Goal: Task Accomplishment & Management: Manage account settings

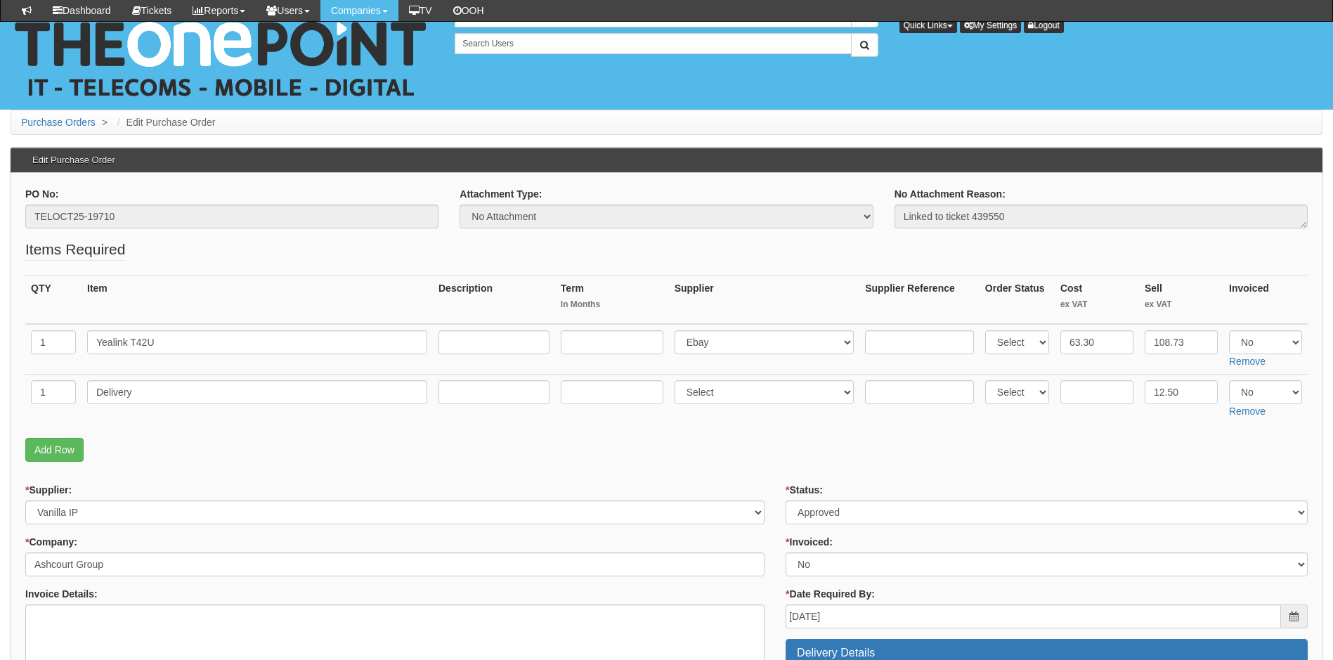
scroll to position [211, 0]
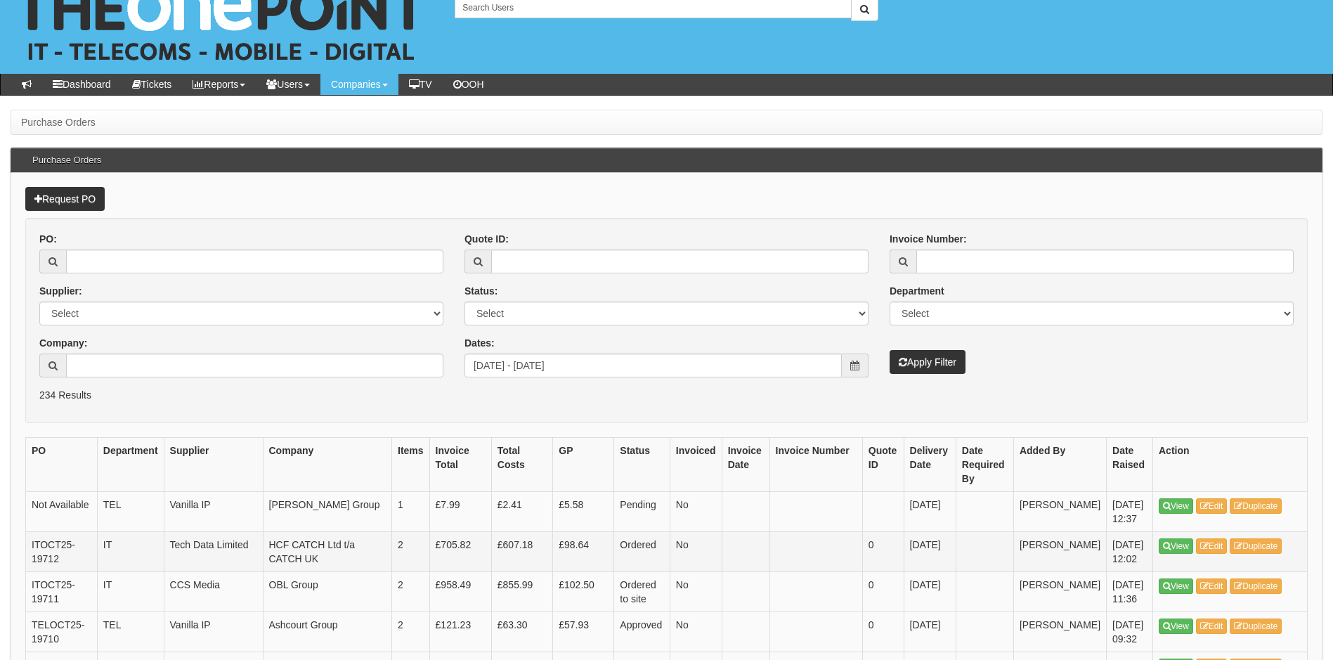
scroll to position [317, 0]
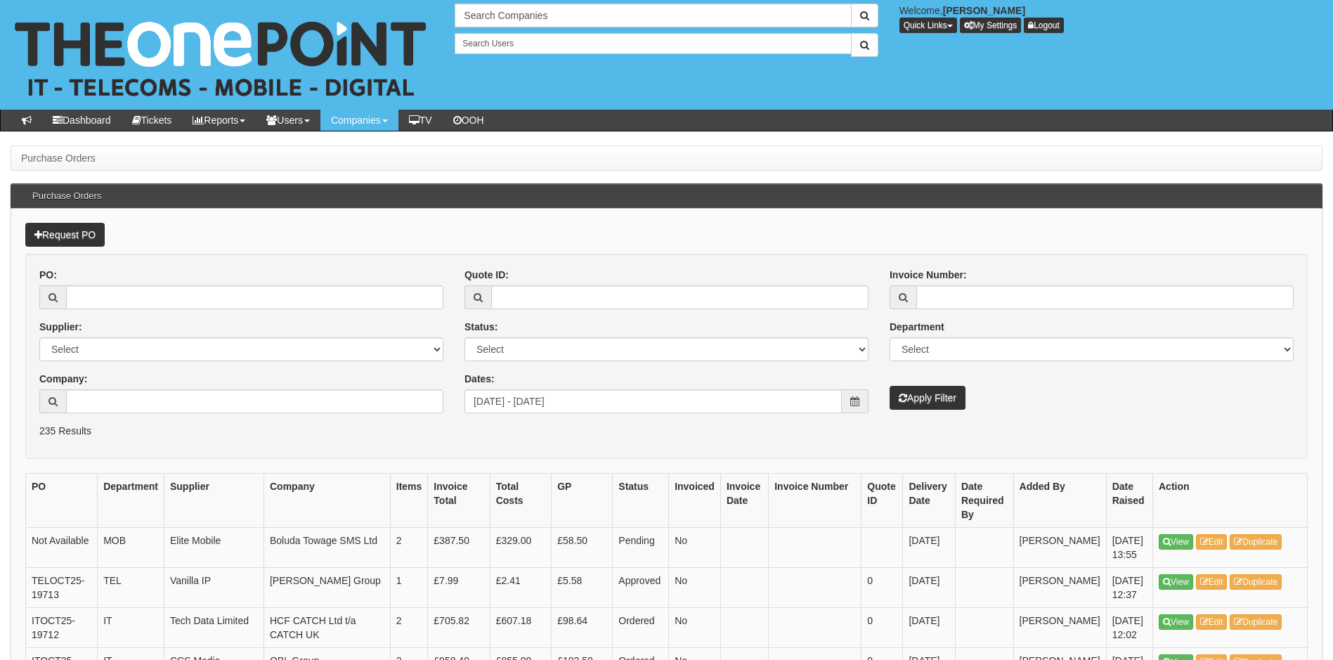
scroll to position [317, 0]
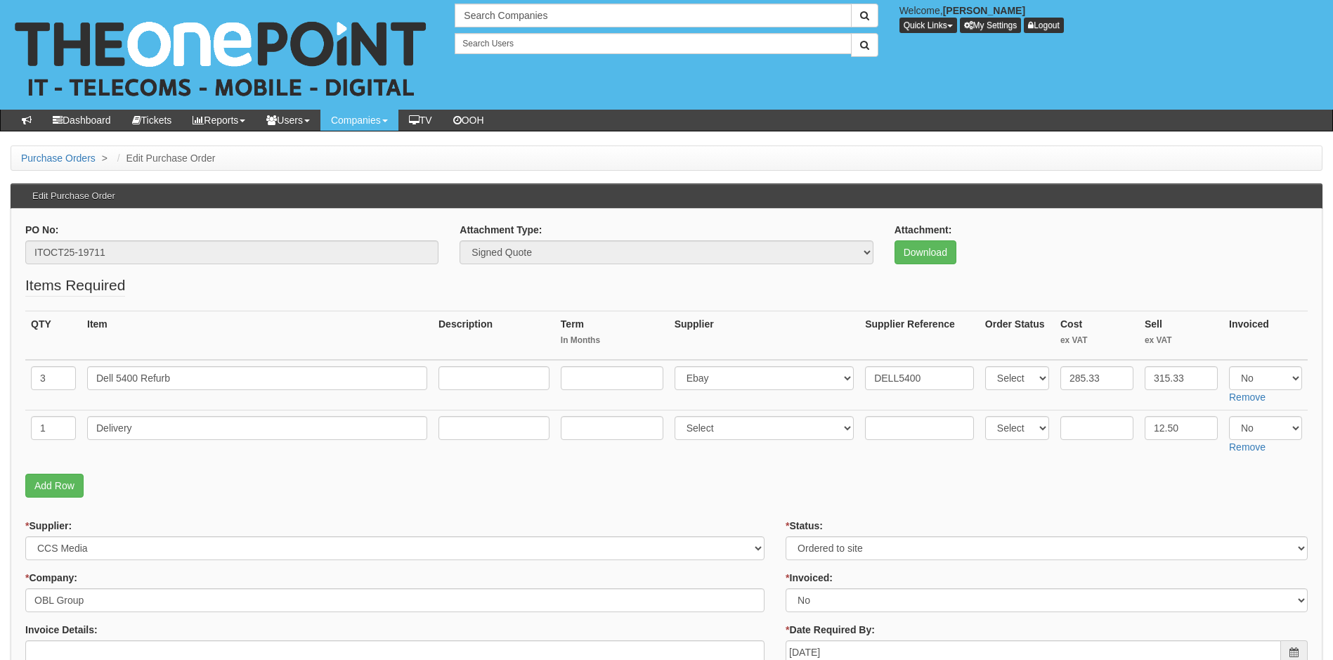
scroll to position [70, 0]
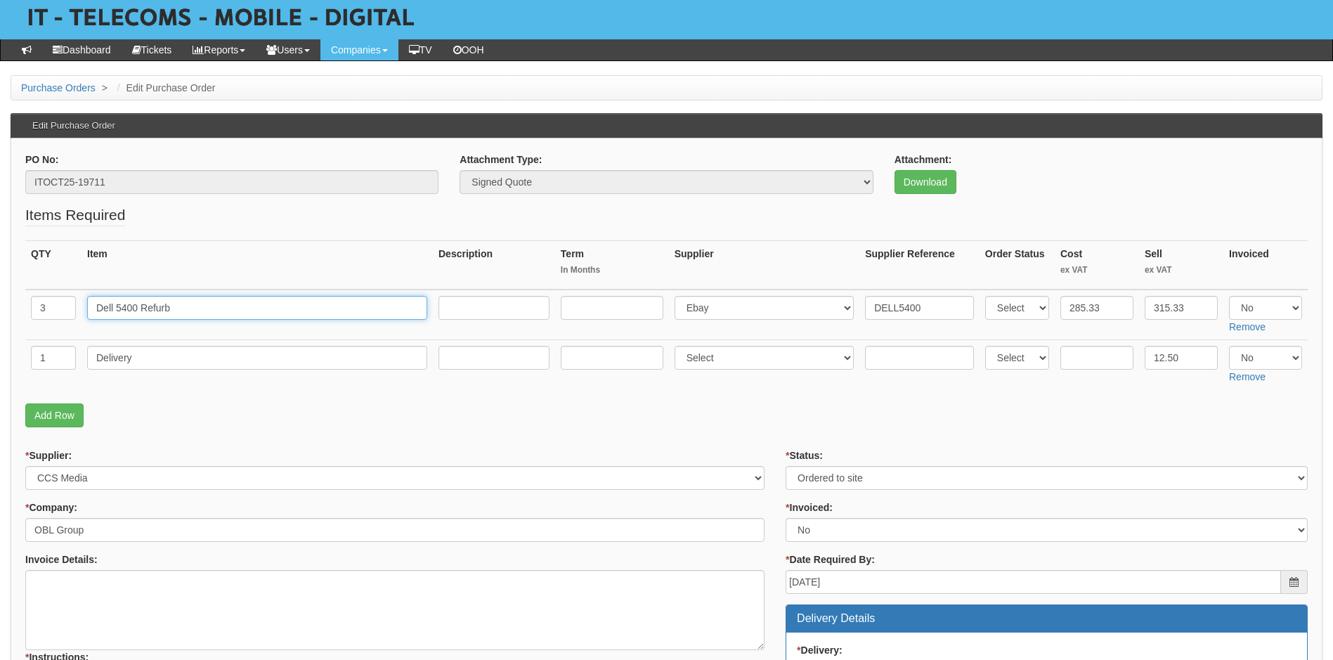
drag, startPoint x: 180, startPoint y: 310, endPoint x: 52, endPoint y: 327, distance: 129.0
click at [52, 327] on tr "3 Dell 5400 Refurb Select 123 REG.co.uk 1Password 3 4Gon AA Jones Electric Ltd …" at bounding box center [666, 314] width 1282 height 51
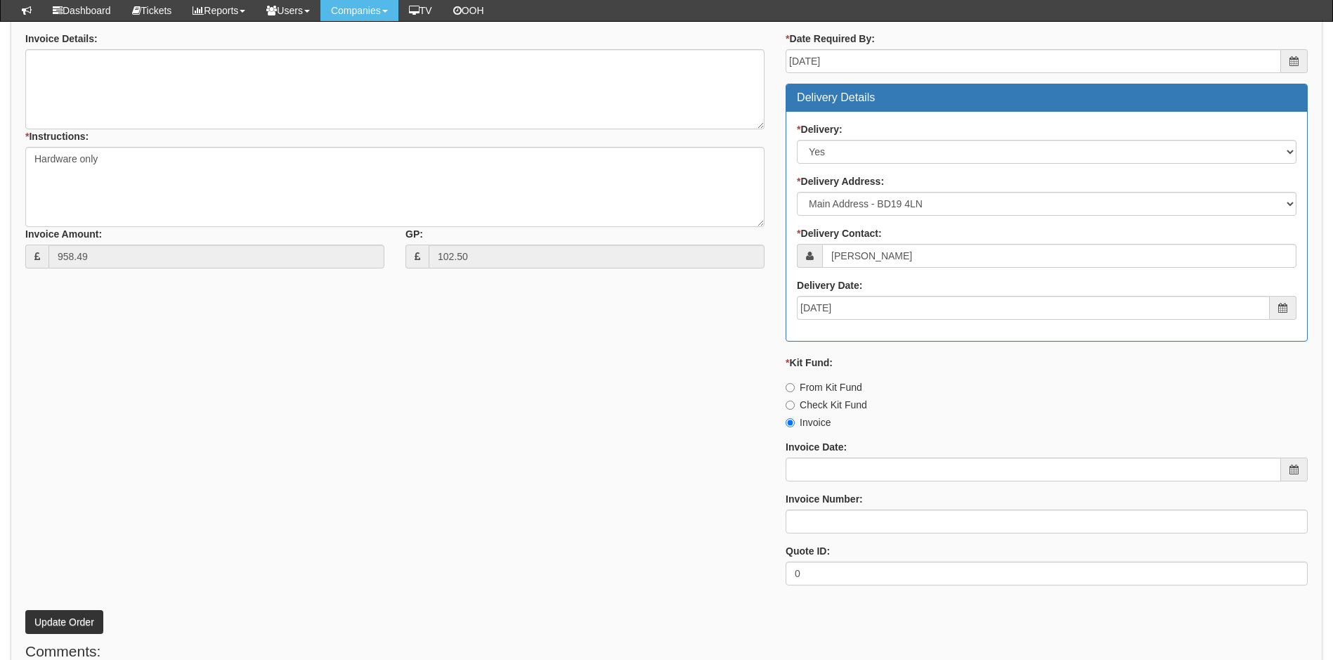
scroll to position [632, 0]
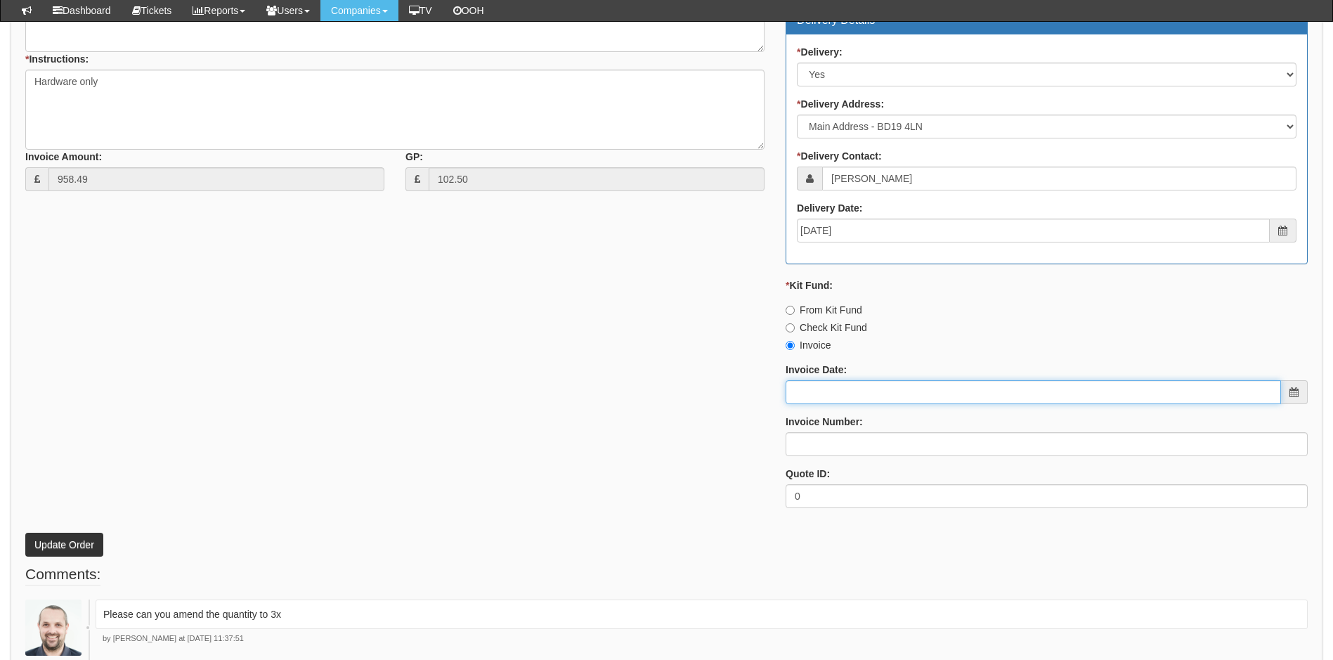
click at [851, 392] on input "Invoice Date:" at bounding box center [1032, 392] width 495 height 24
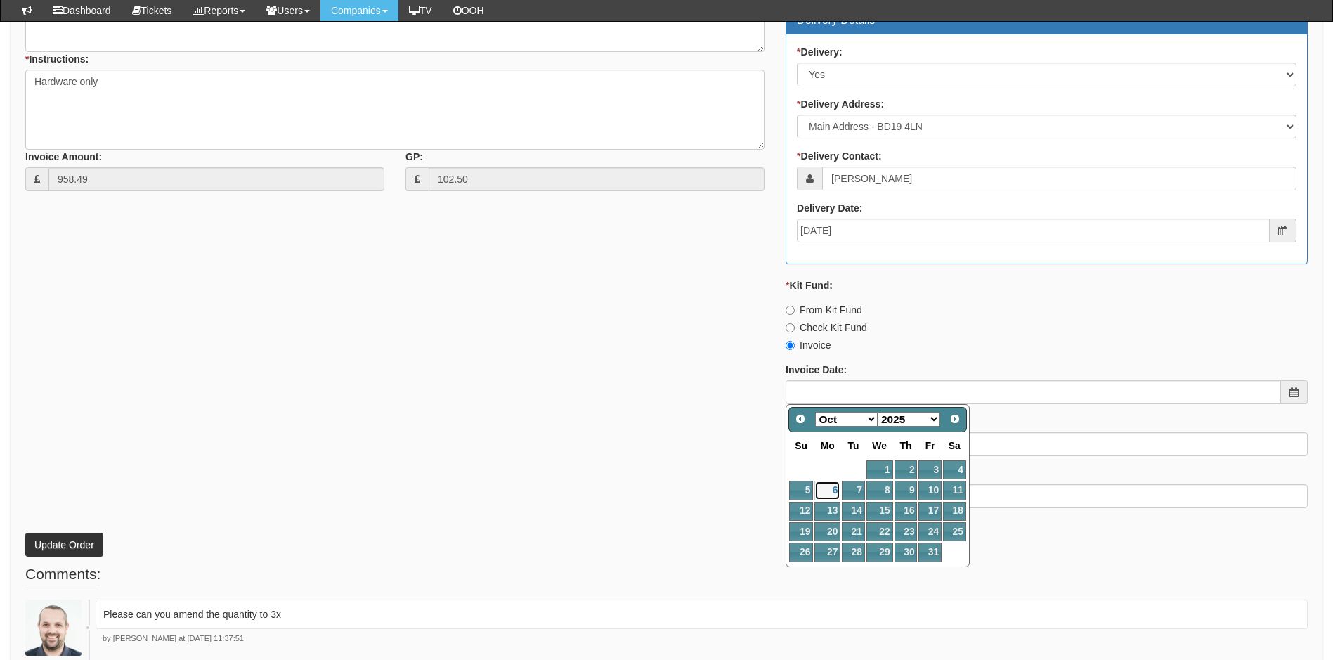
click at [833, 486] on link "6" at bounding box center [827, 490] width 26 height 19
type input "[DATE]"
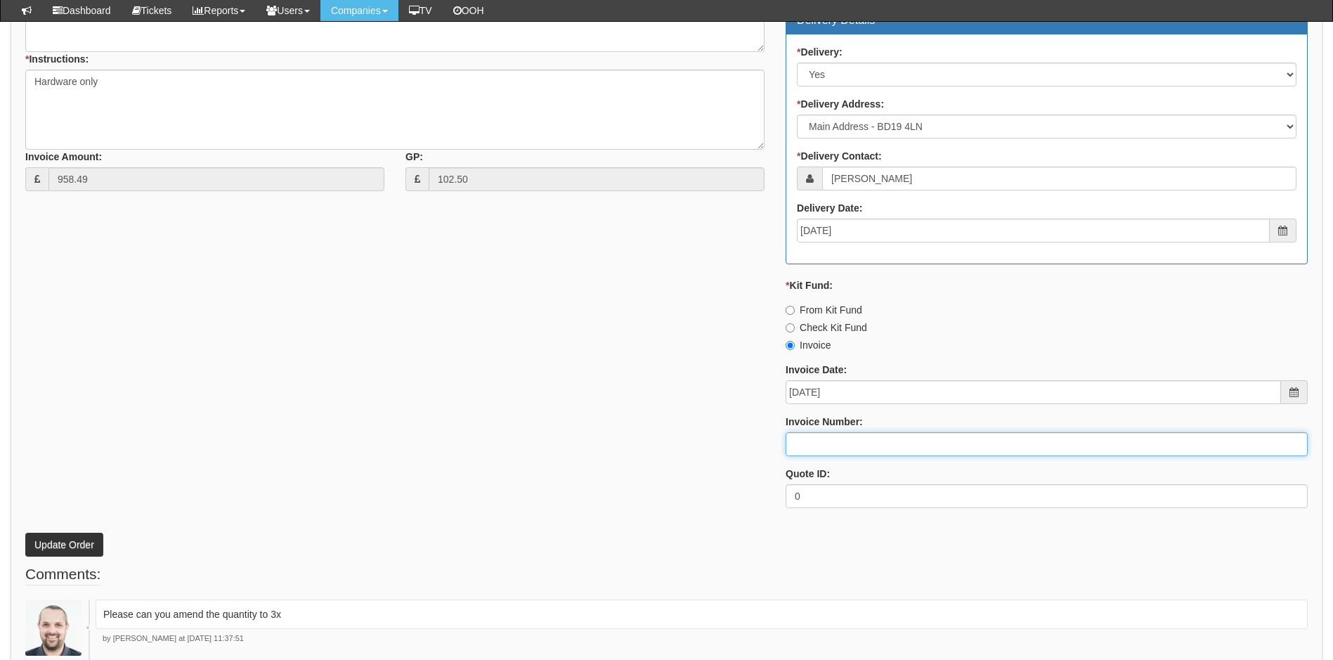
click at [835, 443] on input "Invoice Number:" at bounding box center [1046, 444] width 522 height 24
type input "207570"
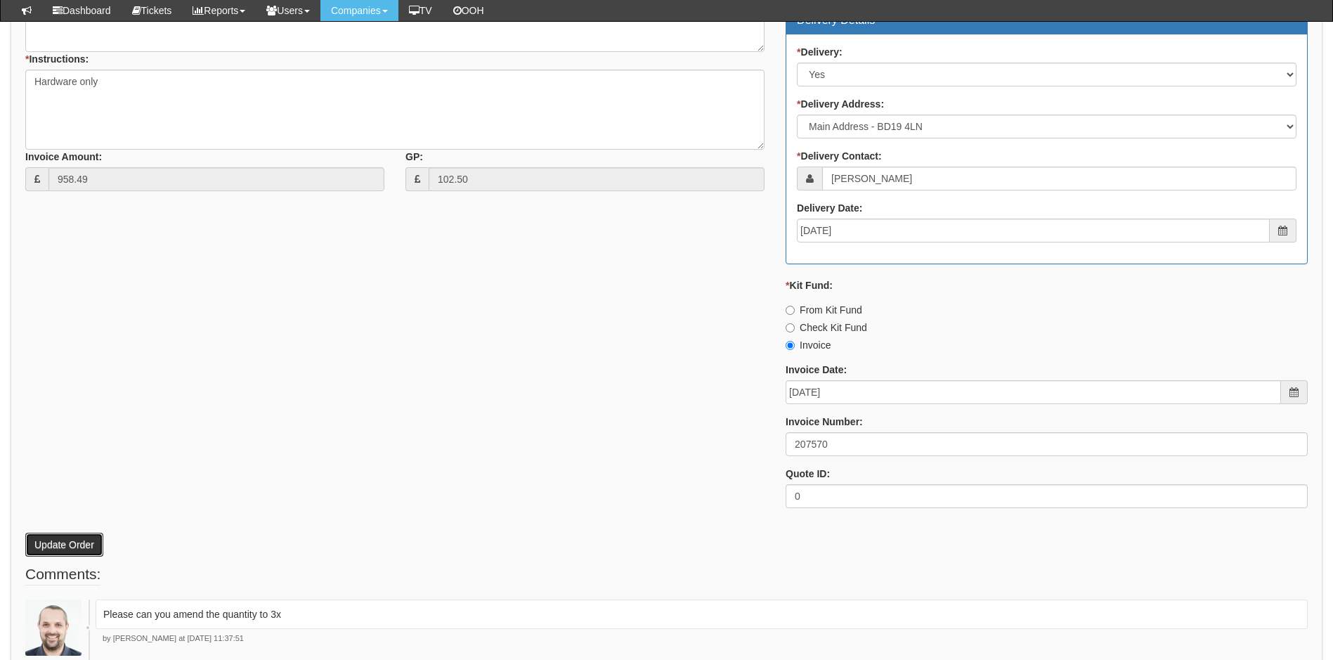
click at [65, 549] on button "Update Order" at bounding box center [64, 544] width 78 height 24
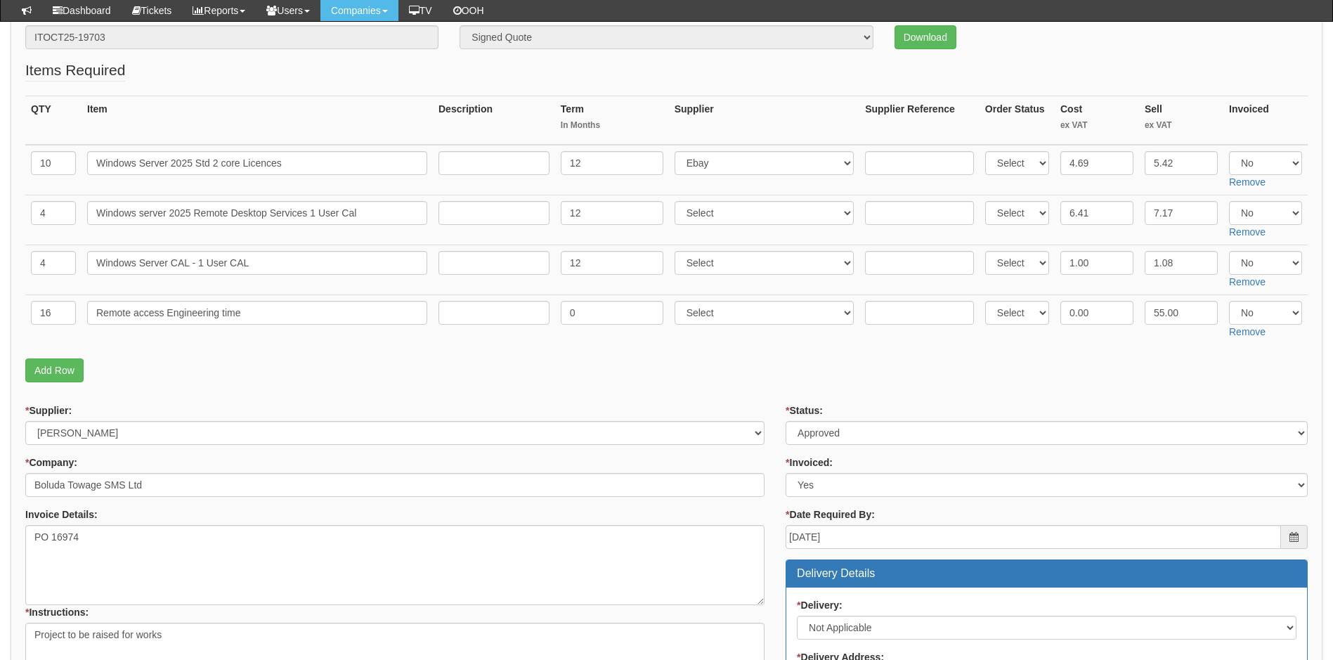
scroll to position [140, 0]
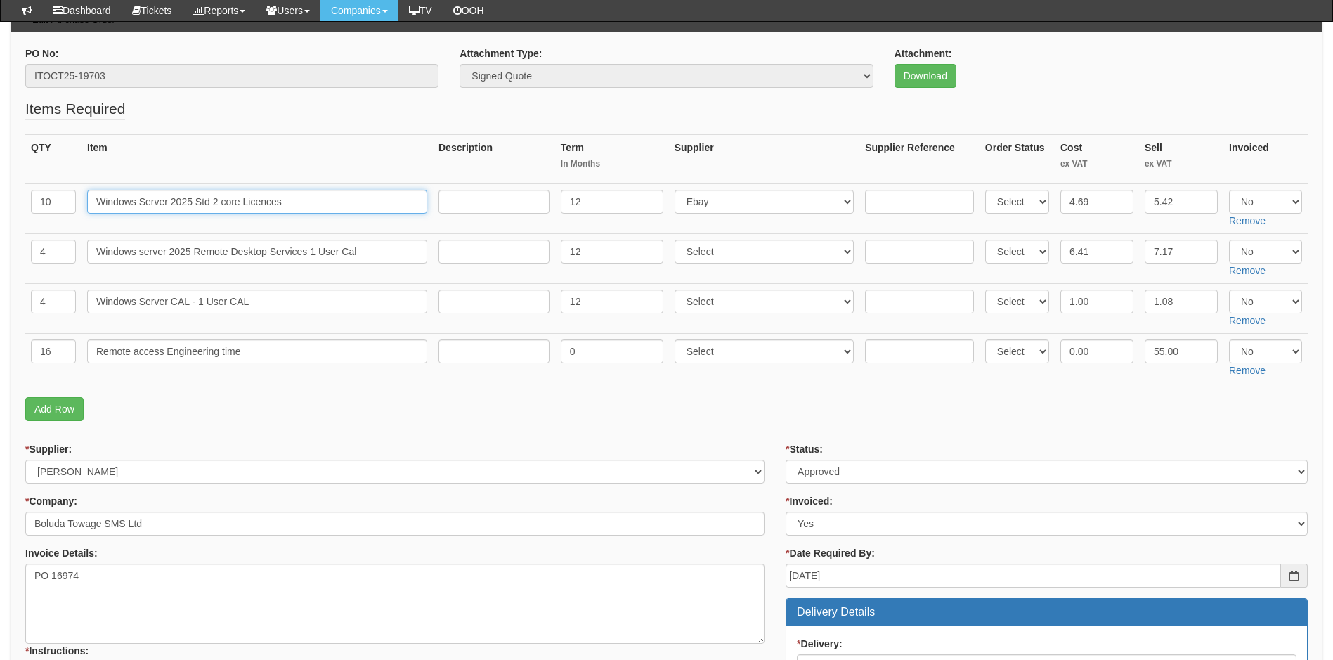
drag, startPoint x: 320, startPoint y: 201, endPoint x: 63, endPoint y: 222, distance: 257.3
click at [63, 222] on tr "10 Windows Server 2025 Std 2 core Licences 12 Select 123 REG.co.uk 1Password 3 …" at bounding box center [666, 208] width 1282 height 51
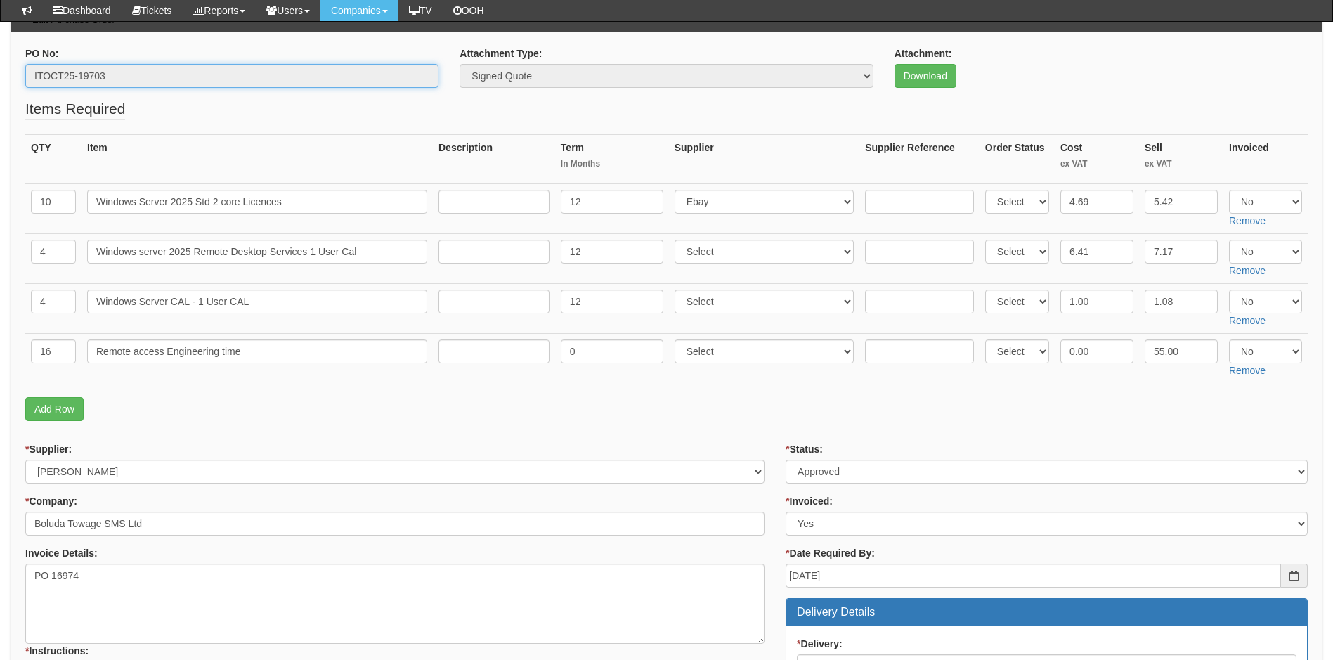
drag, startPoint x: 116, startPoint y: 72, endPoint x: -15, endPoint y: 84, distance: 131.2
click at [0, 84] on html "× Send Email × Add Appointment × Create Ticket × Create Proactive Activity × Ad…" at bounding box center [666, 627] width 1333 height 1534
drag, startPoint x: -15, startPoint y: 84, endPoint x: 73, endPoint y: 75, distance: 88.3
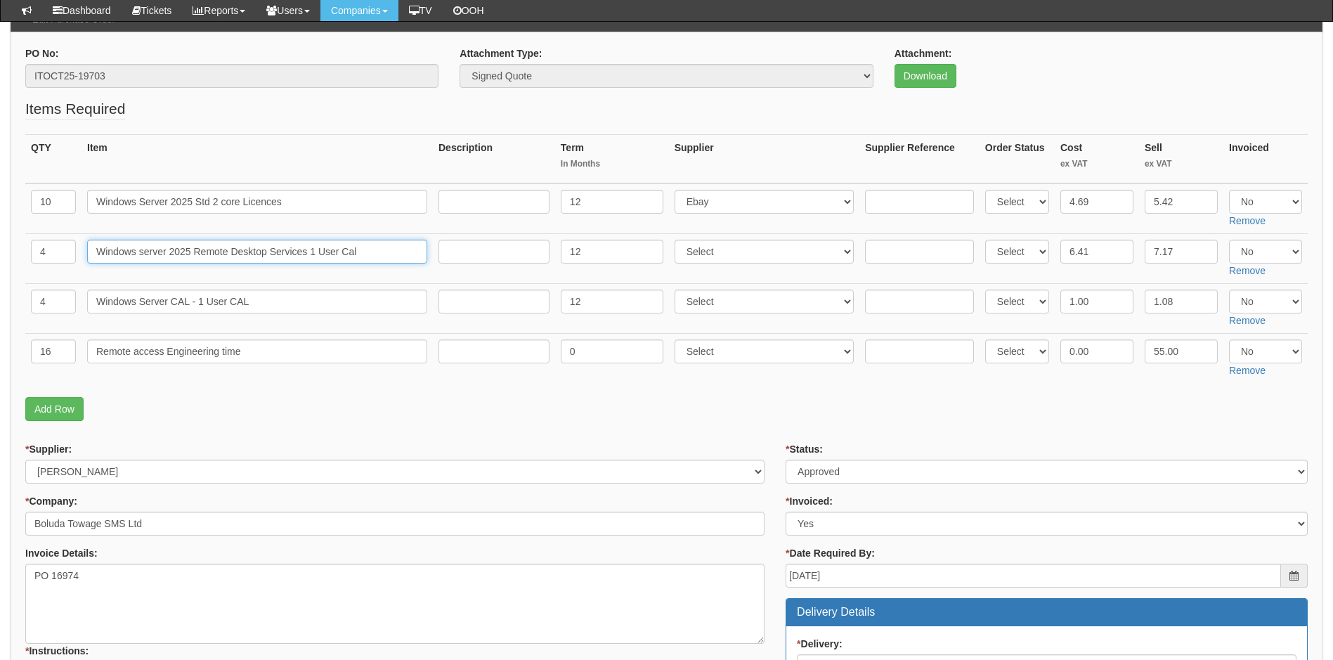
drag, startPoint x: 367, startPoint y: 254, endPoint x: 34, endPoint y: 256, distance: 333.0
click at [34, 256] on tr "4 Windows server 2025 Remote Desktop Services 1 User Cal 12 Select 123 REG.co.u…" at bounding box center [666, 259] width 1282 height 50
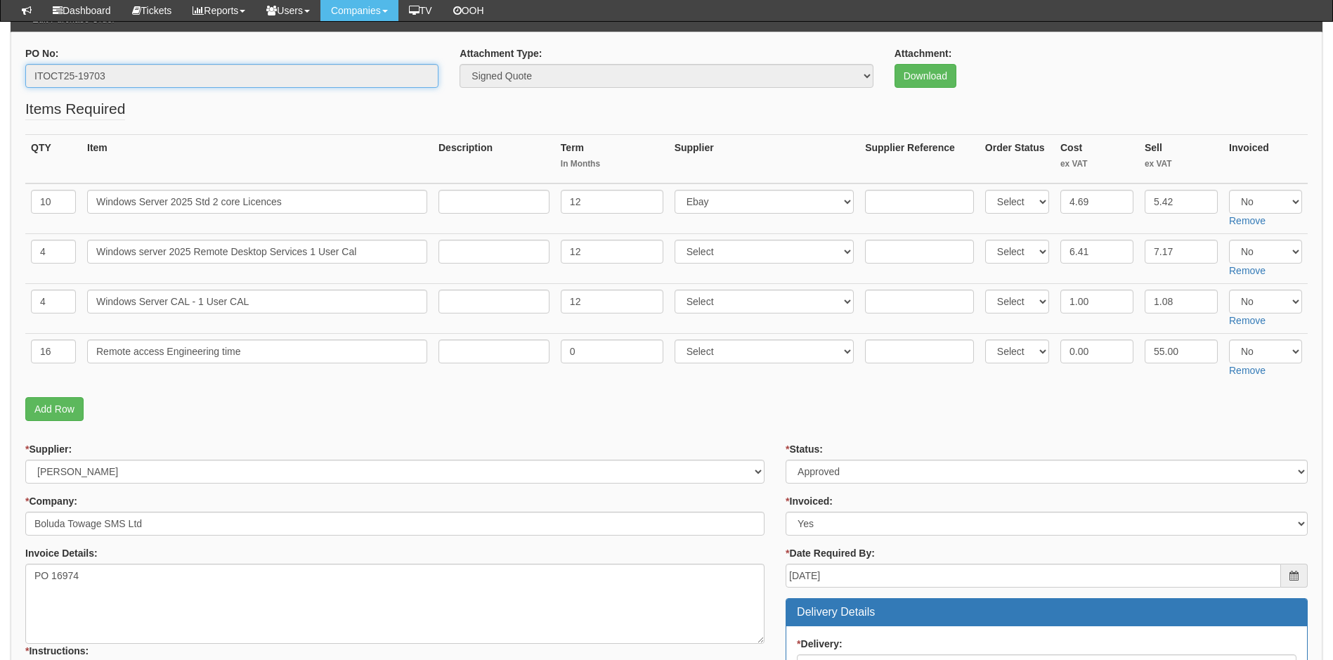
drag, startPoint x: 127, startPoint y: 76, endPoint x: -68, endPoint y: 65, distance: 195.6
click at [0, 65] on html "× Send Email × Add Appointment × Create Ticket × Create Proactive Activity × Ad…" at bounding box center [666, 627] width 1333 height 1534
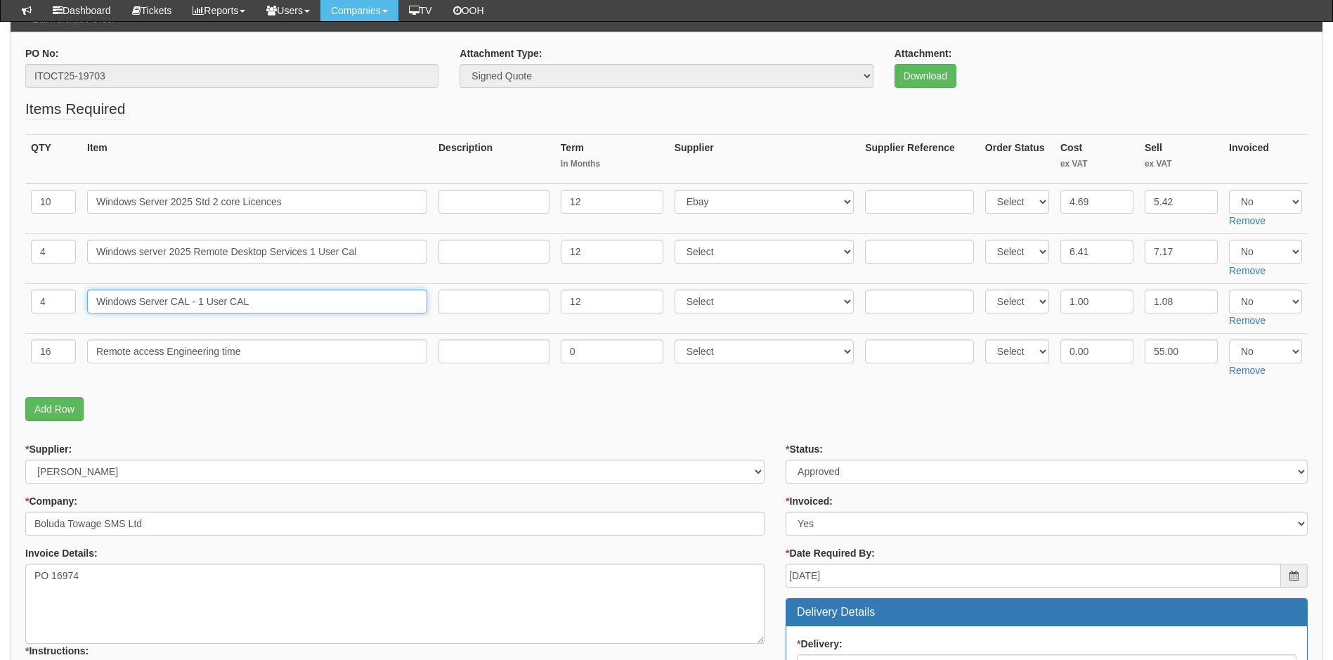
drag, startPoint x: 266, startPoint y: 303, endPoint x: 86, endPoint y: 308, distance: 179.9
click at [86, 308] on td "Windows Server CAL - 1 User CAL" at bounding box center [256, 309] width 351 height 50
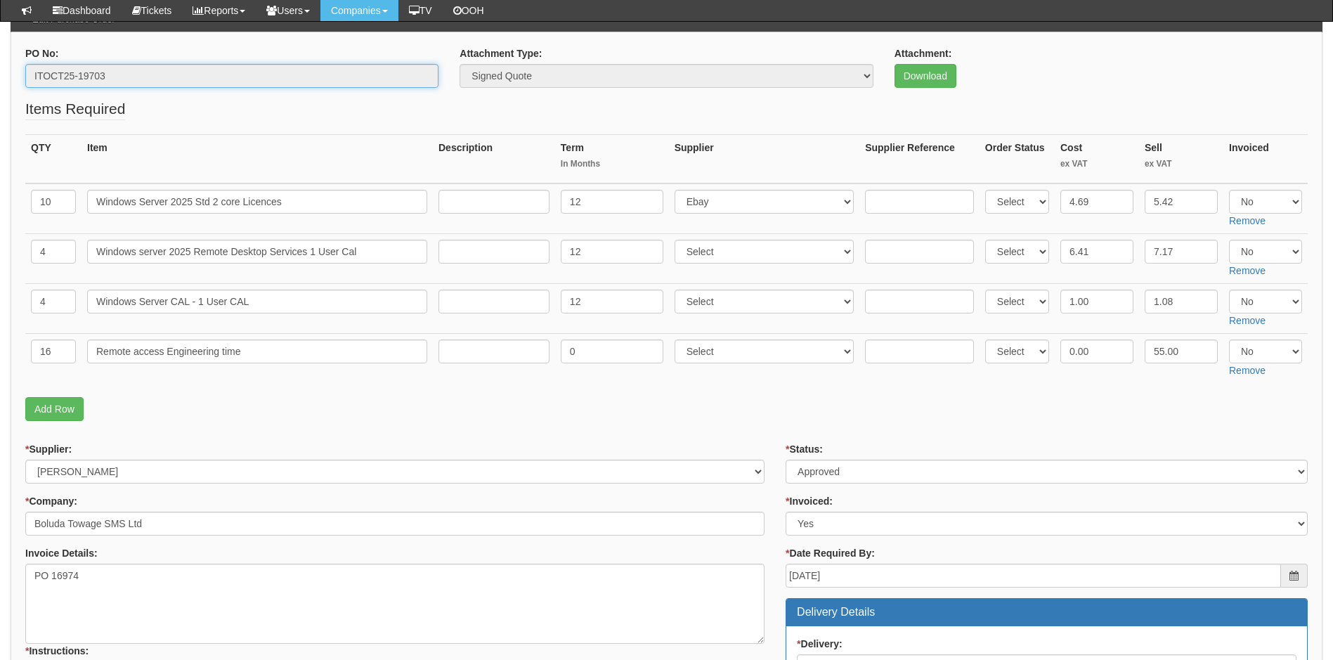
drag, startPoint x: 126, startPoint y: 78, endPoint x: 4, endPoint y: 78, distance: 122.2
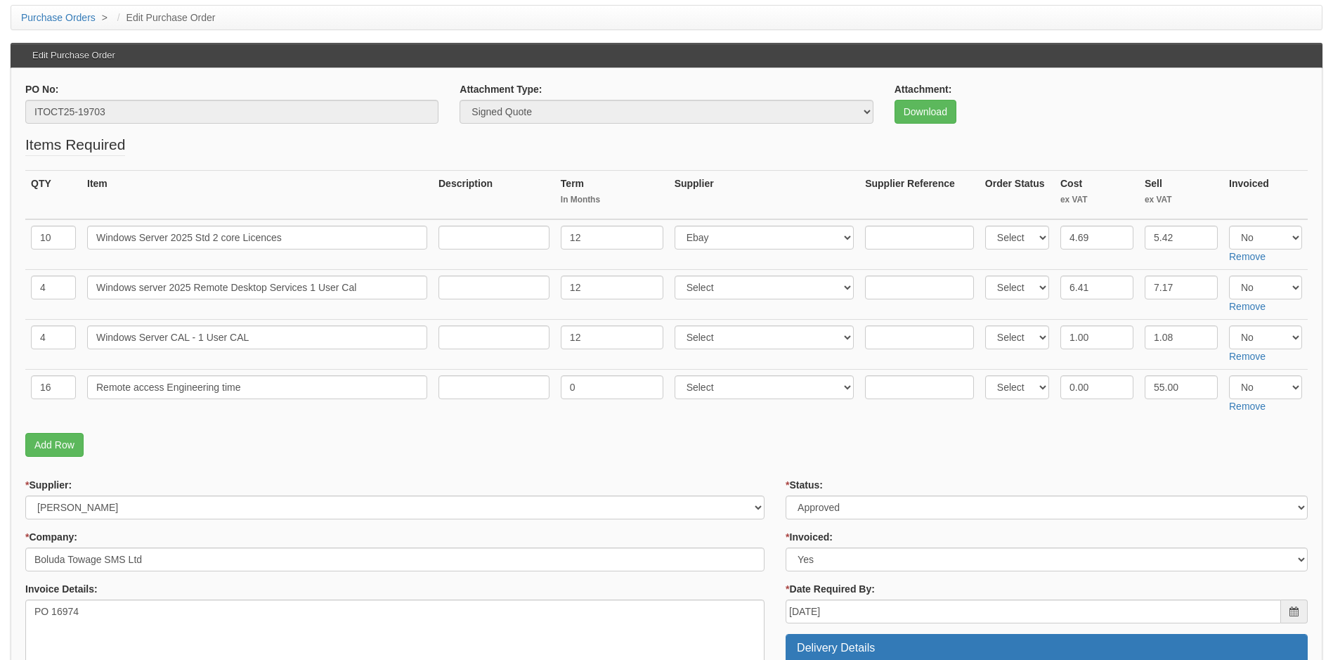
scroll to position [0, 0]
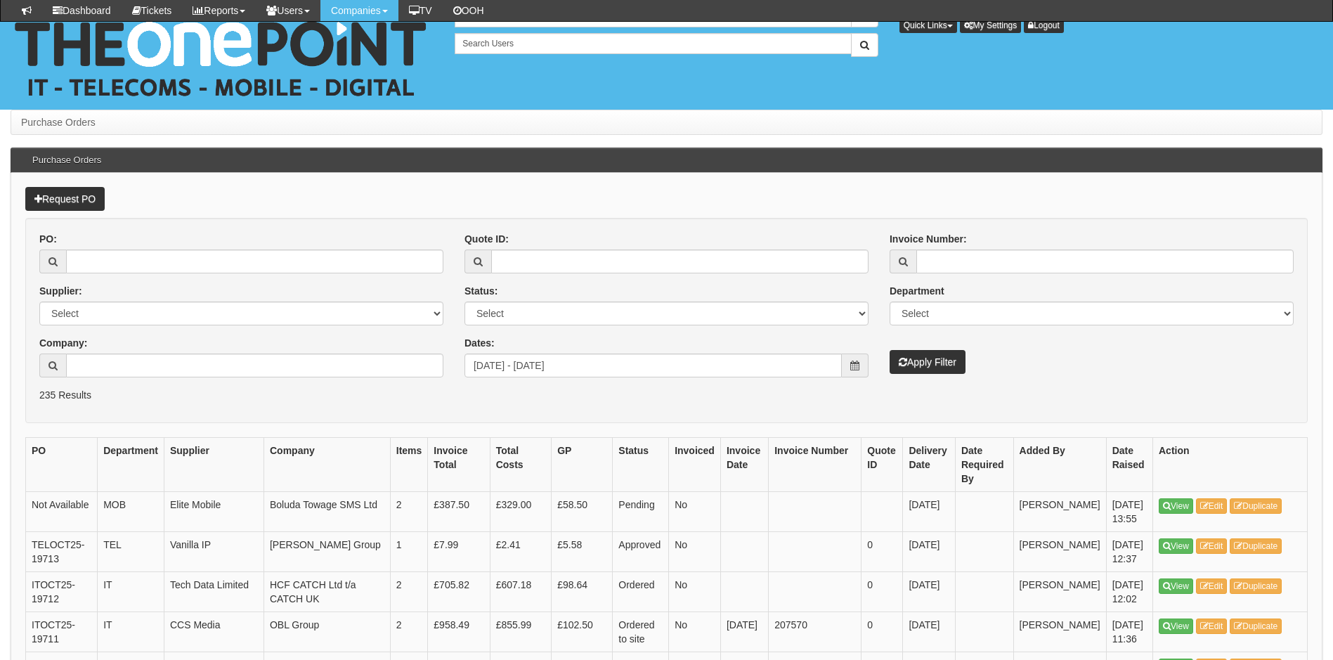
scroll to position [317, 0]
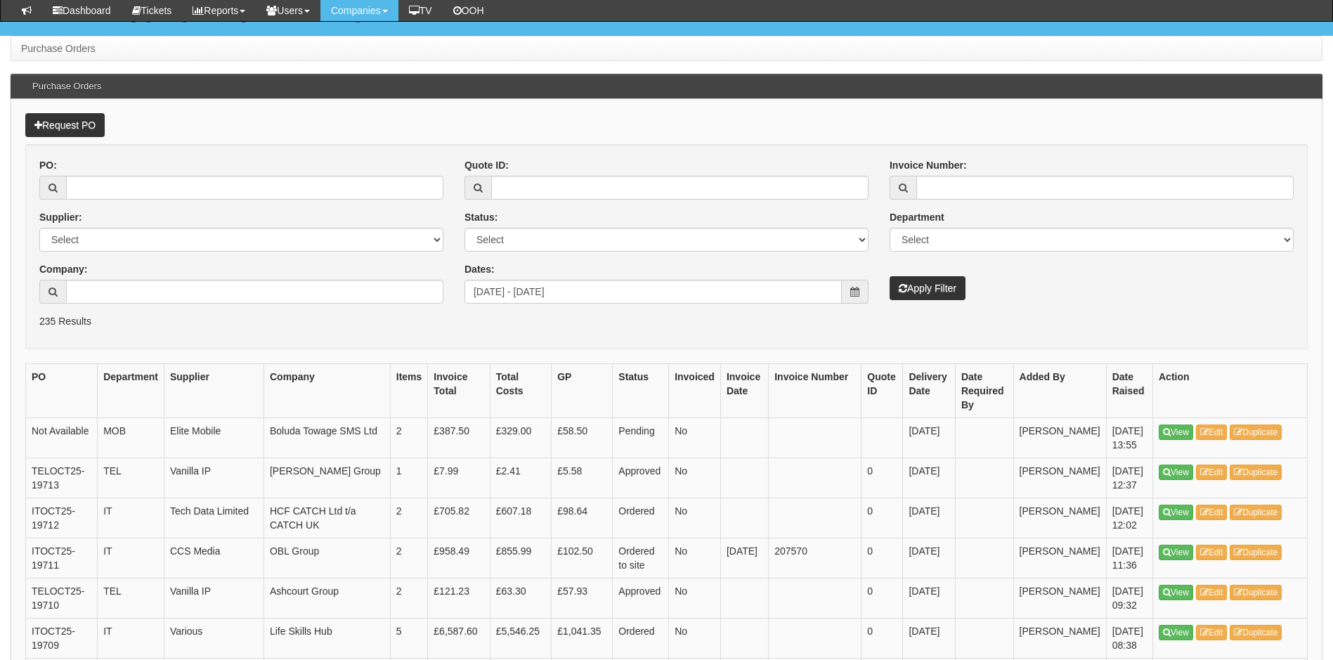
scroll to position [281, 0]
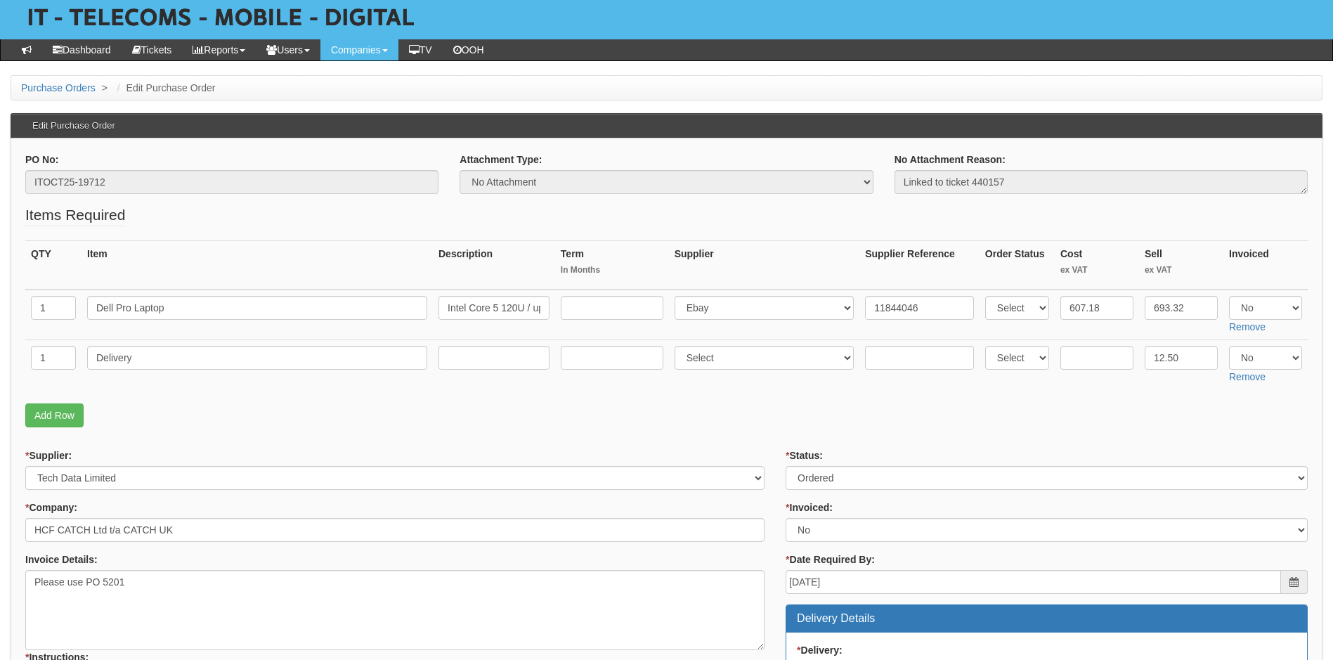
scroll to position [140, 0]
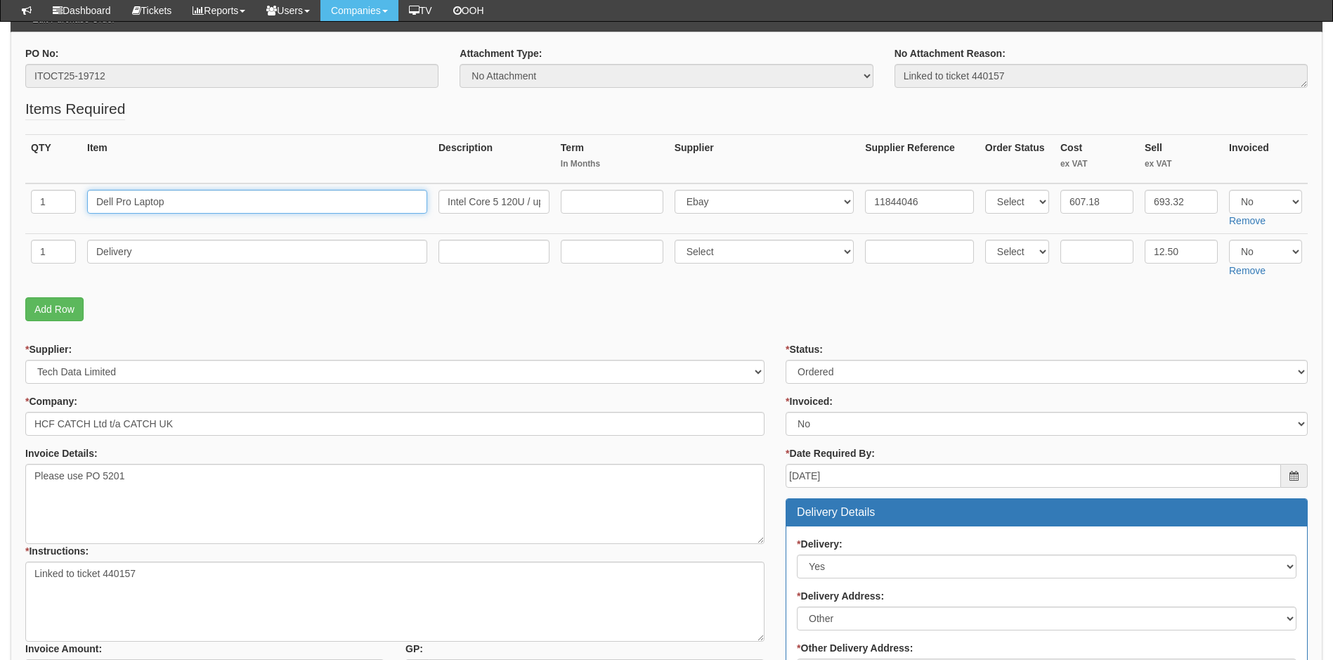
drag, startPoint x: 169, startPoint y: 195, endPoint x: 39, endPoint y: 210, distance: 130.1
click at [39, 210] on tr "1 Dell Pro Laptop Intel Core 5 120U / up to 5 GHz Win 11 Pro Intel Graphics 16 …" at bounding box center [666, 208] width 1282 height 51
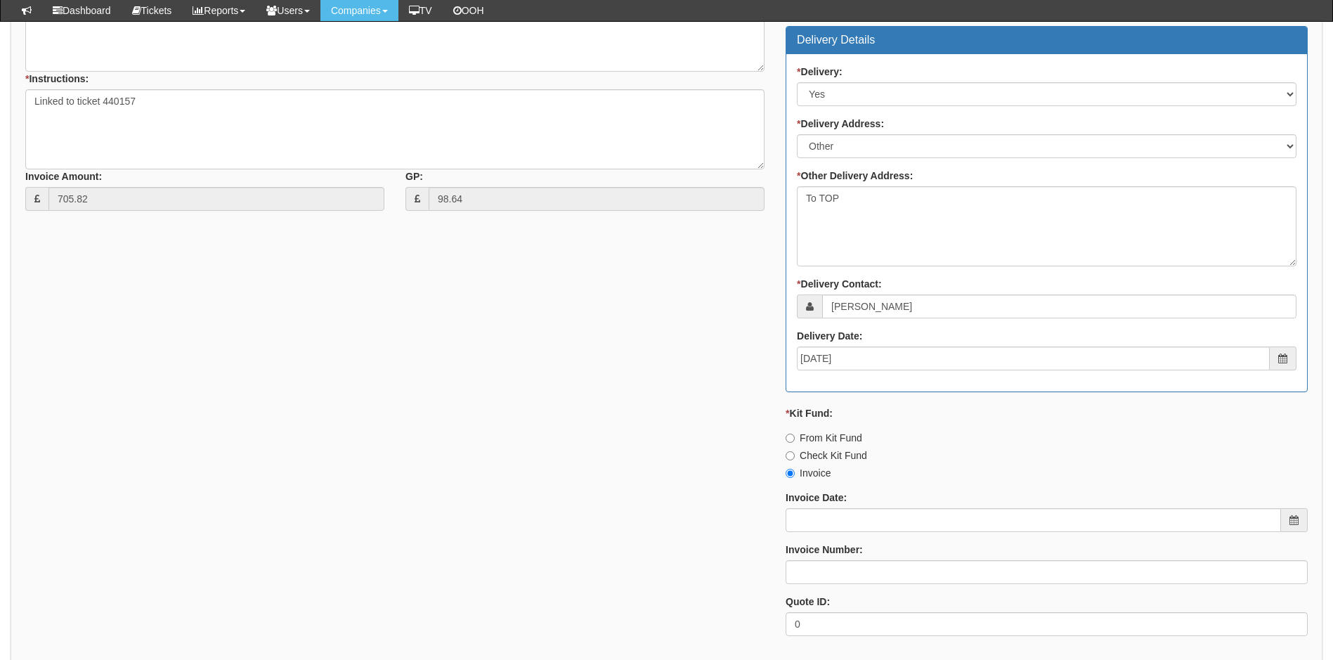
scroll to position [702, 0]
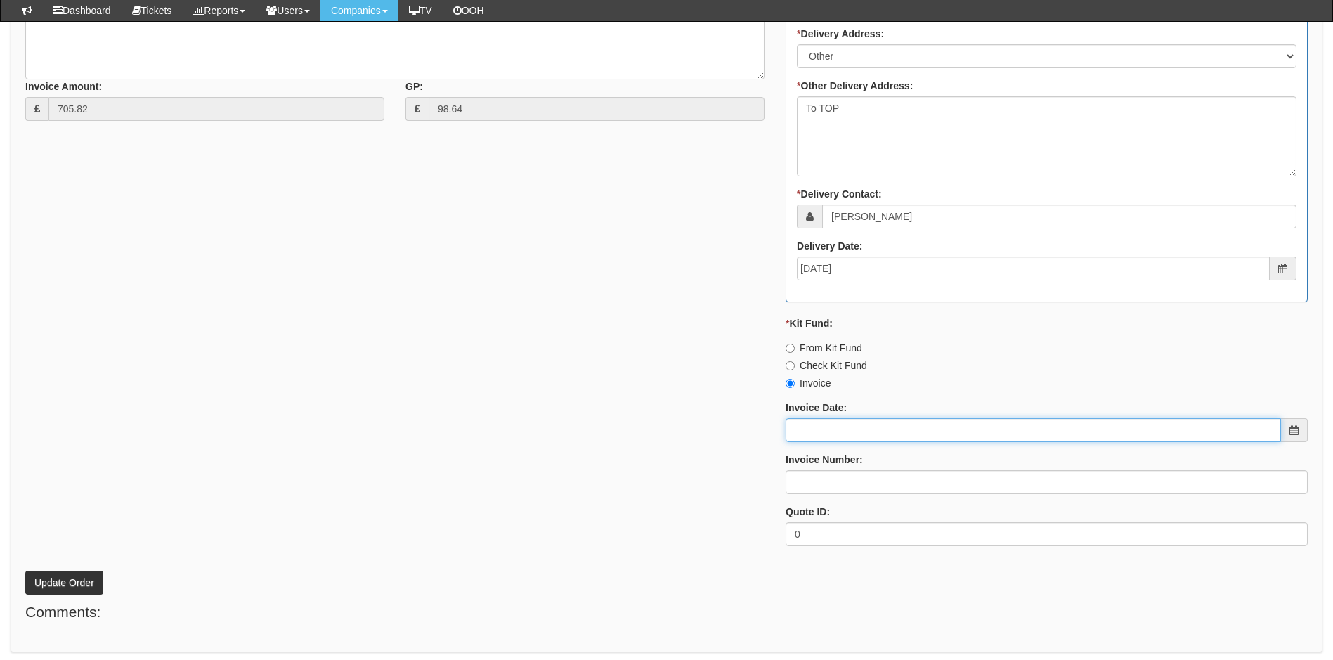
click at [838, 436] on input "Invoice Date:" at bounding box center [1032, 430] width 495 height 24
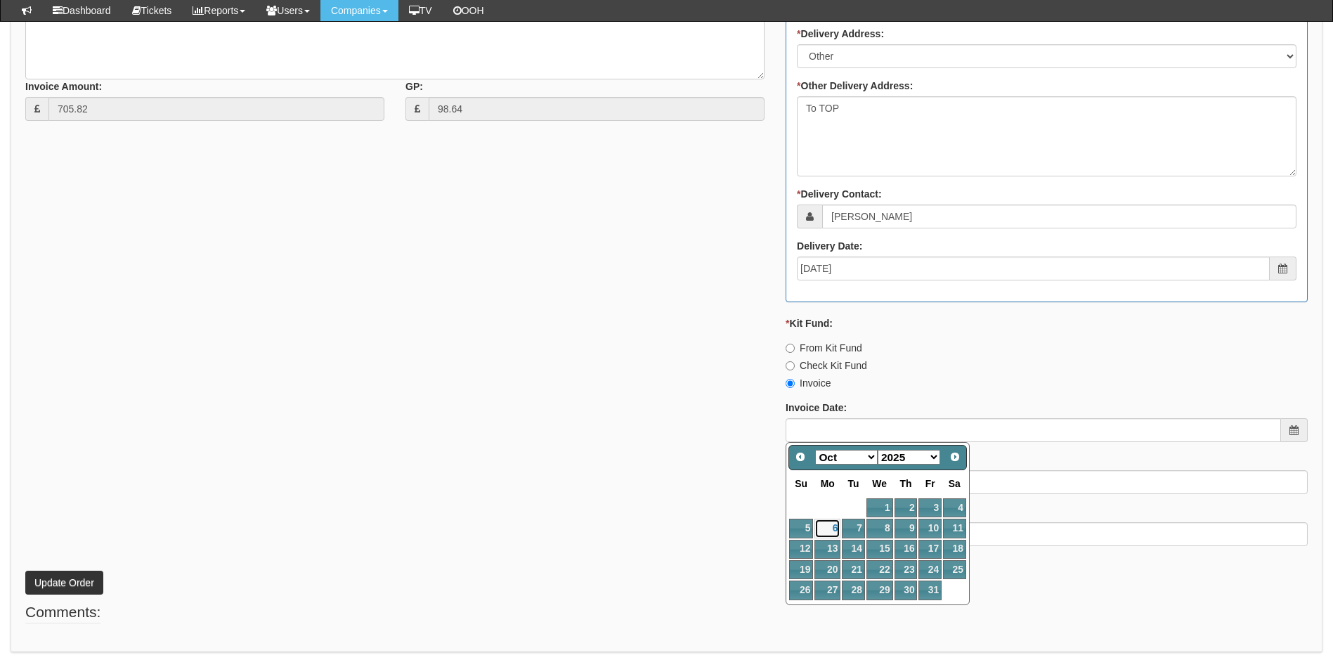
click at [830, 530] on link "6" at bounding box center [827, 527] width 26 height 19
type input "[DATE]"
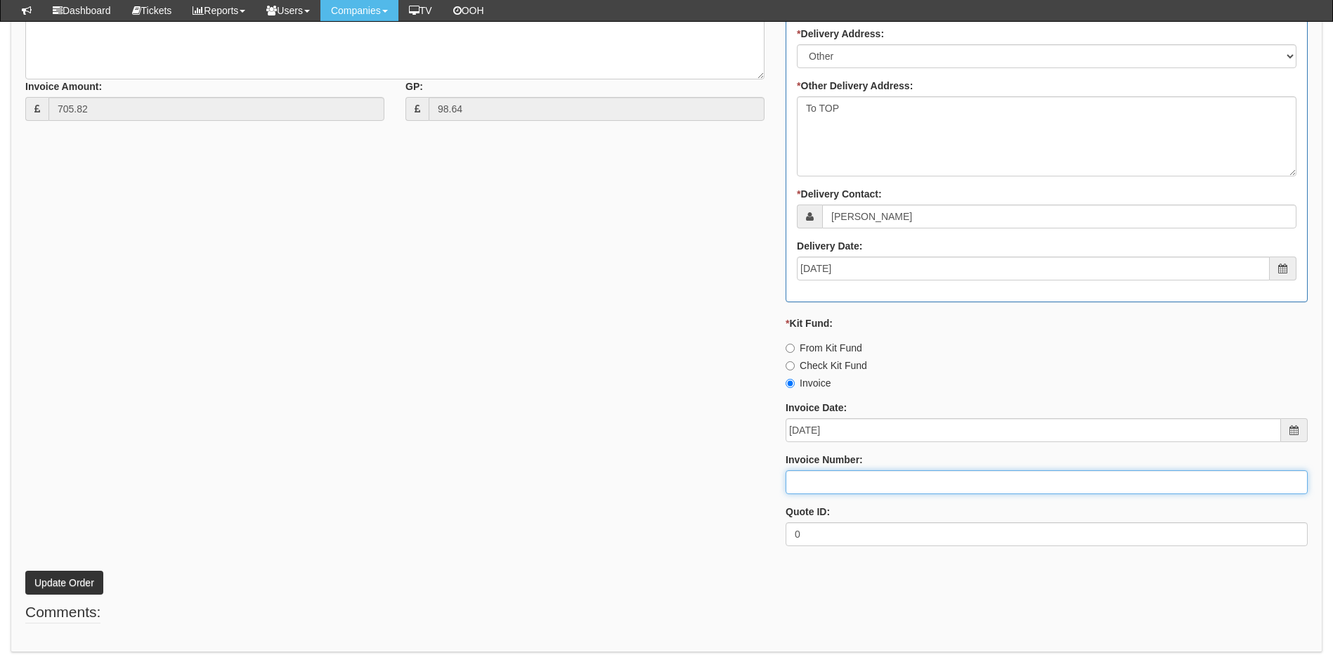
click at [844, 490] on input "Invoice Number:" at bounding box center [1046, 482] width 522 height 24
type input "207577"
click at [63, 573] on button "Update Order" at bounding box center [64, 582] width 78 height 24
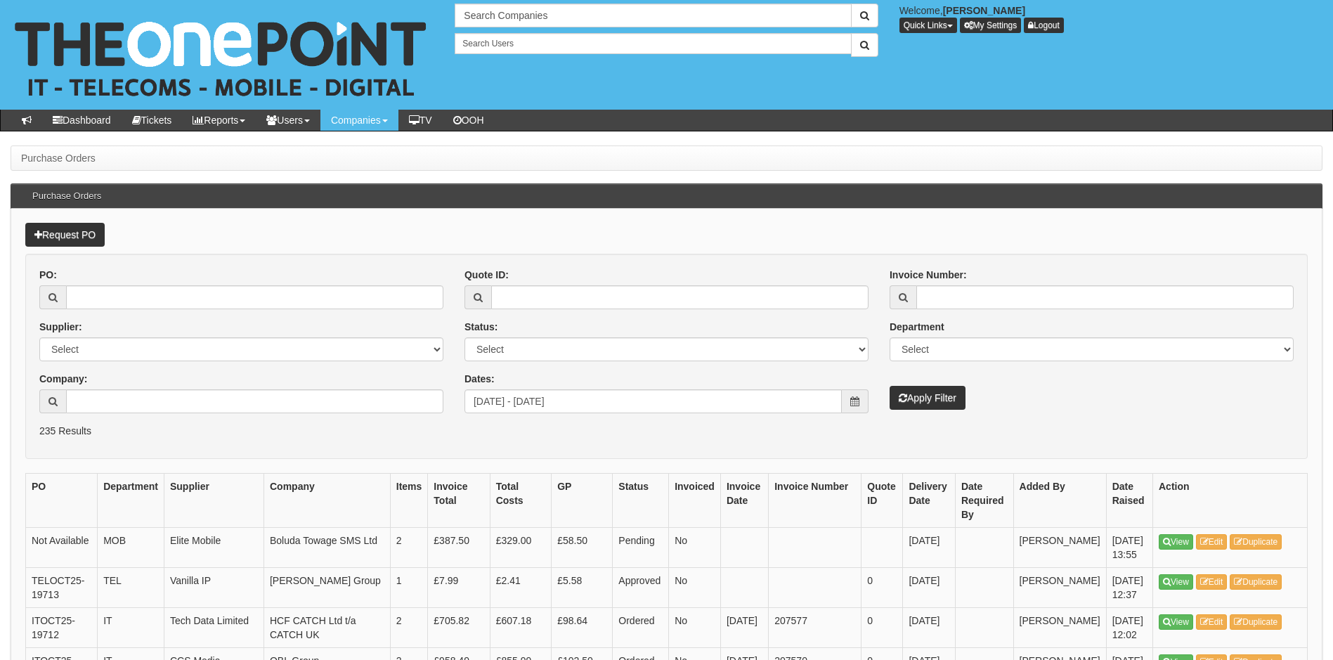
scroll to position [317, 0]
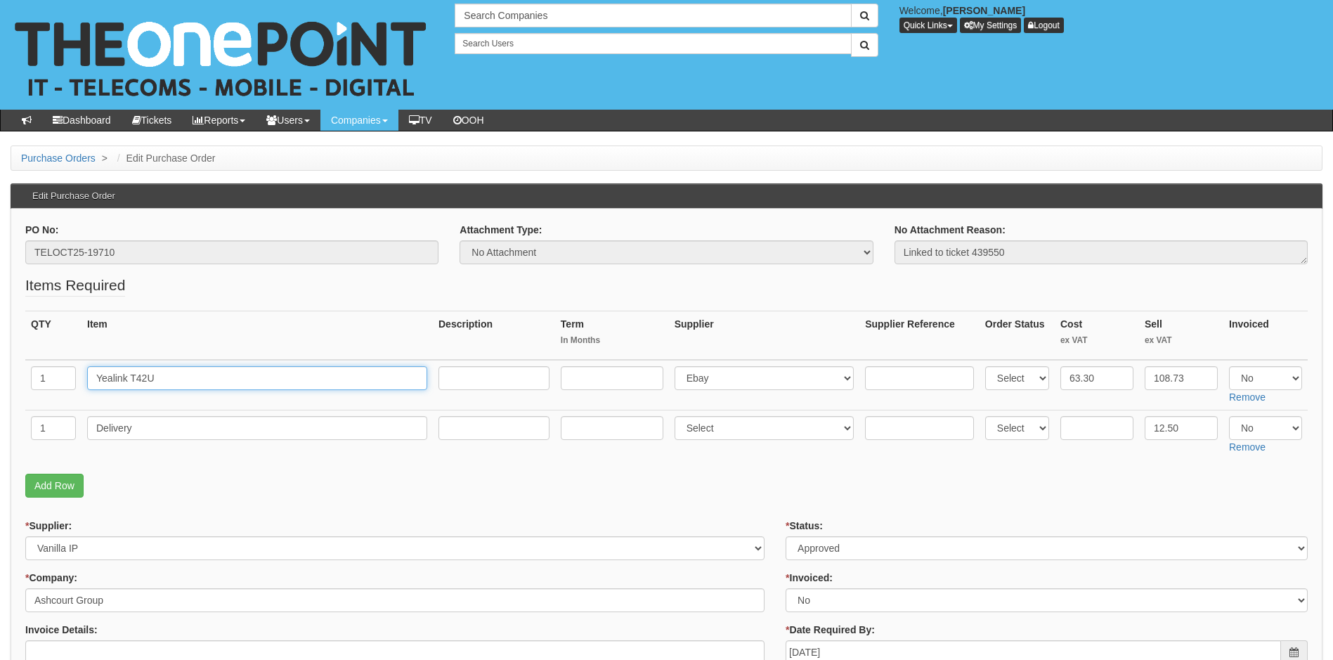
drag, startPoint x: 178, startPoint y: 376, endPoint x: 77, endPoint y: 391, distance: 102.2
click at [77, 391] on tr "1 Yealink T42U Select 123 REG.co.uk 1Password 3 4Gon AA Jones Electric Ltd Abzo…" at bounding box center [666, 385] width 1282 height 51
type input "1"
type input "Yealink T42U"
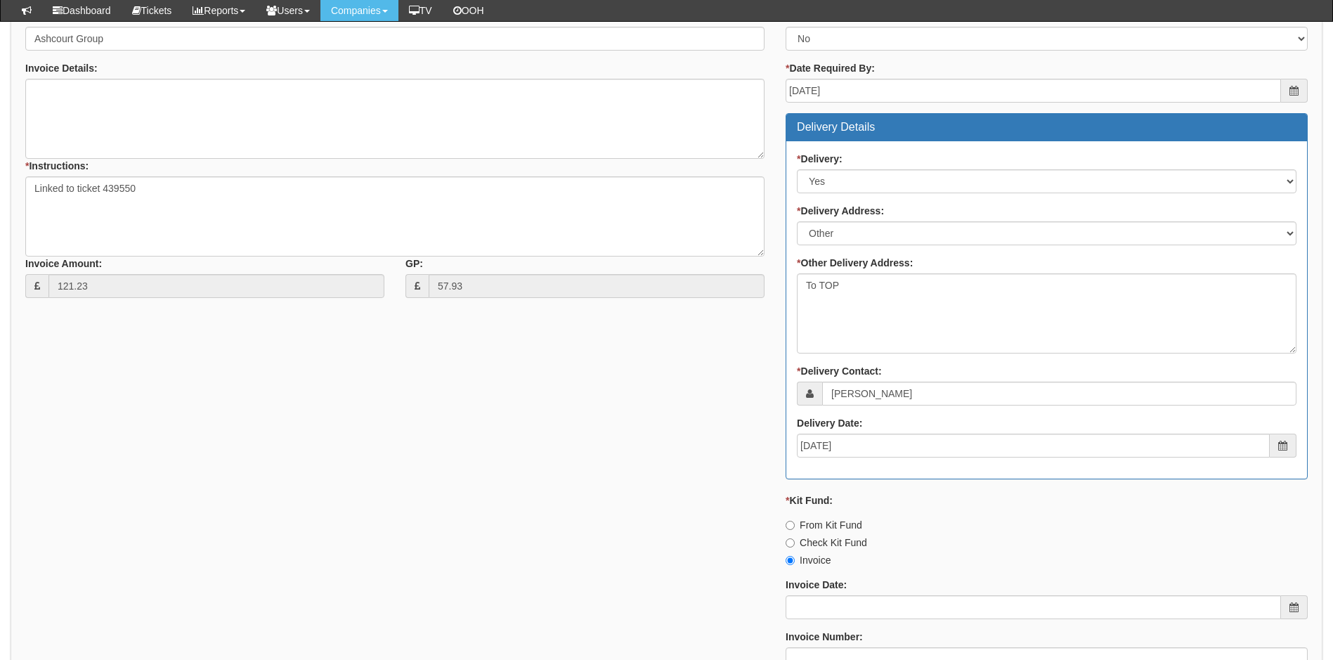
scroll to position [632, 0]
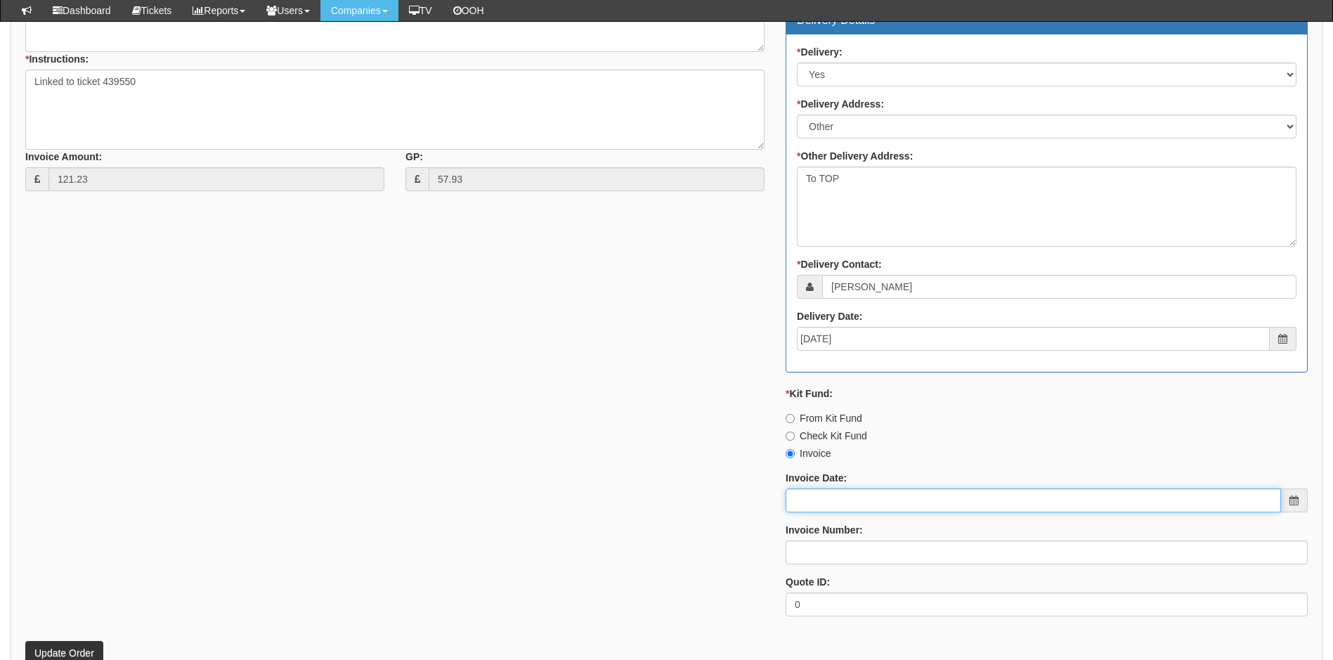
click at [868, 497] on input "Invoice Date:" at bounding box center [1032, 500] width 495 height 24
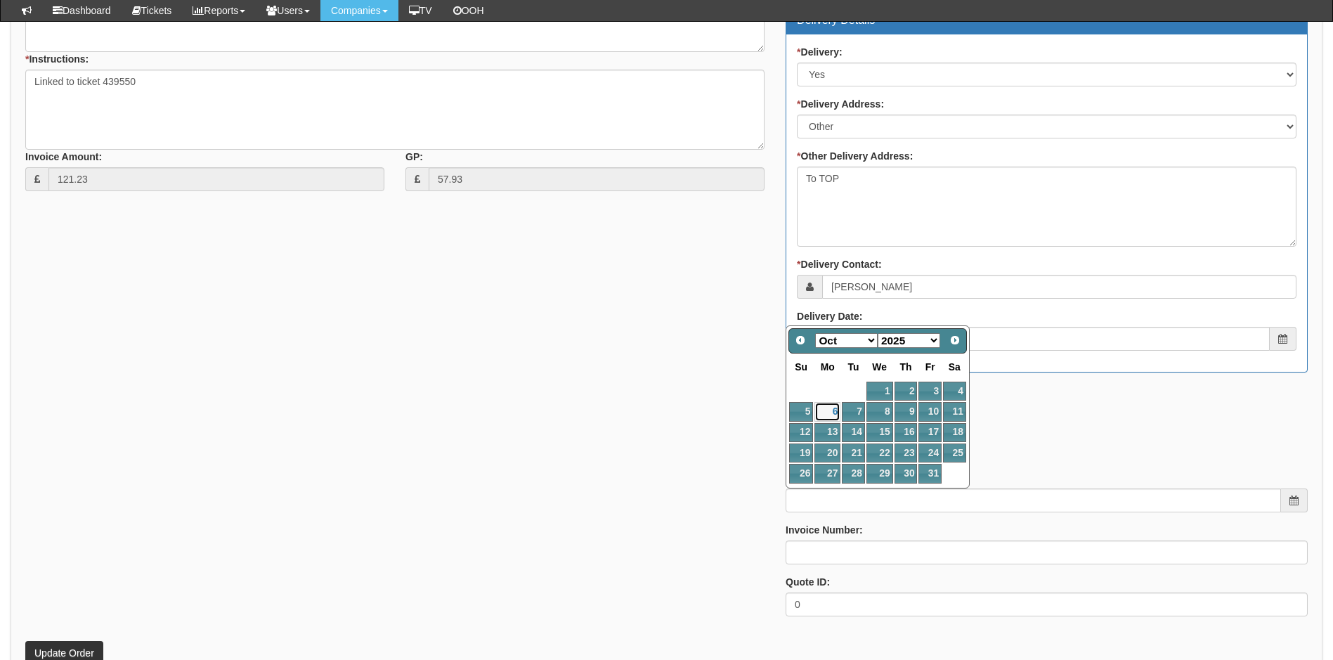
click at [825, 407] on link "6" at bounding box center [827, 411] width 26 height 19
type input "[DATE]"
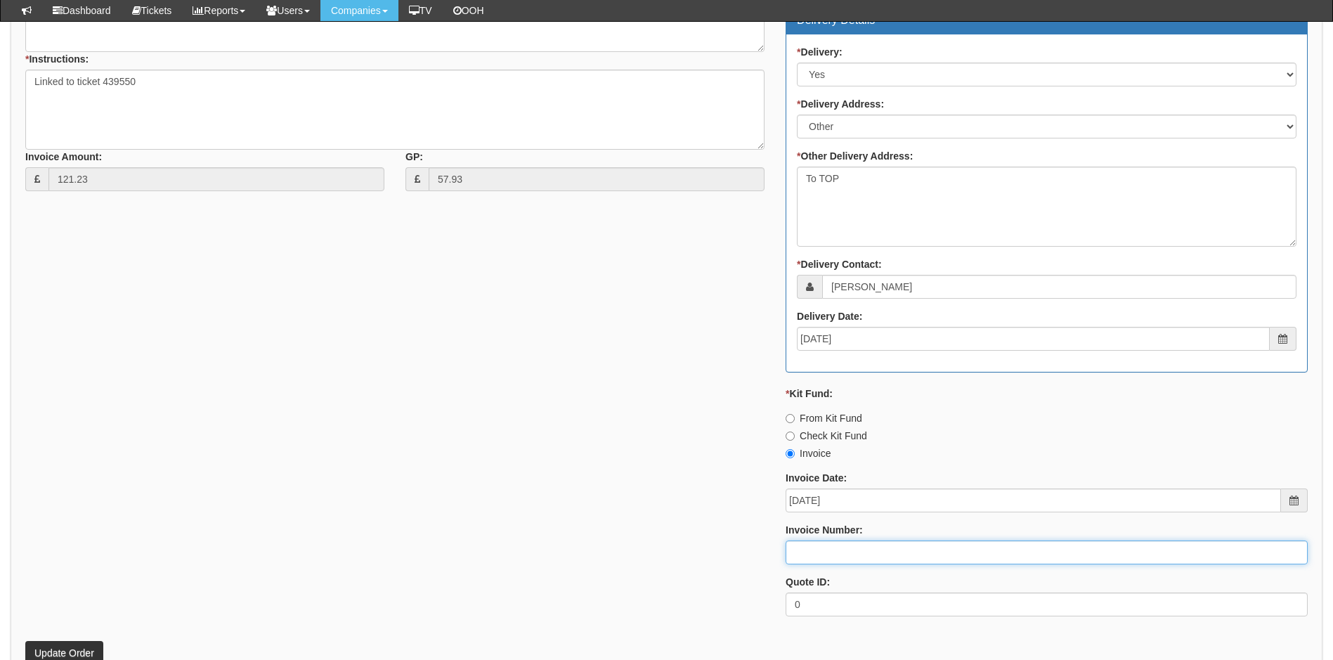
click at [843, 549] on input "Invoice Number:" at bounding box center [1046, 552] width 522 height 24
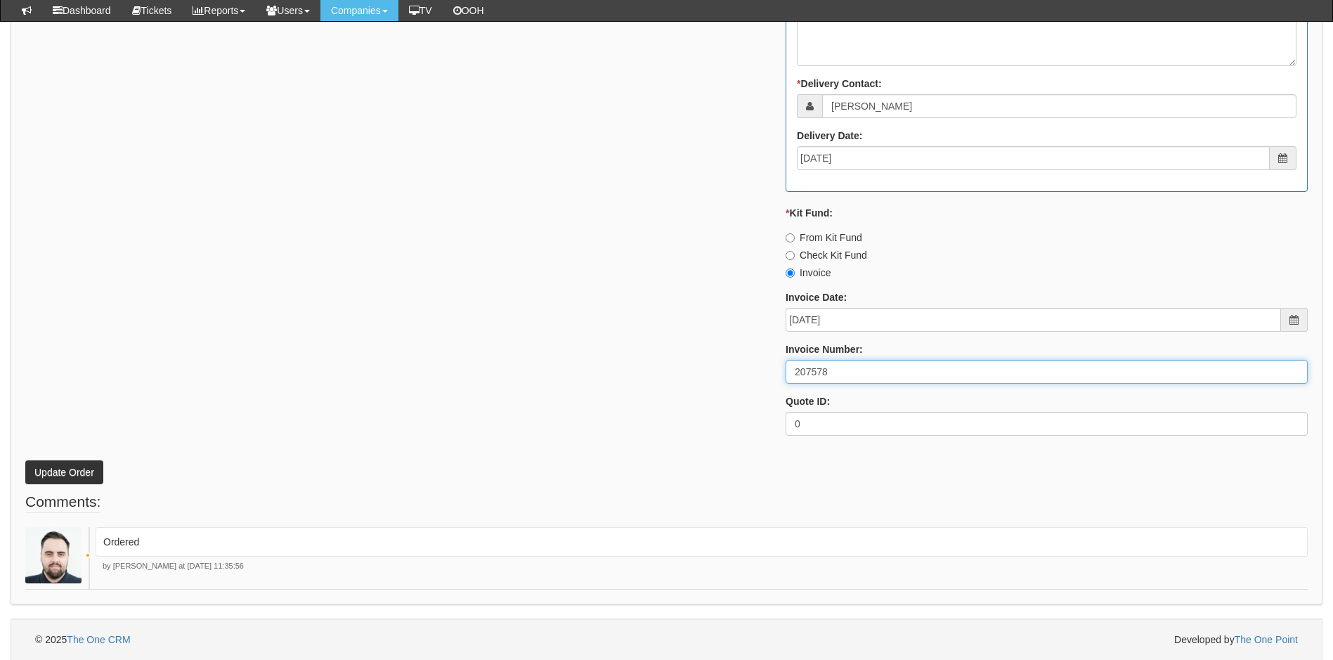
scroll to position [813, 0]
type input "207578"
click at [58, 467] on button "Update Order" at bounding box center [64, 471] width 78 height 24
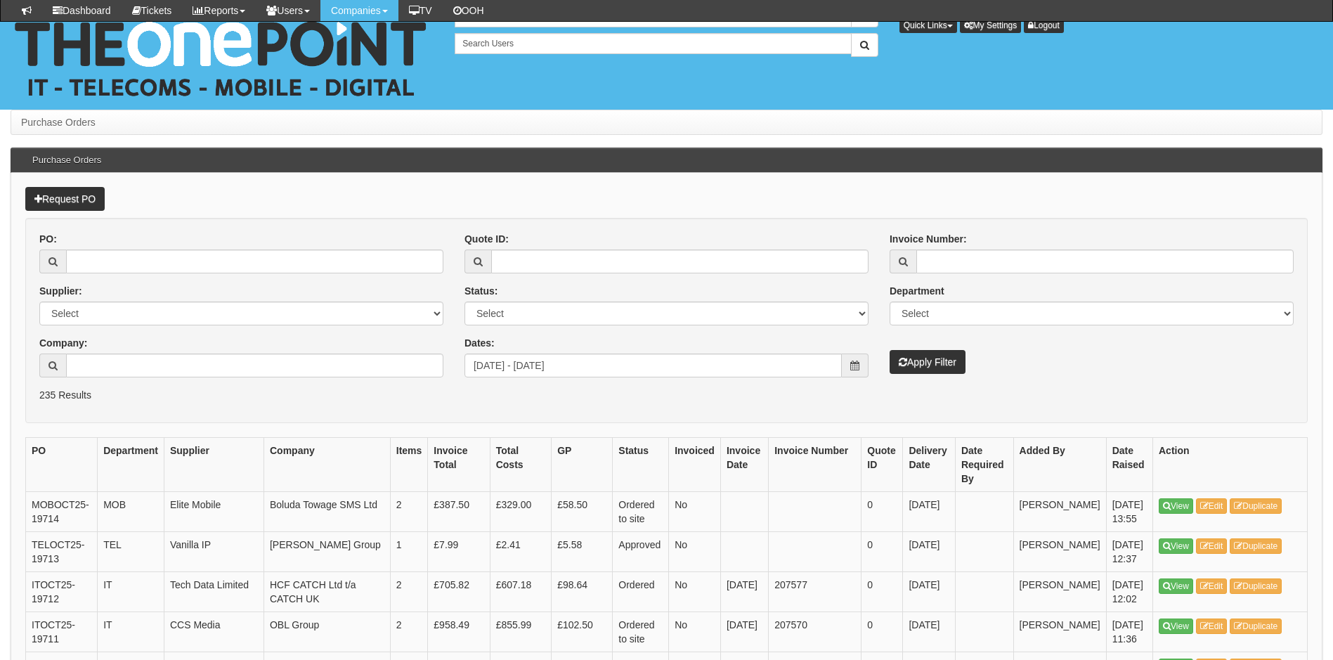
scroll to position [317, 0]
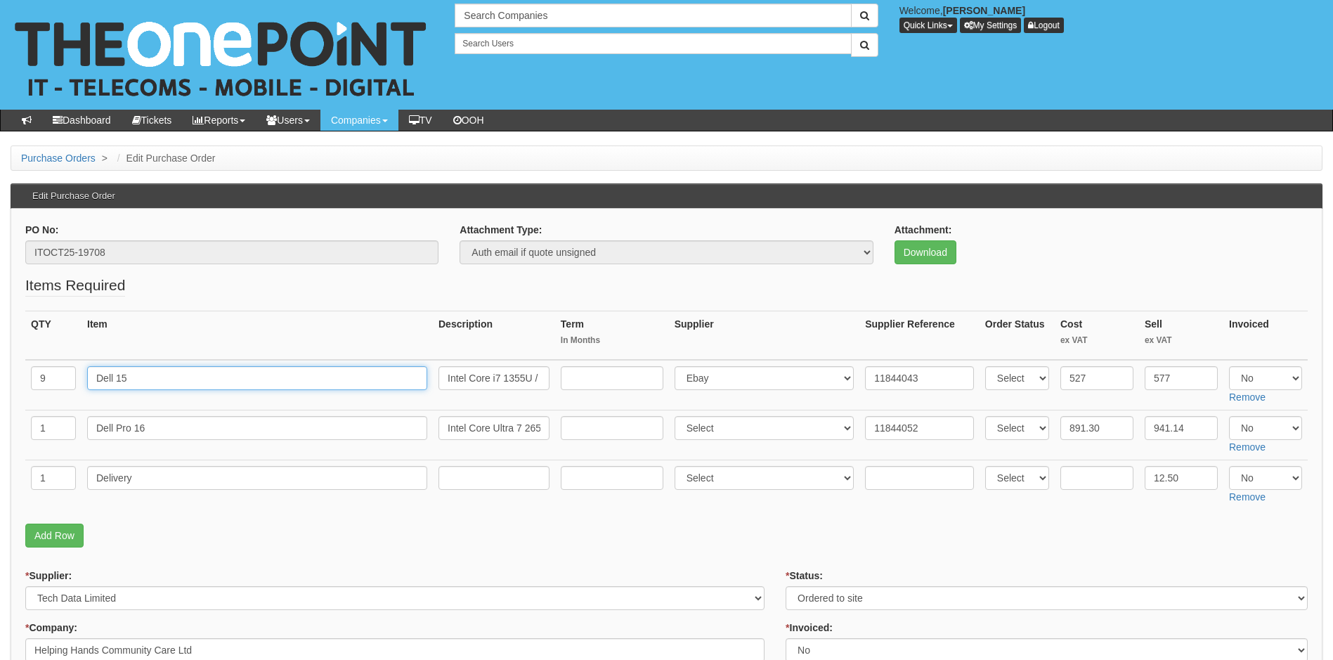
drag, startPoint x: 136, startPoint y: 376, endPoint x: 62, endPoint y: 381, distance: 74.6
click at [62, 381] on tr "9 Dell 15 Intel Core i7 1355U / up to 5 GHz Win 11 Pro Intel Iris Xe Graphics 1…" at bounding box center [666, 385] width 1282 height 51
drag, startPoint x: 158, startPoint y: 423, endPoint x: 19, endPoint y: 437, distance: 139.8
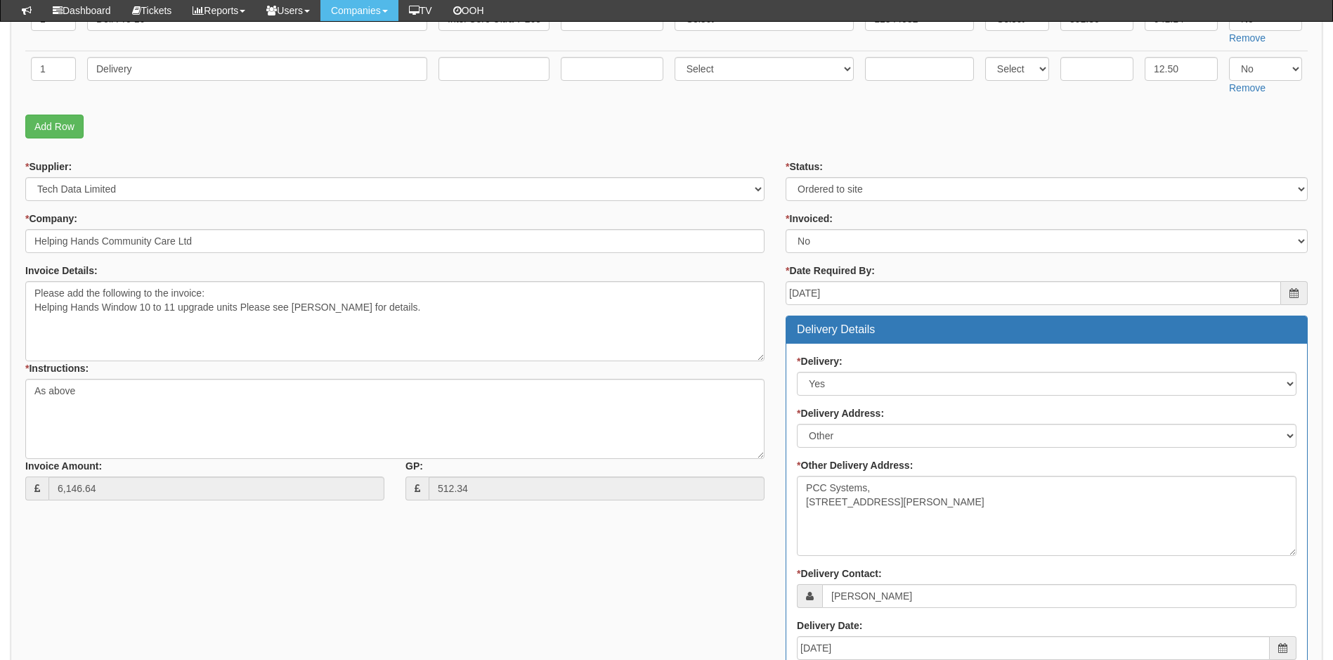
scroll to position [351, 0]
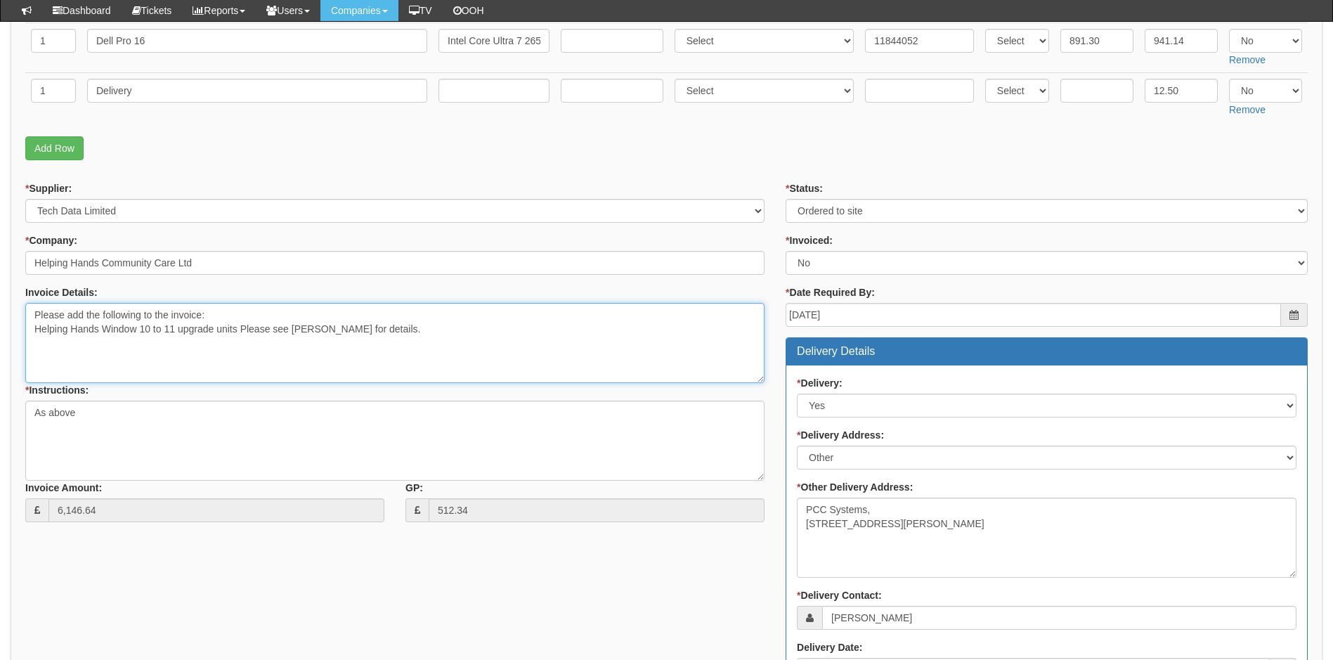
drag, startPoint x: 34, startPoint y: 330, endPoint x: 360, endPoint y: 344, distance: 326.2
click at [360, 344] on textarea "Please add the following to the invoice: Helping Hands Window 10 to 11 upgrade …" at bounding box center [394, 343] width 739 height 80
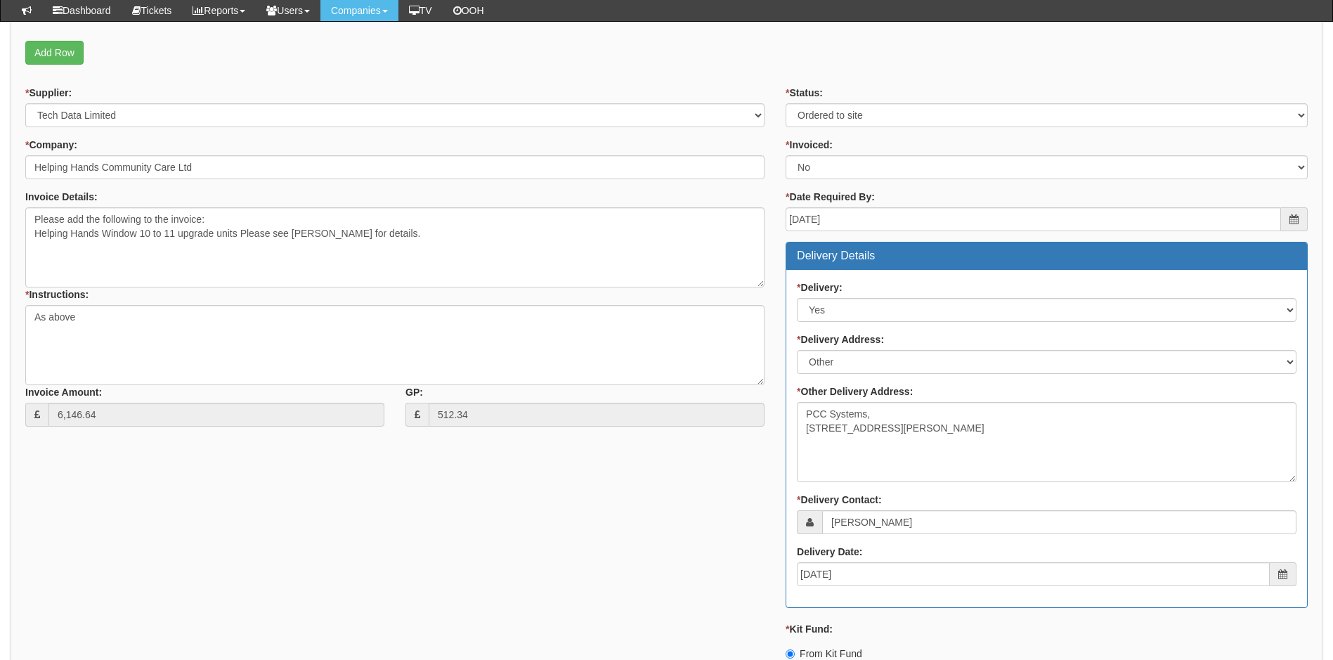
scroll to position [702, 0]
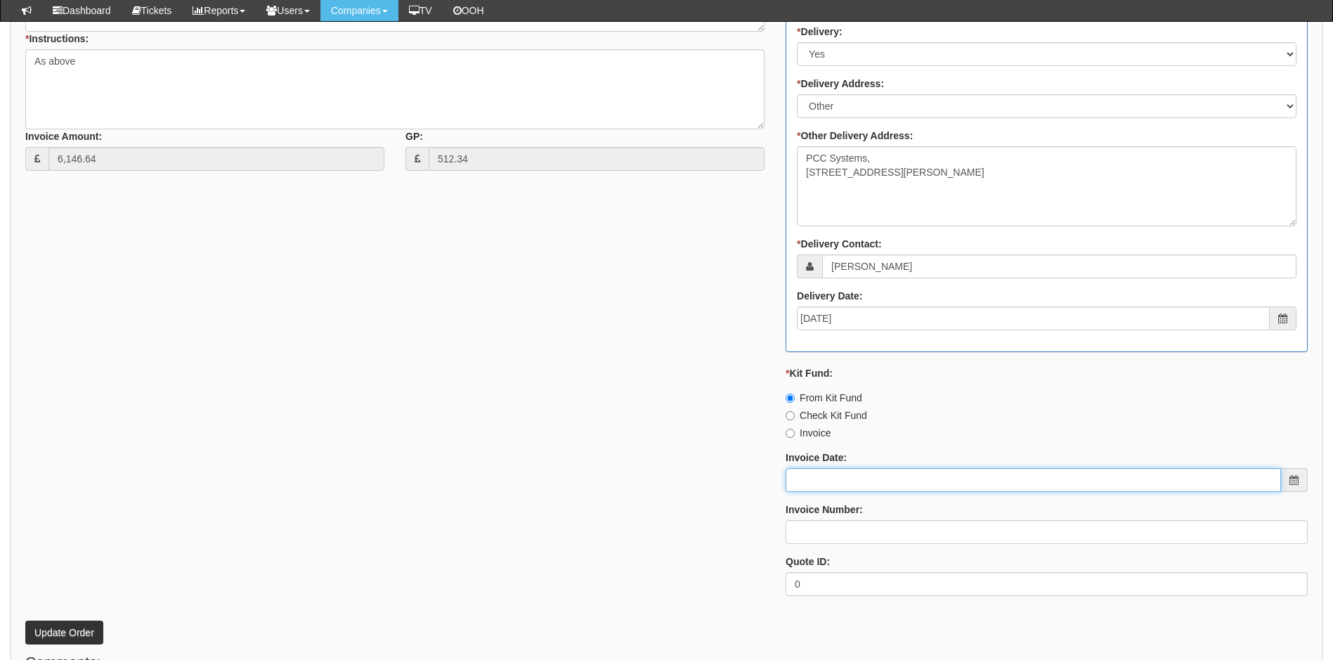
click at [891, 473] on input "Invoice Date:" at bounding box center [1032, 480] width 495 height 24
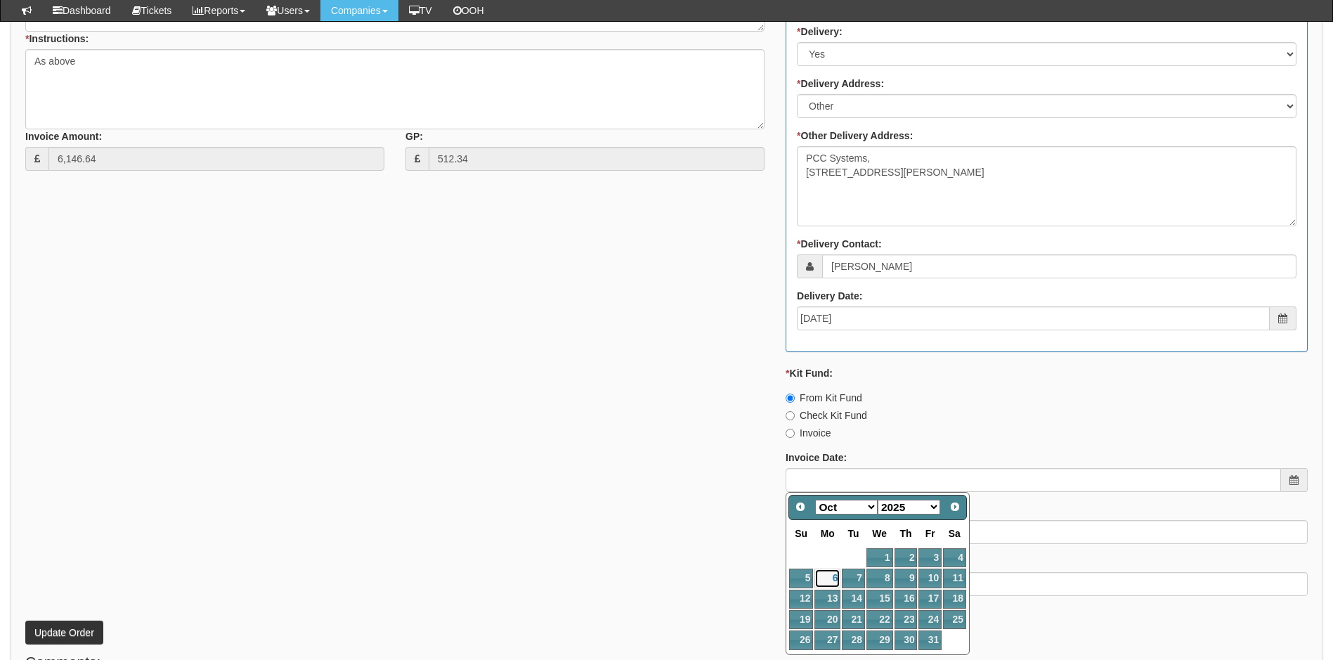
click at [830, 575] on link "6" at bounding box center [827, 577] width 26 height 19
type input "[DATE]"
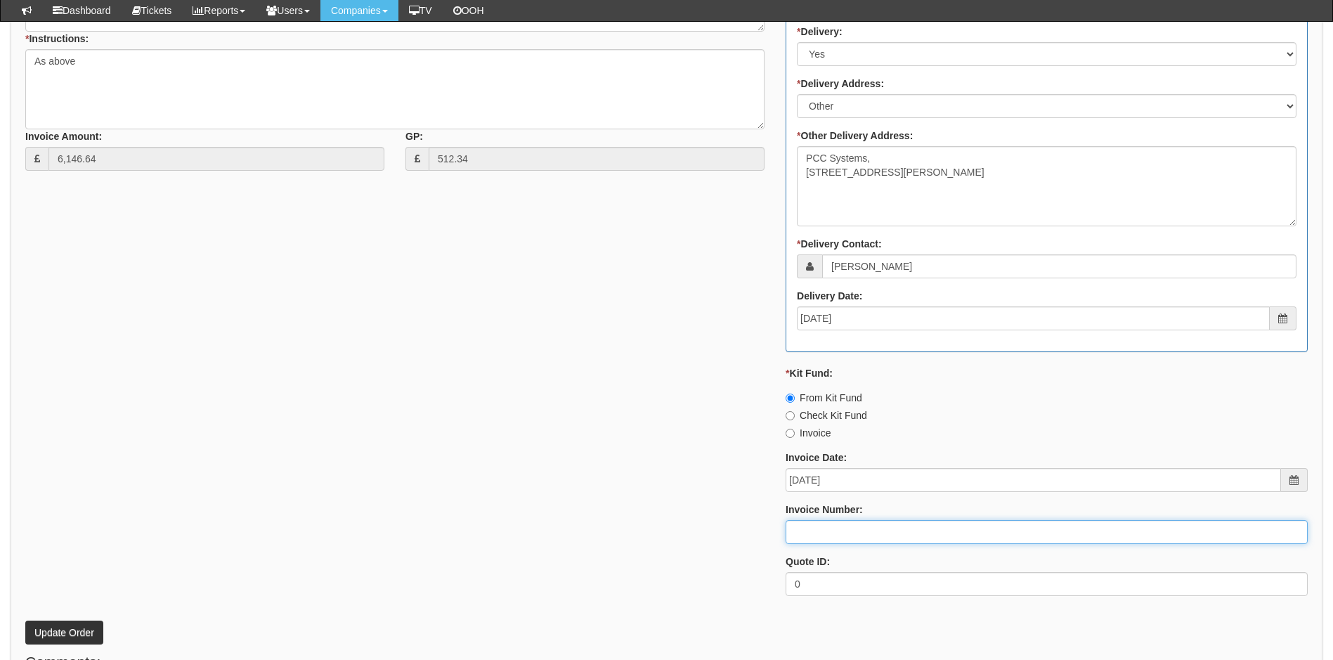
click at [834, 540] on input "Invoice Number:" at bounding box center [1046, 532] width 522 height 24
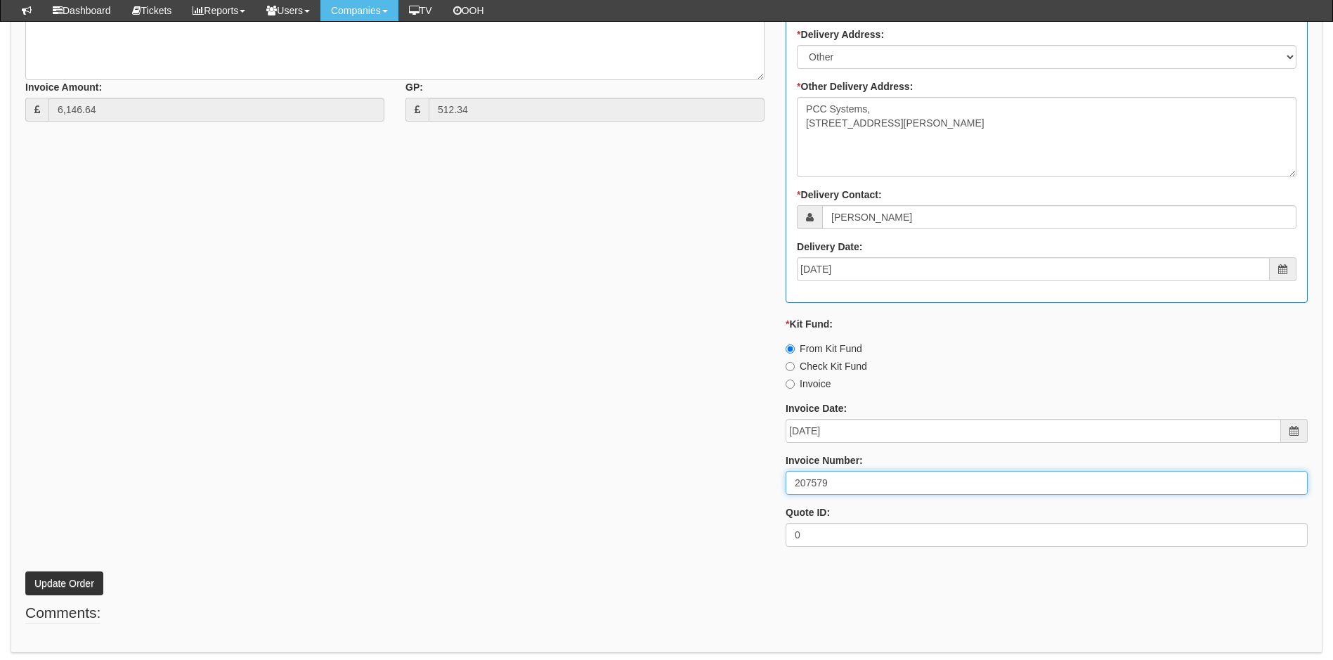
scroll to position [801, 0]
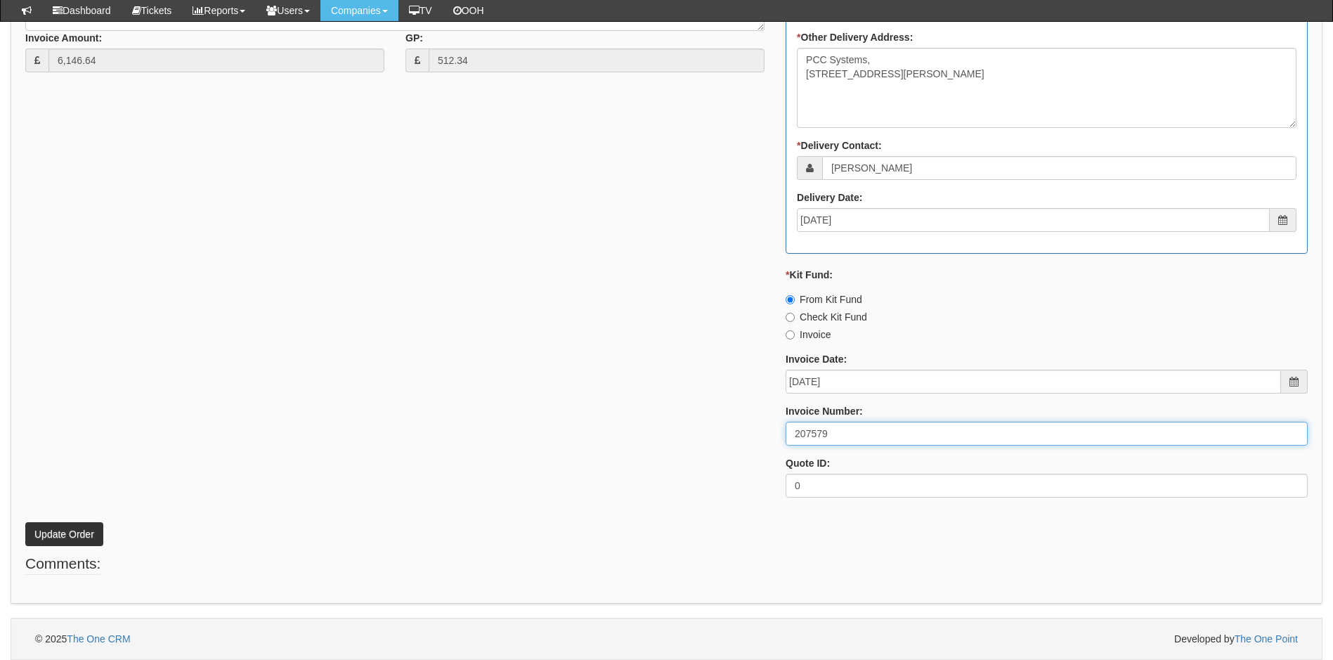
type input "207579"
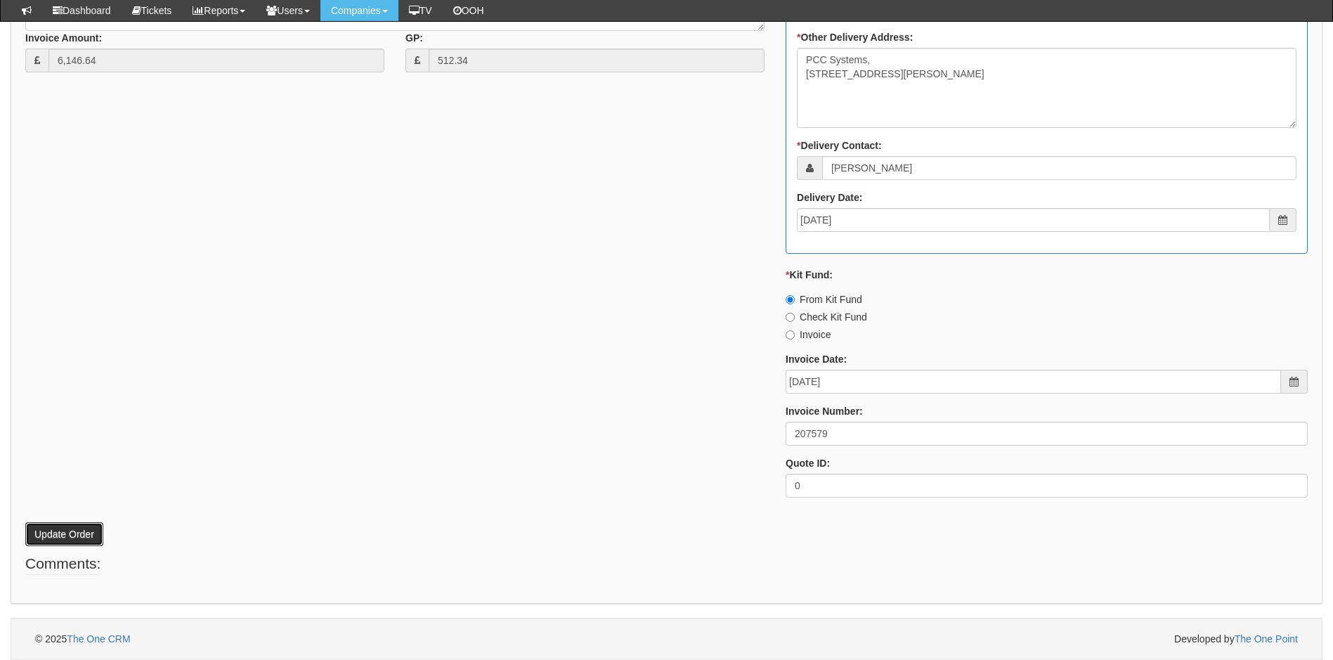
click at [55, 524] on button "Update Order" at bounding box center [64, 534] width 78 height 24
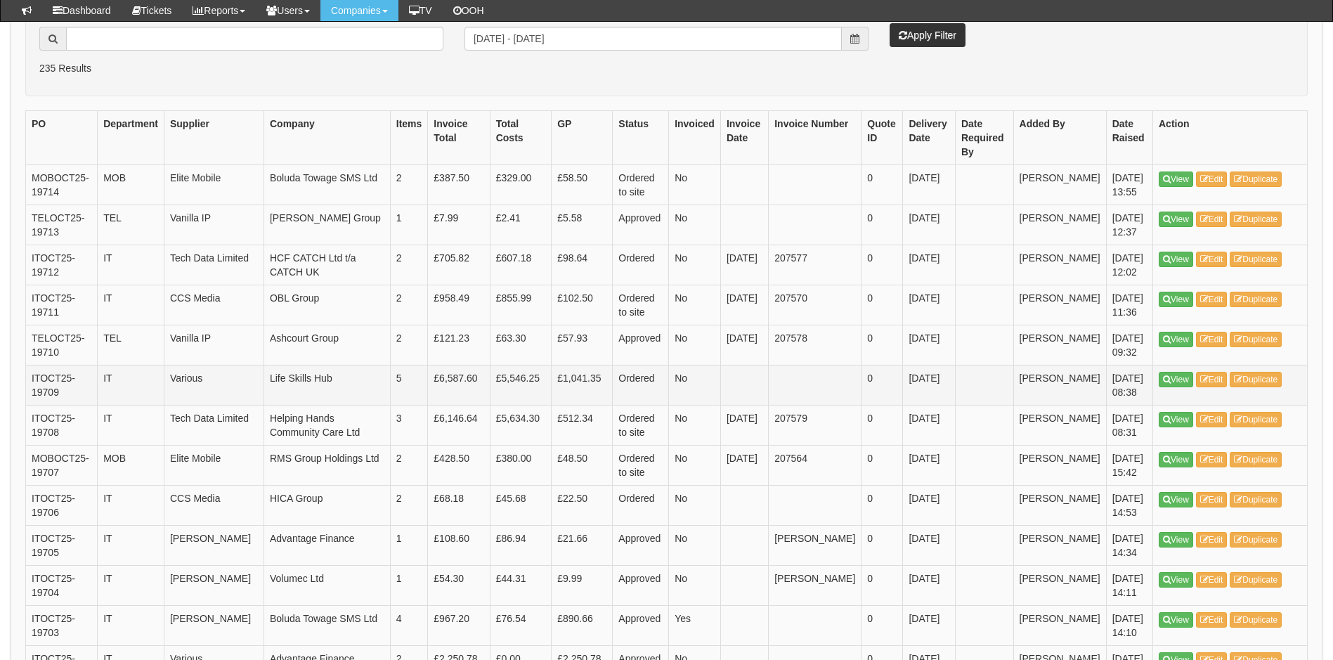
scroll to position [351, 0]
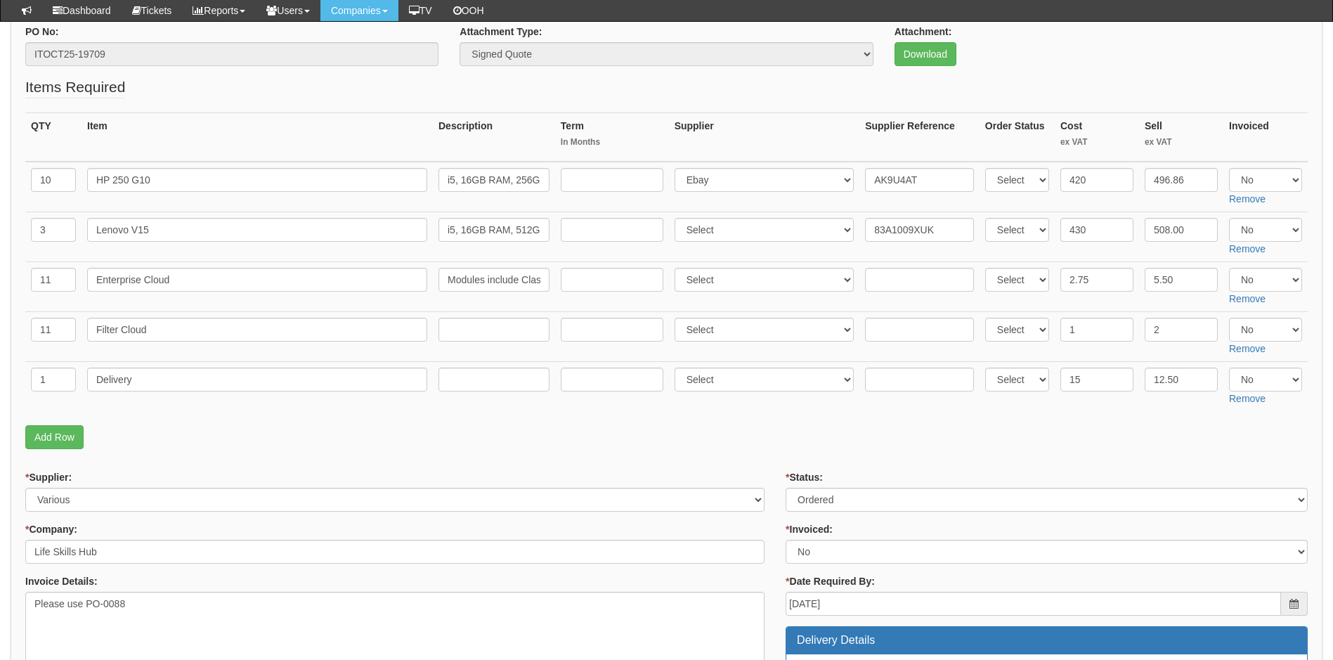
scroll to position [211, 0]
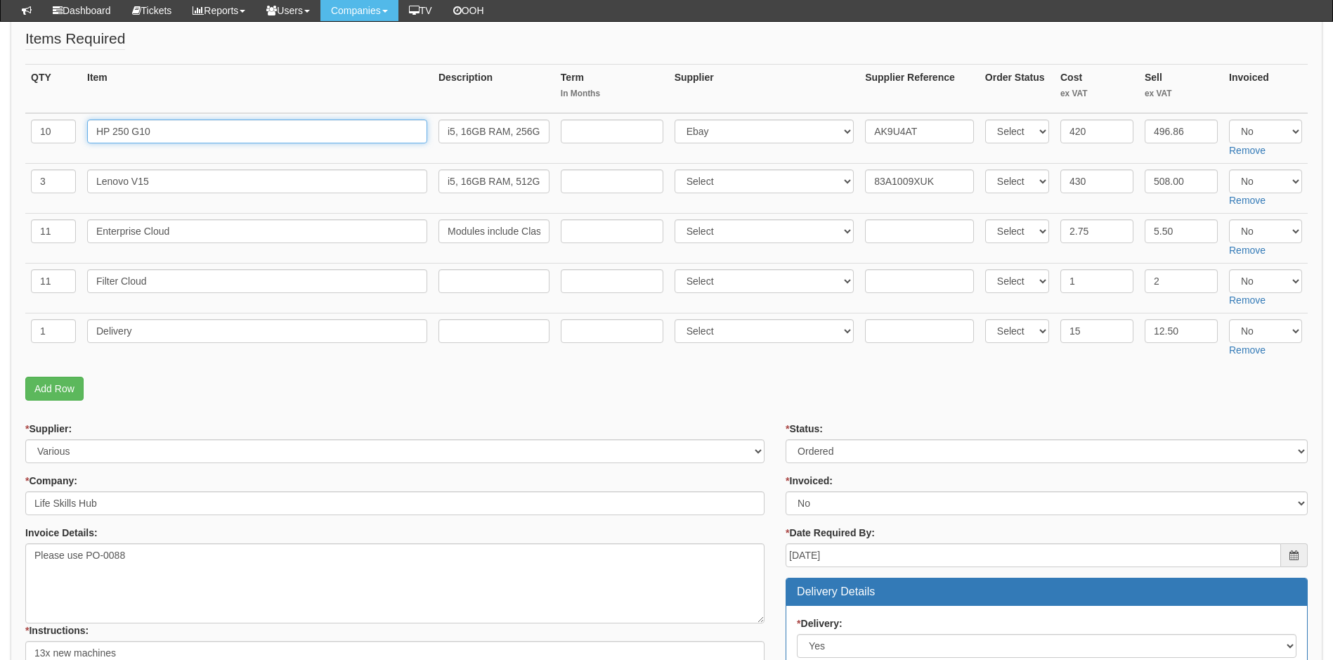
drag, startPoint x: 181, startPoint y: 129, endPoint x: 26, endPoint y: 131, distance: 155.3
click at [26, 131] on tr "10 HP 250 G10 i5, 16GB RAM, 256GB SSD, Windows 11 Pro & 15.6" Screen Select 123…" at bounding box center [666, 138] width 1282 height 51
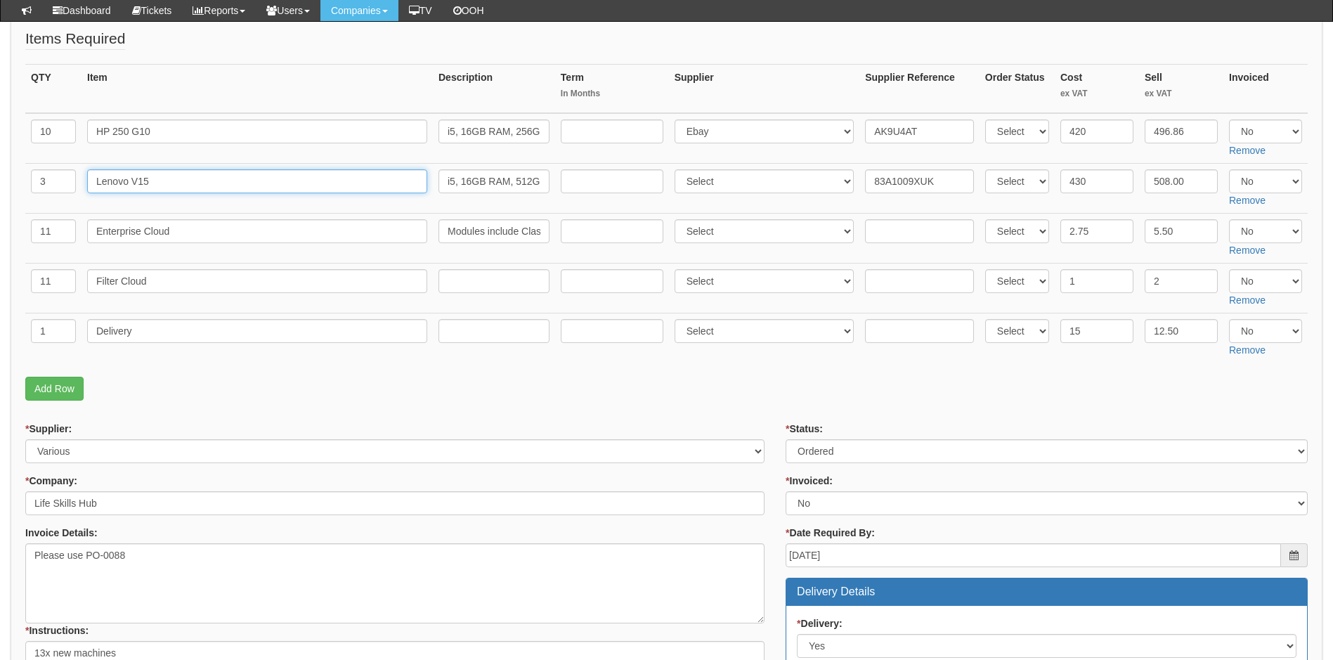
drag, startPoint x: 158, startPoint y: 185, endPoint x: 55, endPoint y: 194, distance: 103.0
click at [55, 194] on tr "3 Lenovo V15 i5, 16GB RAM, 512GB SSD, Windows 11 Pro & 15.6 Screen Select 123 R…" at bounding box center [666, 189] width 1282 height 50
drag, startPoint x: 191, startPoint y: 230, endPoint x: 63, endPoint y: 237, distance: 128.0
click at [63, 237] on tr "11 Enterprise Cloud Modules include Class Cloud, Network Cloud, Safeguard Cloud…" at bounding box center [666, 239] width 1282 height 50
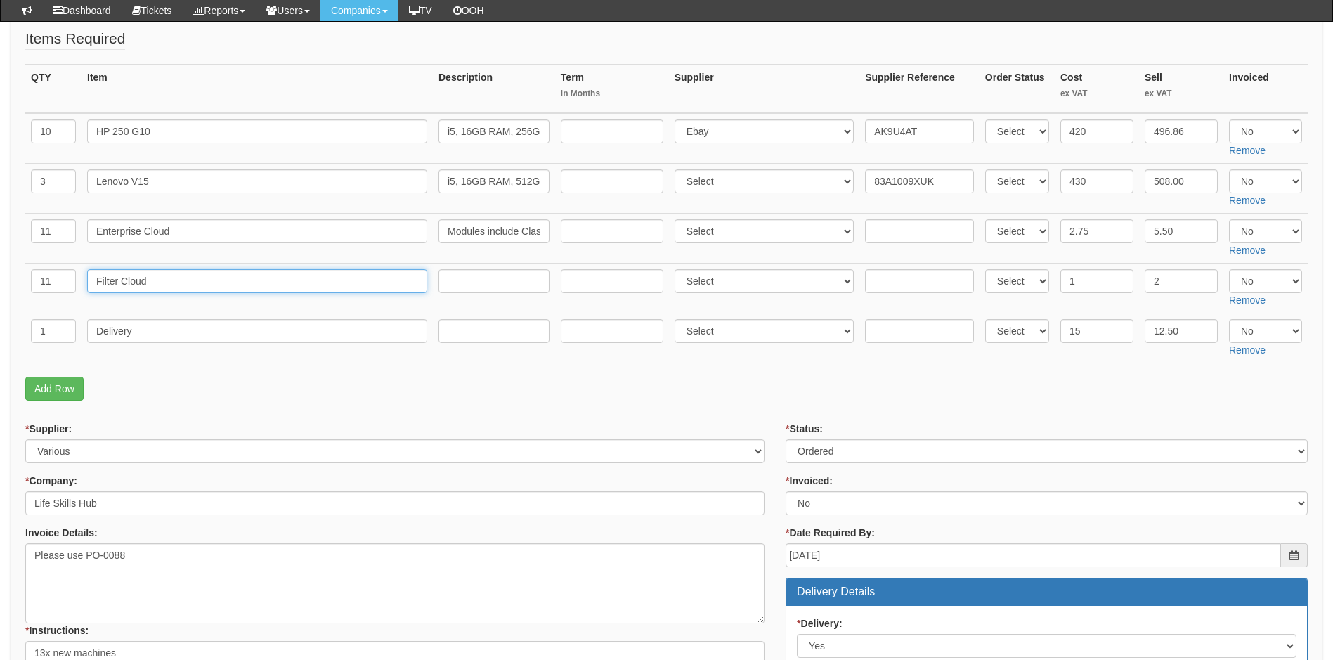
drag, startPoint x: 155, startPoint y: 282, endPoint x: 53, endPoint y: 287, distance: 102.0
click at [53, 287] on tr "11 Filter Cloud Select 123 REG.co.uk 1Password 3 4Gon AA Jones Electric Ltd Abz…" at bounding box center [666, 288] width 1282 height 50
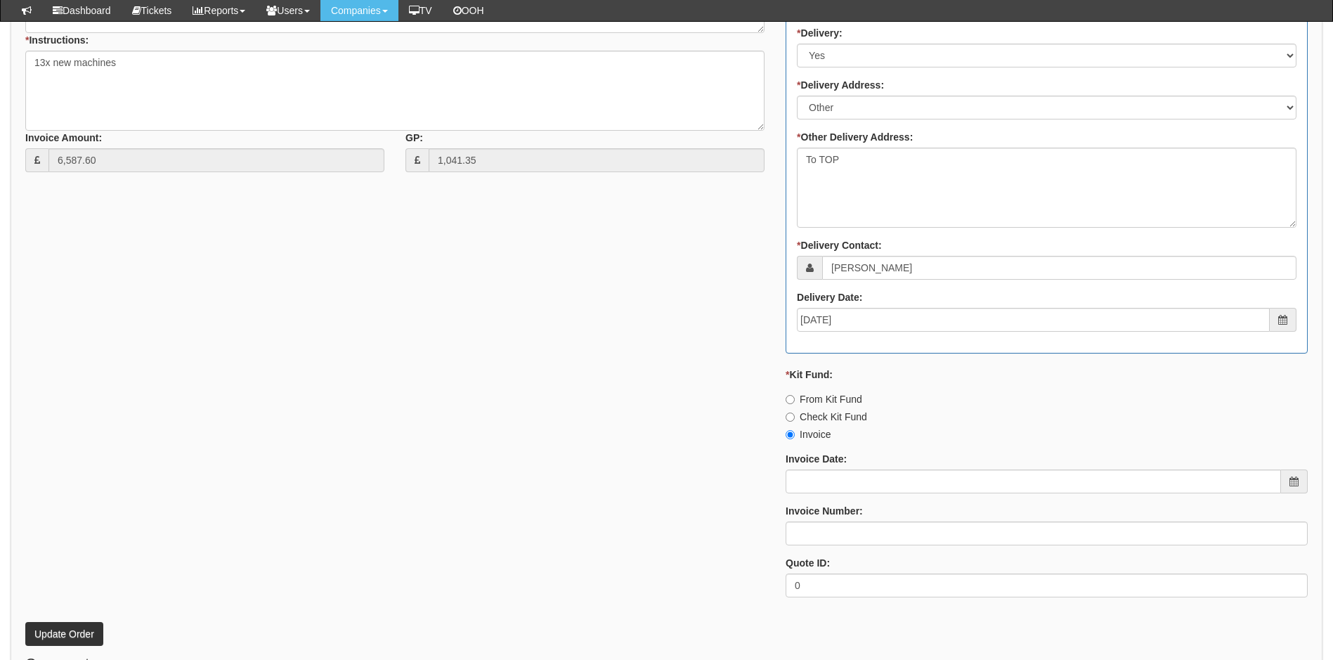
scroll to position [901, 0]
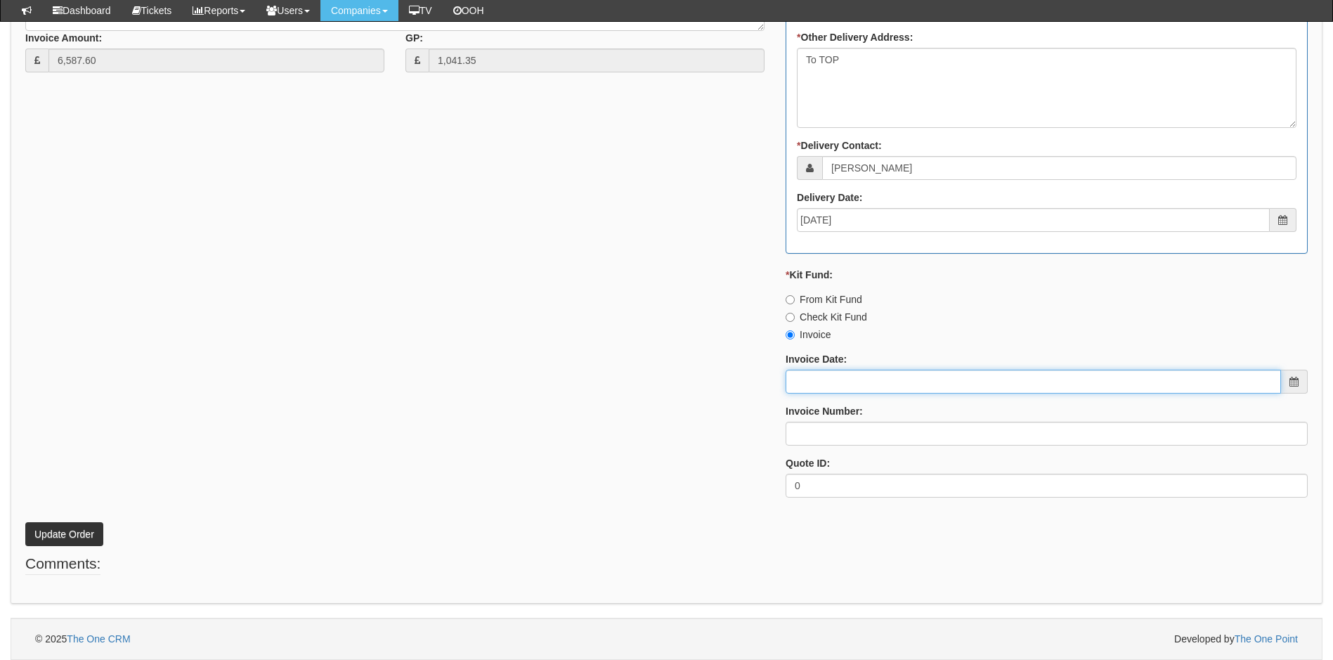
click at [891, 378] on input "Invoice Date:" at bounding box center [1032, 382] width 495 height 24
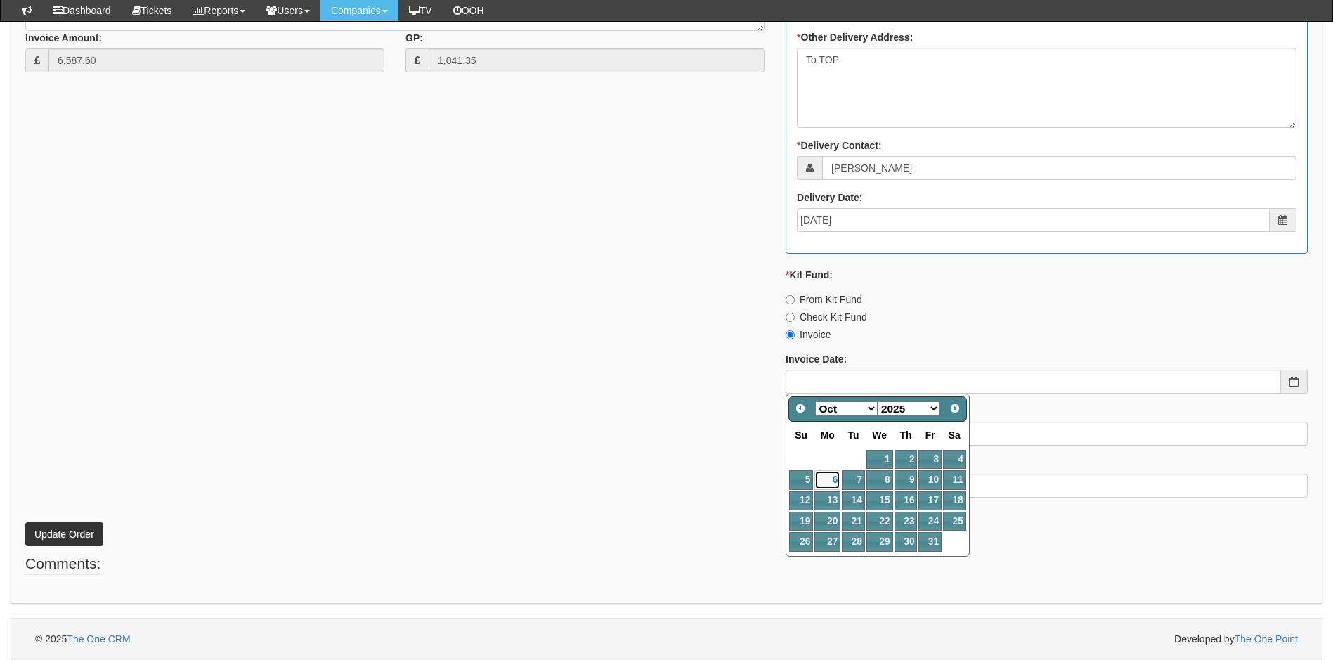
click at [832, 480] on link "6" at bounding box center [827, 479] width 26 height 19
type input "[DATE]"
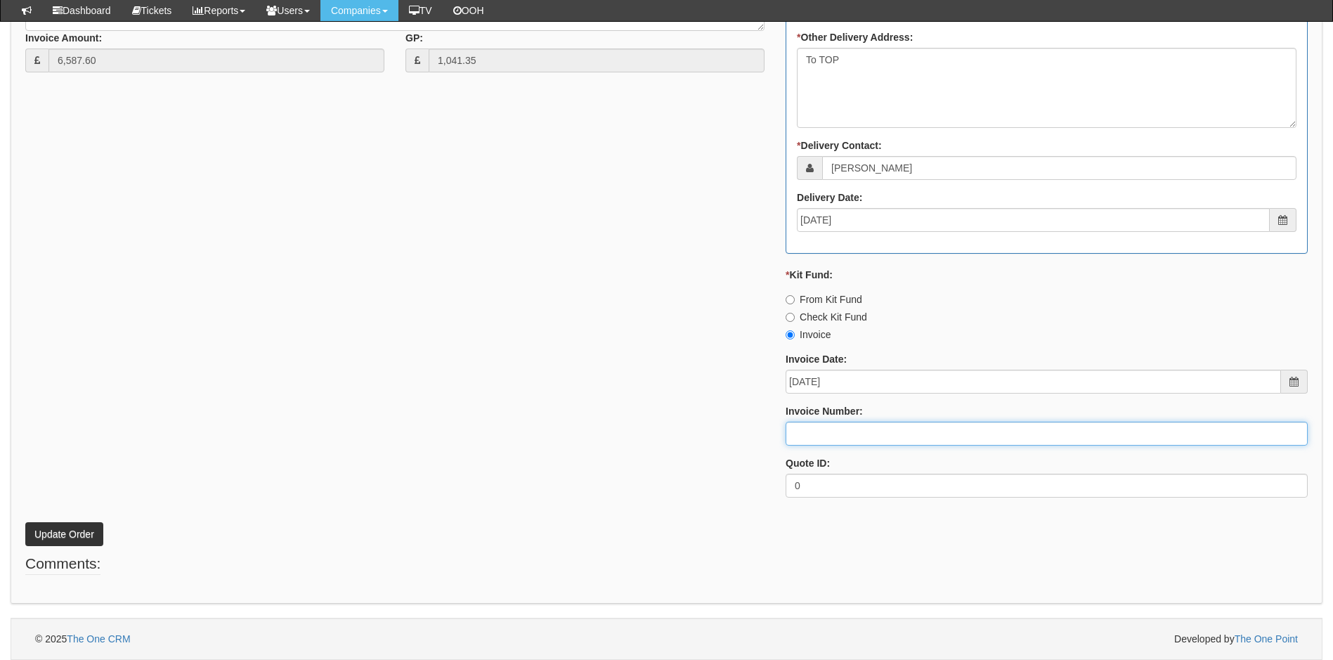
click at [861, 436] on input "Invoice Number:" at bounding box center [1046, 433] width 522 height 24
type input "207581"
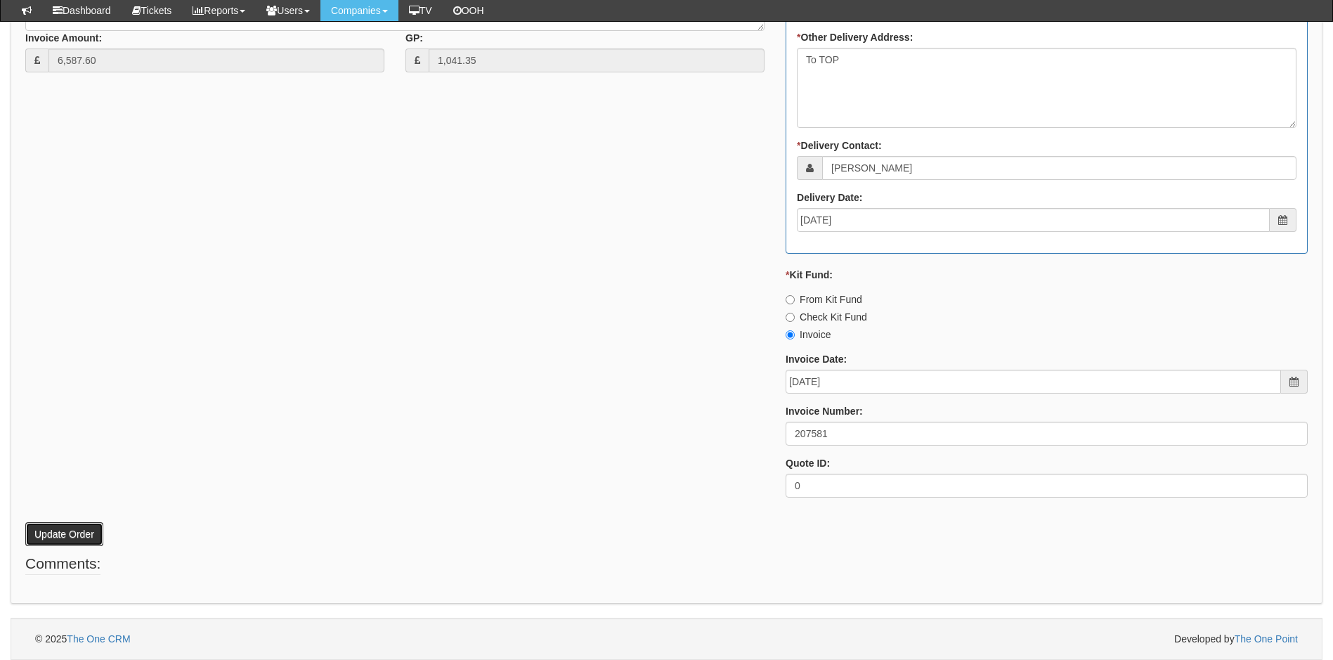
click at [73, 526] on button "Update Order" at bounding box center [64, 534] width 78 height 24
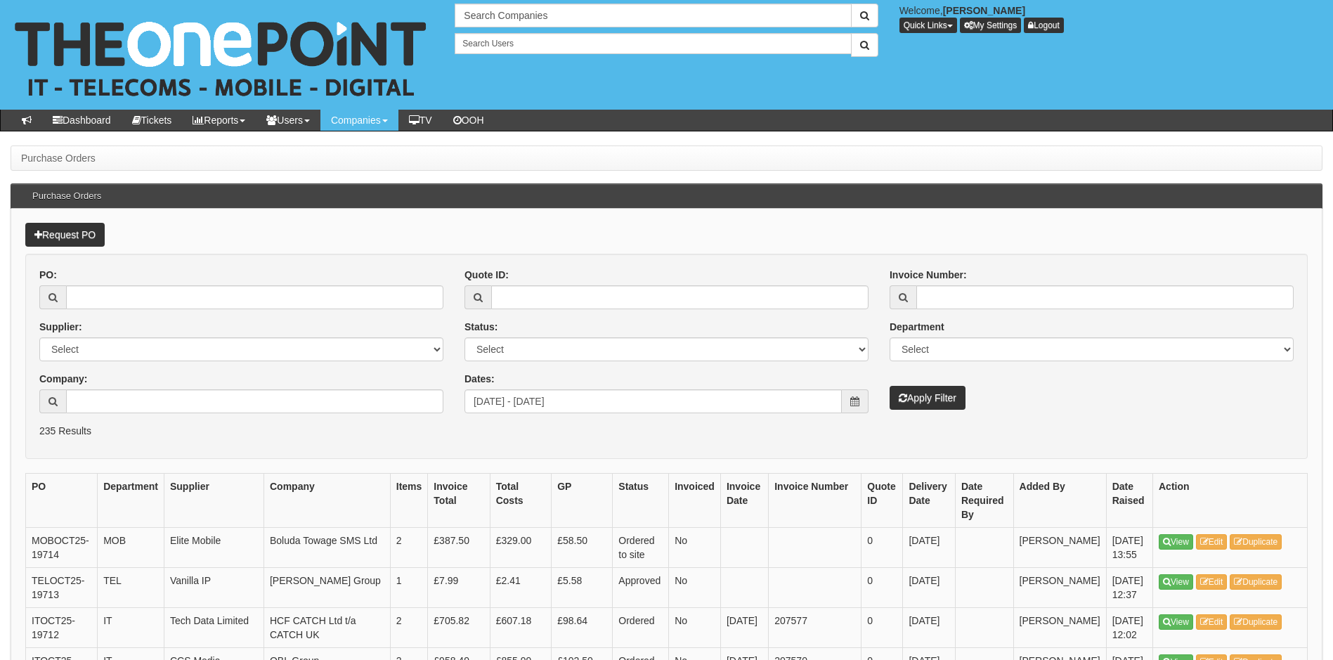
scroll to position [387, 0]
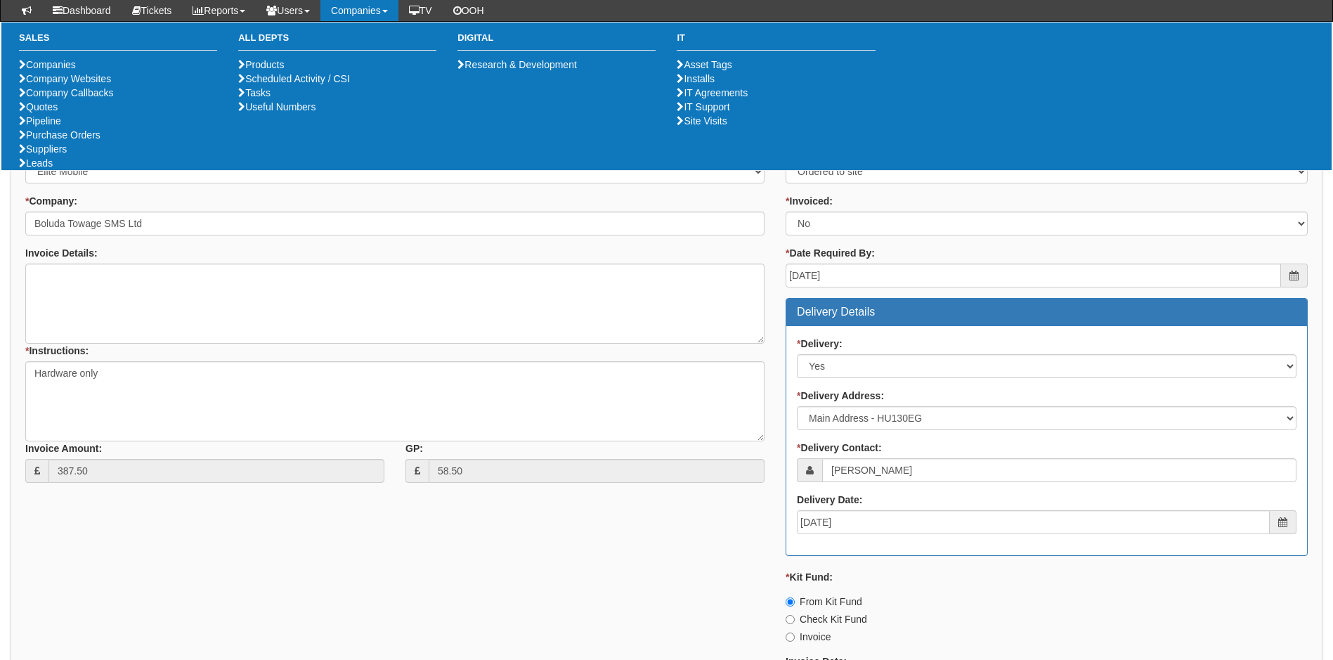
scroll to position [351, 0]
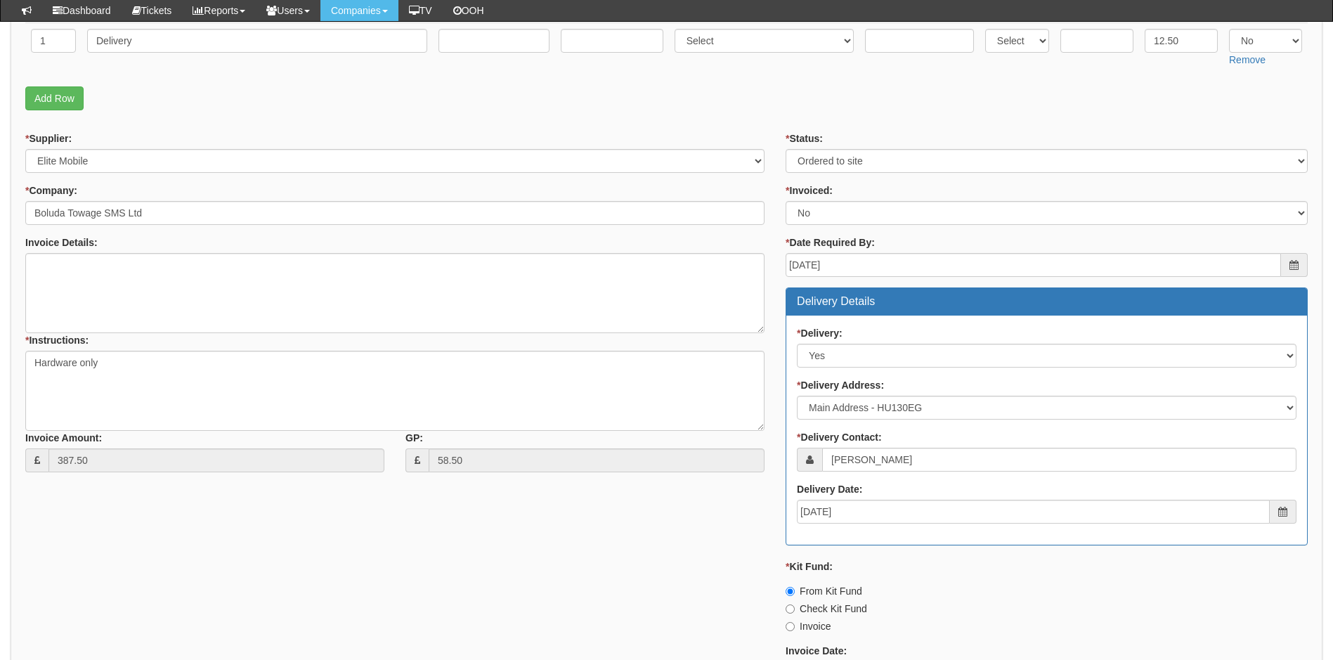
click at [341, 516] on div "* Supplier: Select 123 [DOMAIN_NAME] 1Password 3 4Gon [PERSON_NAME] Electric Lt…" at bounding box center [666, 465] width 1303 height 668
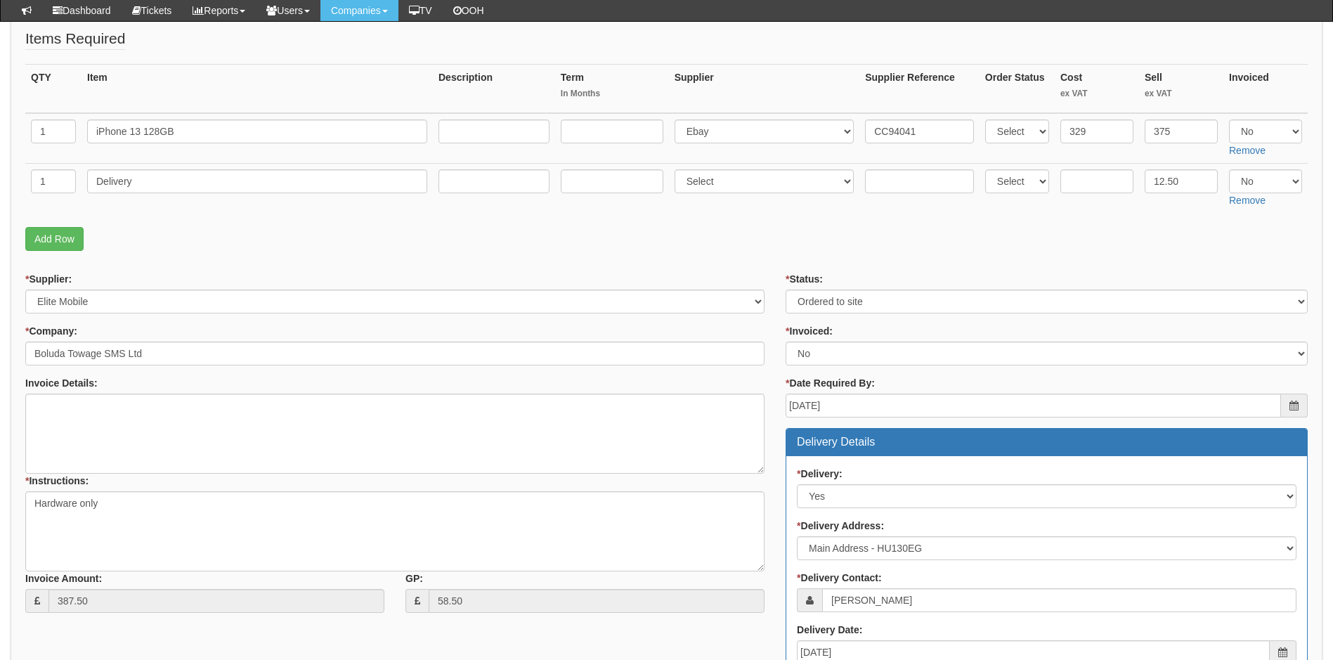
scroll to position [140, 0]
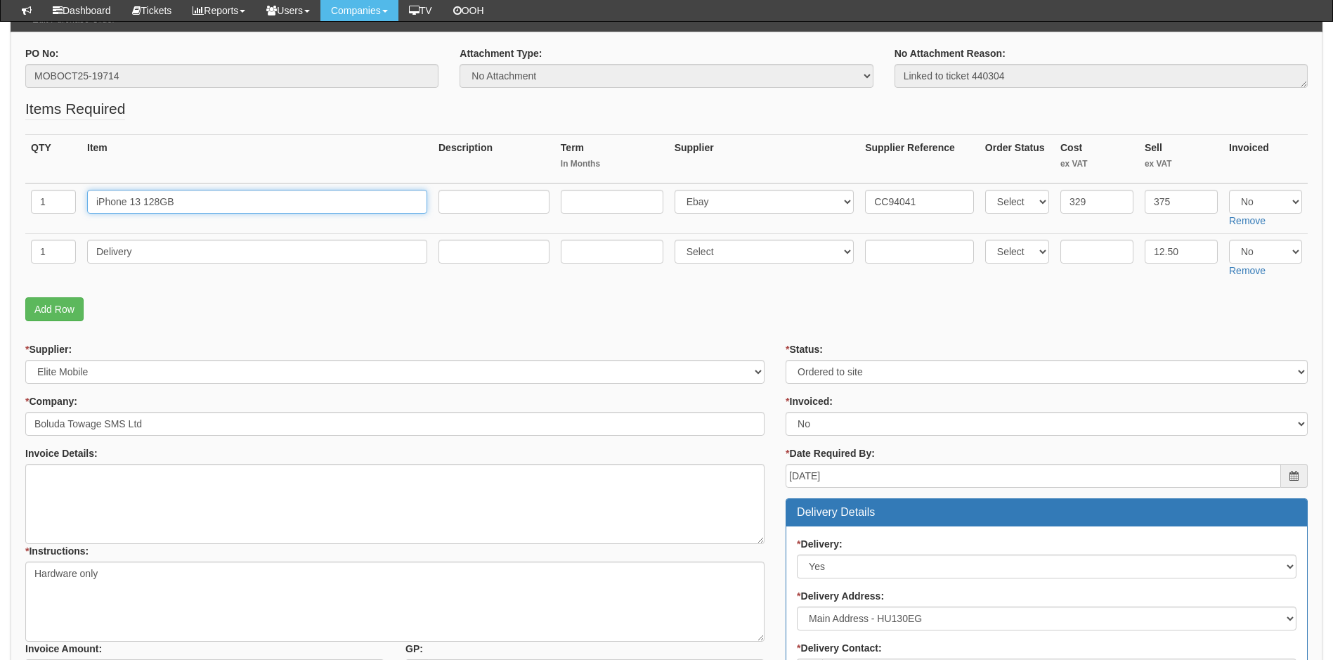
drag, startPoint x: 190, startPoint y: 197, endPoint x: 47, endPoint y: 209, distance: 143.8
click at [47, 209] on tr "1 iPhone 13 128GB Select 123 [DOMAIN_NAME] 1Password 3 4Gon [PERSON_NAME] Elect…" at bounding box center [666, 208] width 1282 height 51
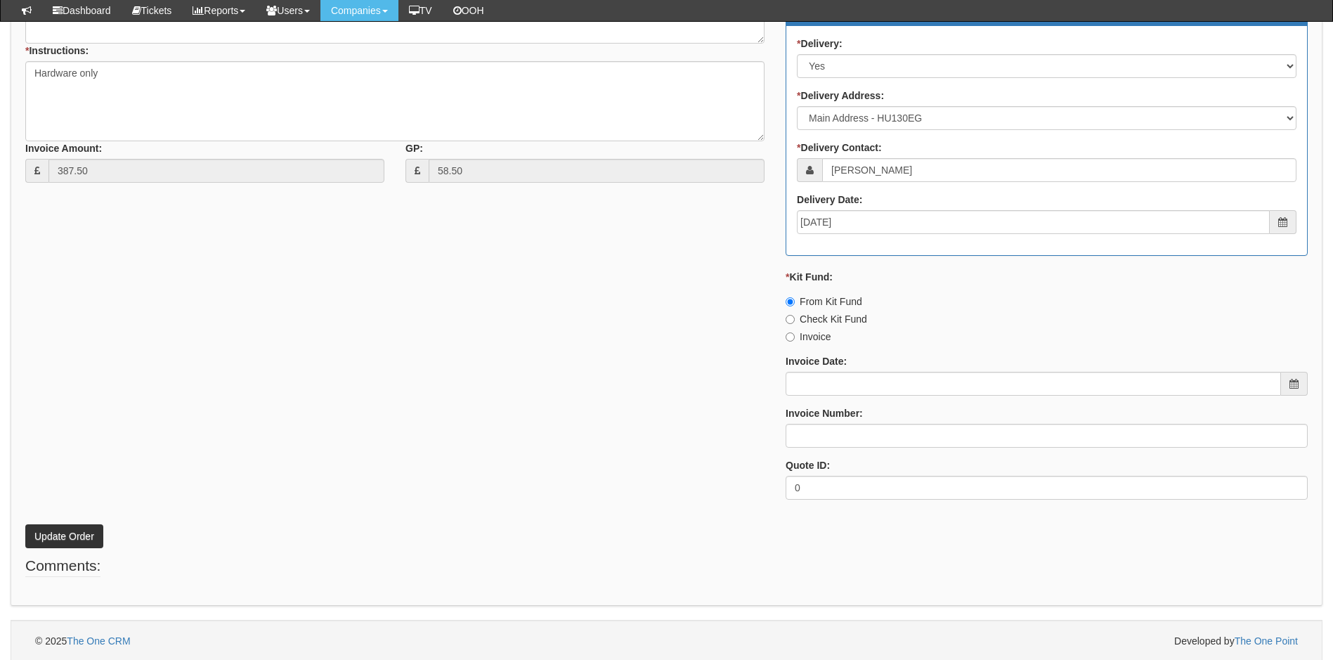
scroll to position [643, 0]
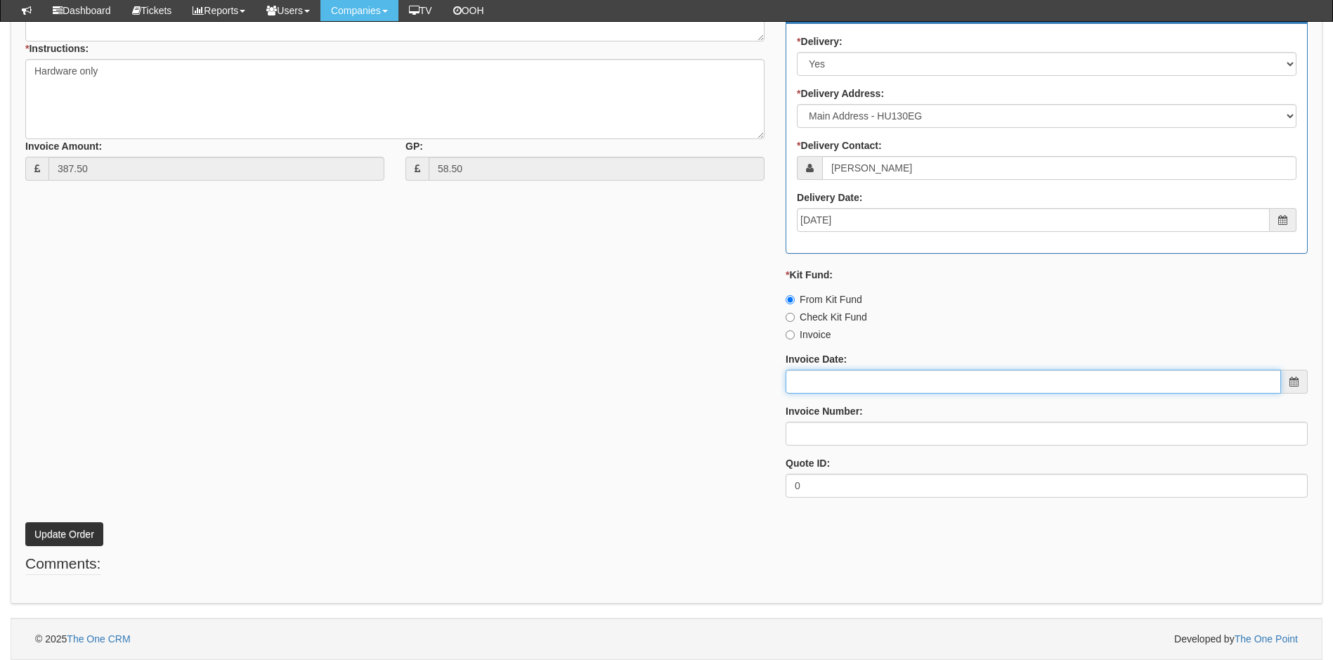
click at [829, 372] on input "Invoice Date:" at bounding box center [1032, 382] width 495 height 24
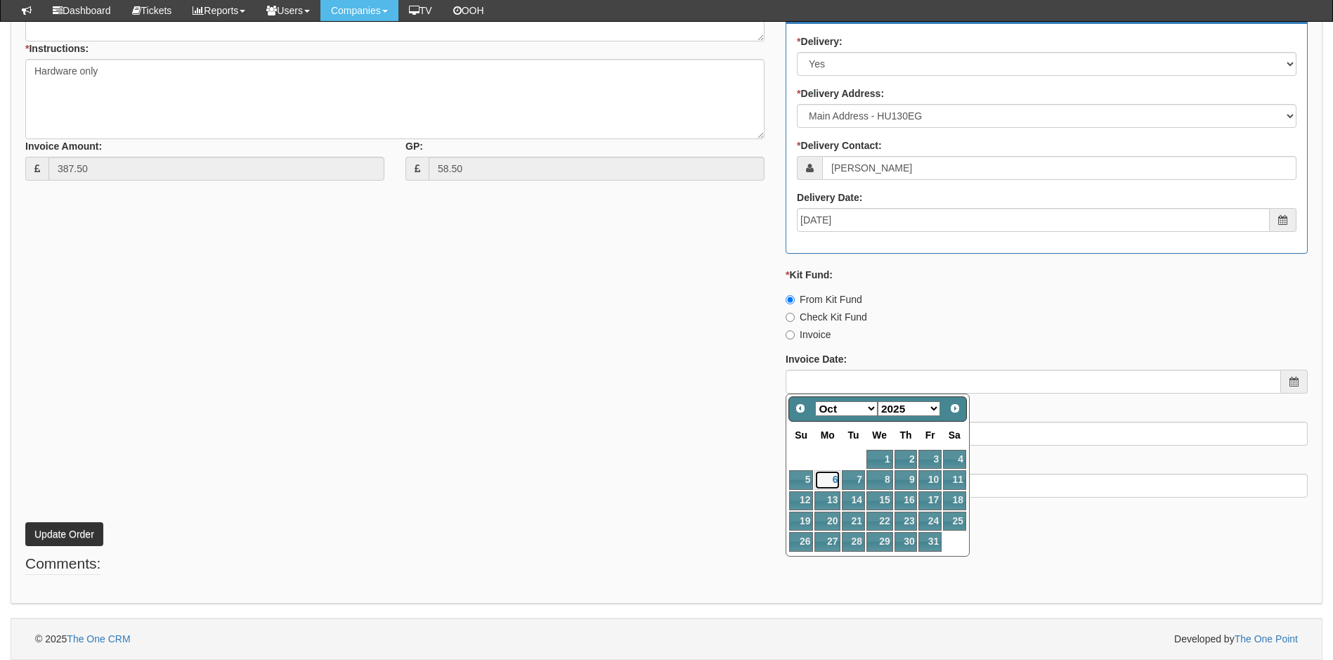
click at [825, 480] on link "6" at bounding box center [827, 479] width 26 height 19
type input "[DATE]"
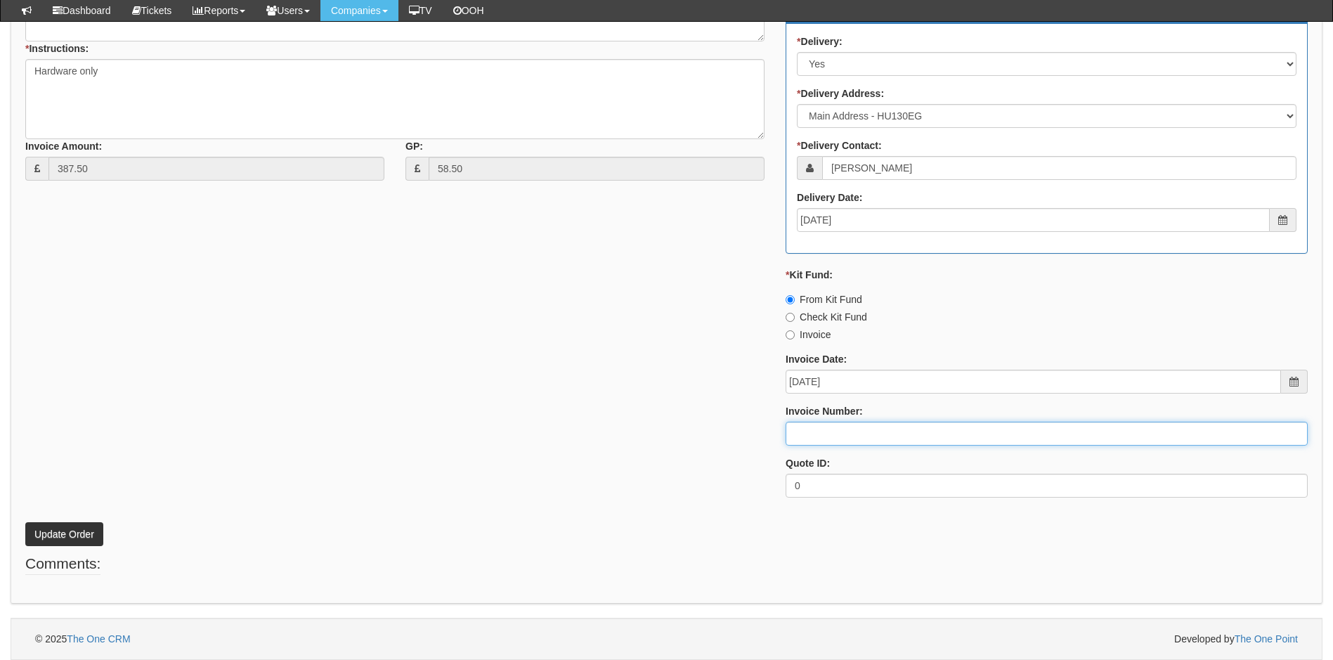
click at [832, 432] on input "Invoice Number:" at bounding box center [1046, 433] width 522 height 24
type input "207582"
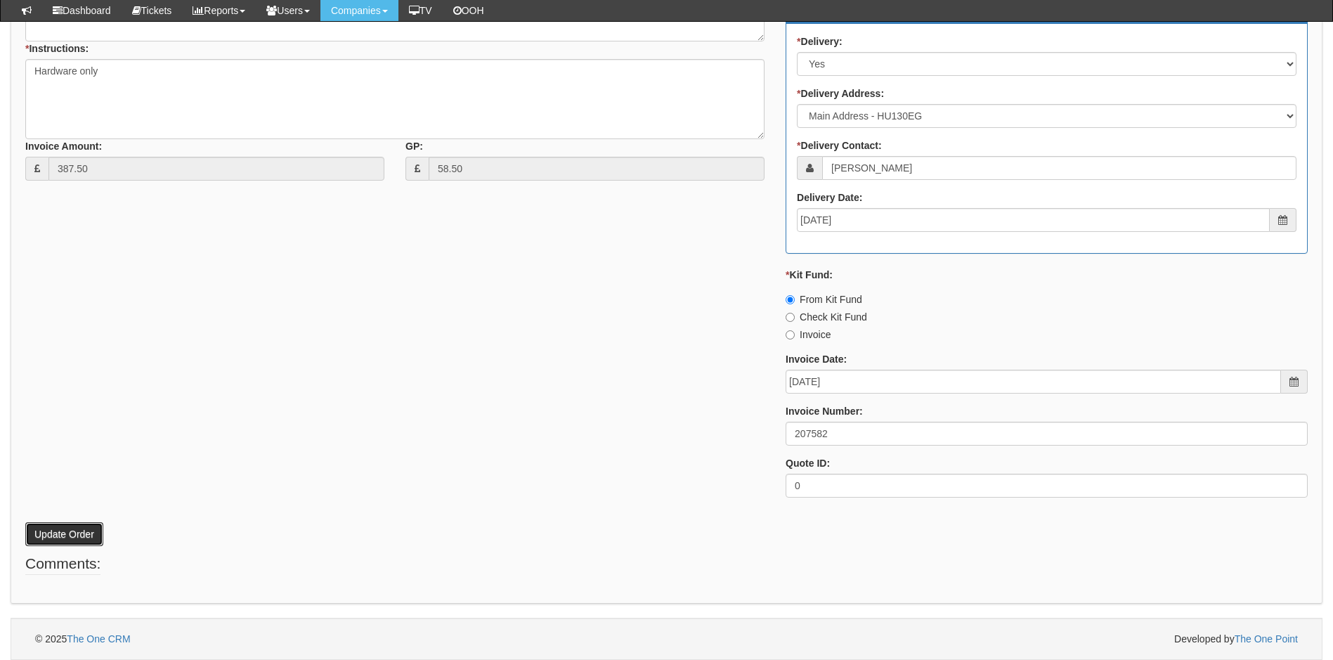
click at [42, 530] on button "Update Order" at bounding box center [64, 534] width 78 height 24
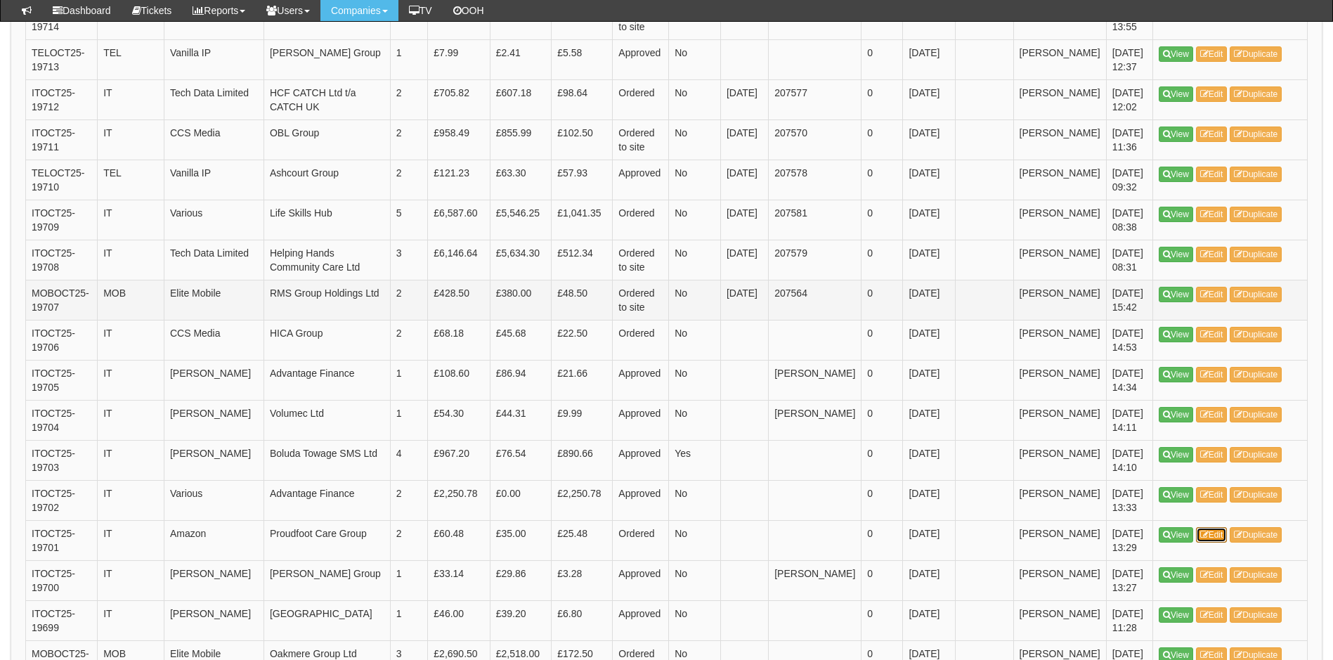
scroll to position [562, 0]
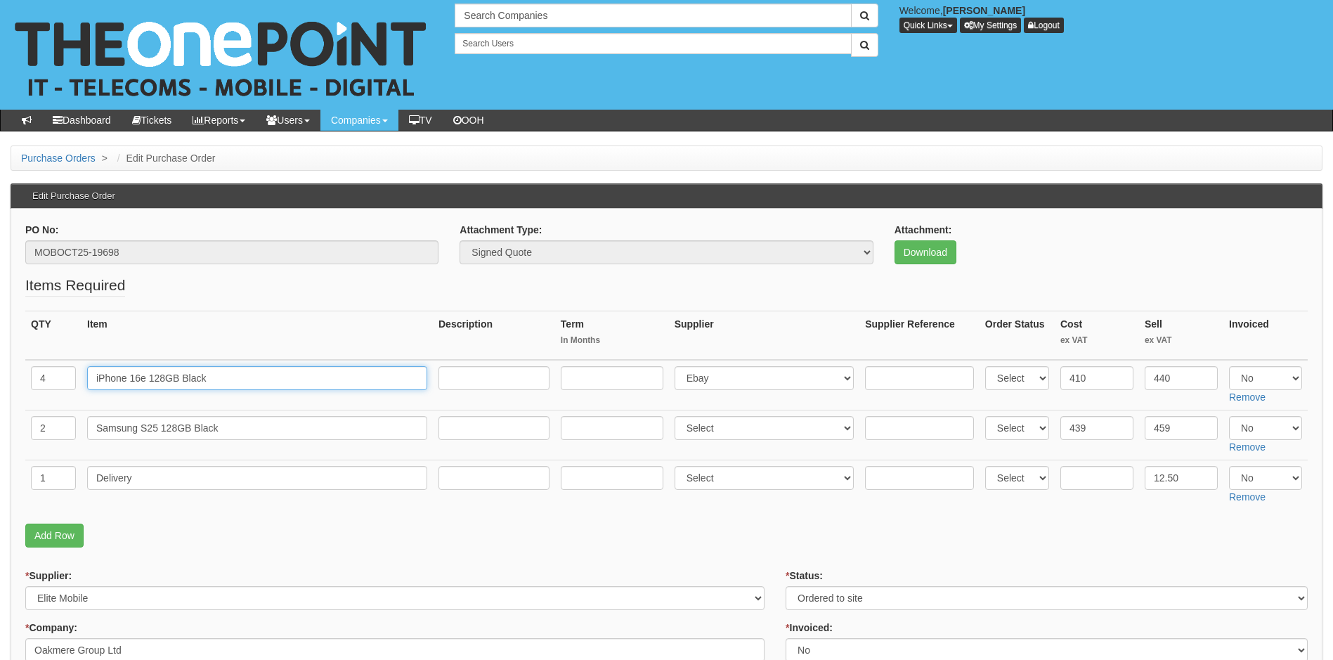
drag, startPoint x: 229, startPoint y: 372, endPoint x: 32, endPoint y: 374, distance: 197.4
click at [32, 374] on tr "4 iPhone 16e 128GB Black Select 123 REG.co.uk 1Password 3 4Gon AA Jones Electri…" at bounding box center [666, 385] width 1282 height 51
drag, startPoint x: 247, startPoint y: 425, endPoint x: 40, endPoint y: 426, distance: 207.2
click at [40, 426] on tr "2 Samsung S25 128GB Black Select 123 REG.co.uk 1Password 3 4Gon AA Jones Electr…" at bounding box center [666, 435] width 1282 height 50
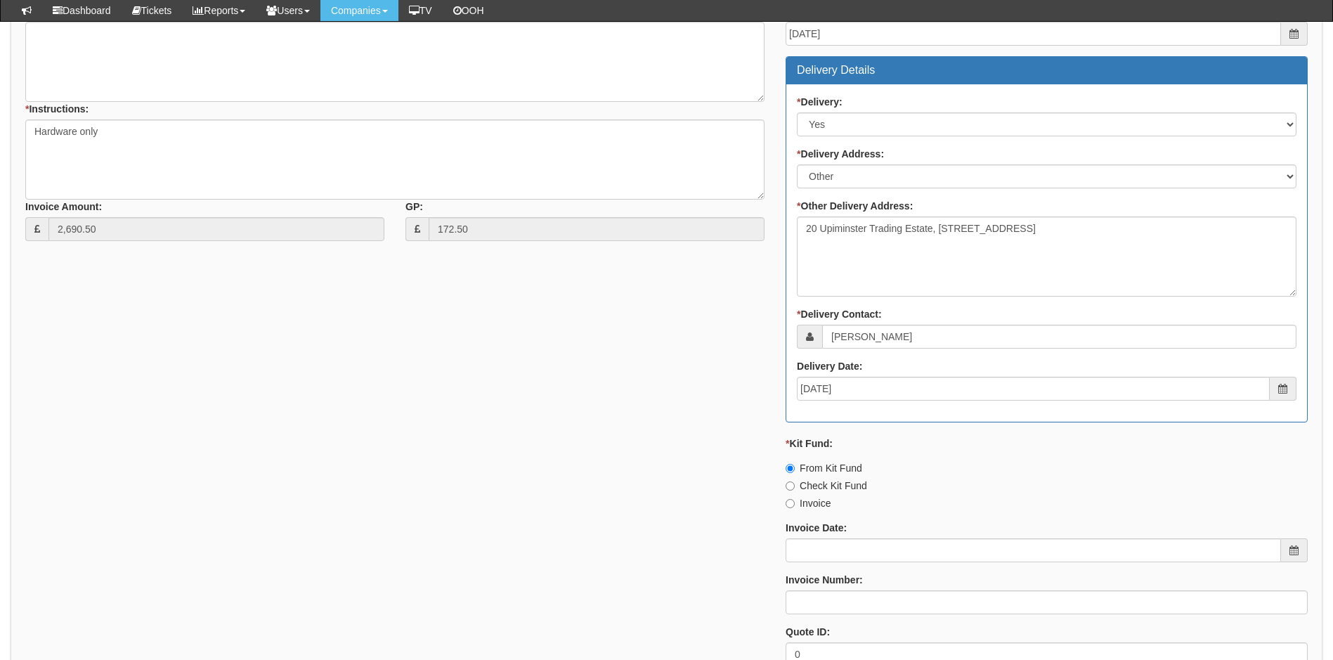
scroll to position [801, 0]
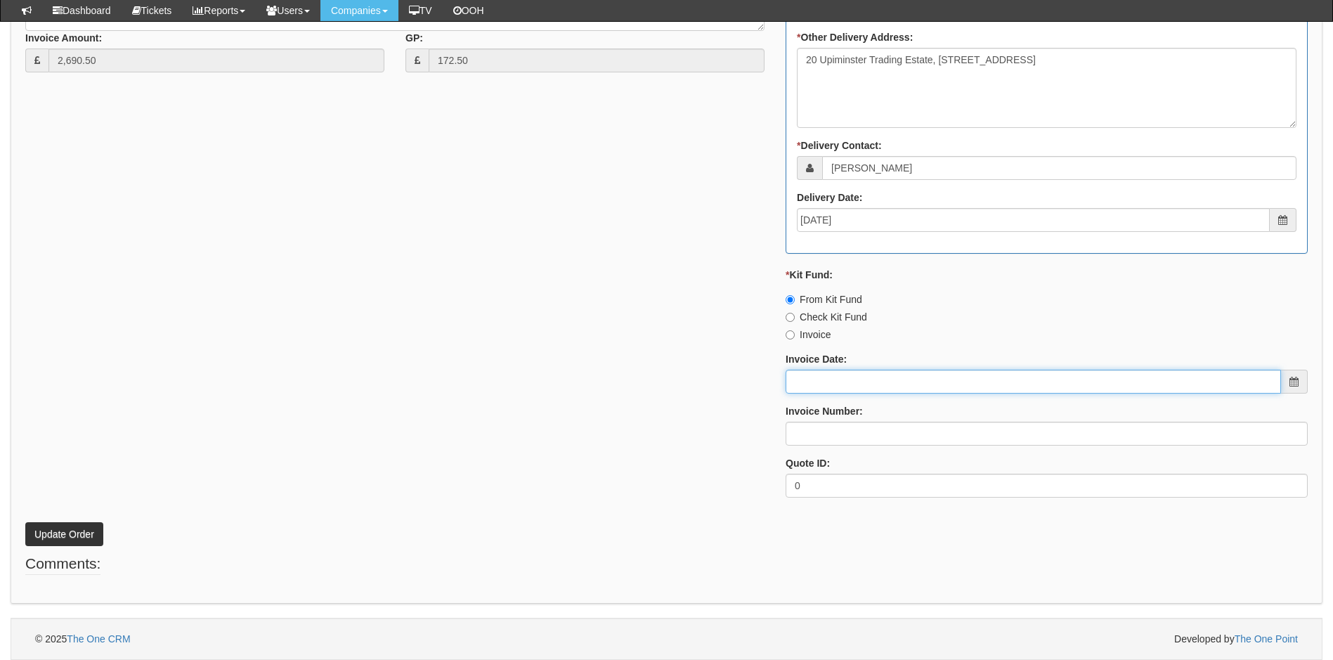
click at [842, 383] on input "Invoice Date:" at bounding box center [1032, 382] width 495 height 24
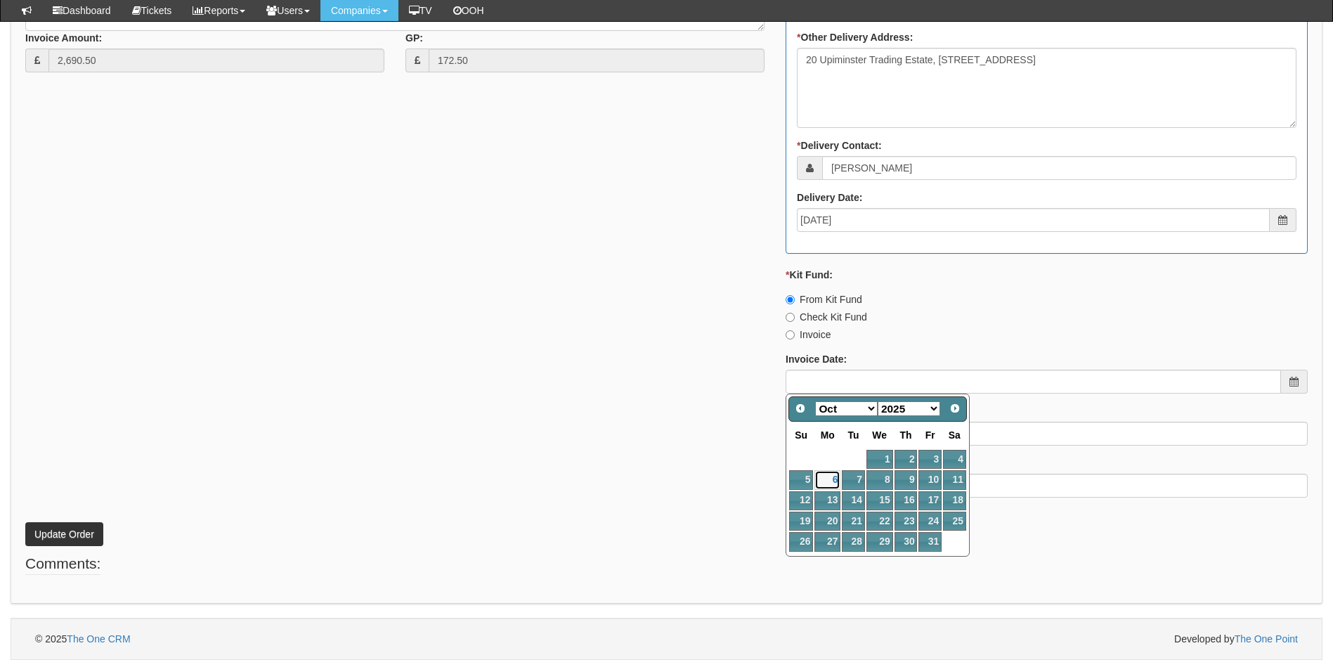
click at [829, 478] on link "6" at bounding box center [827, 479] width 26 height 19
type input "[DATE]"
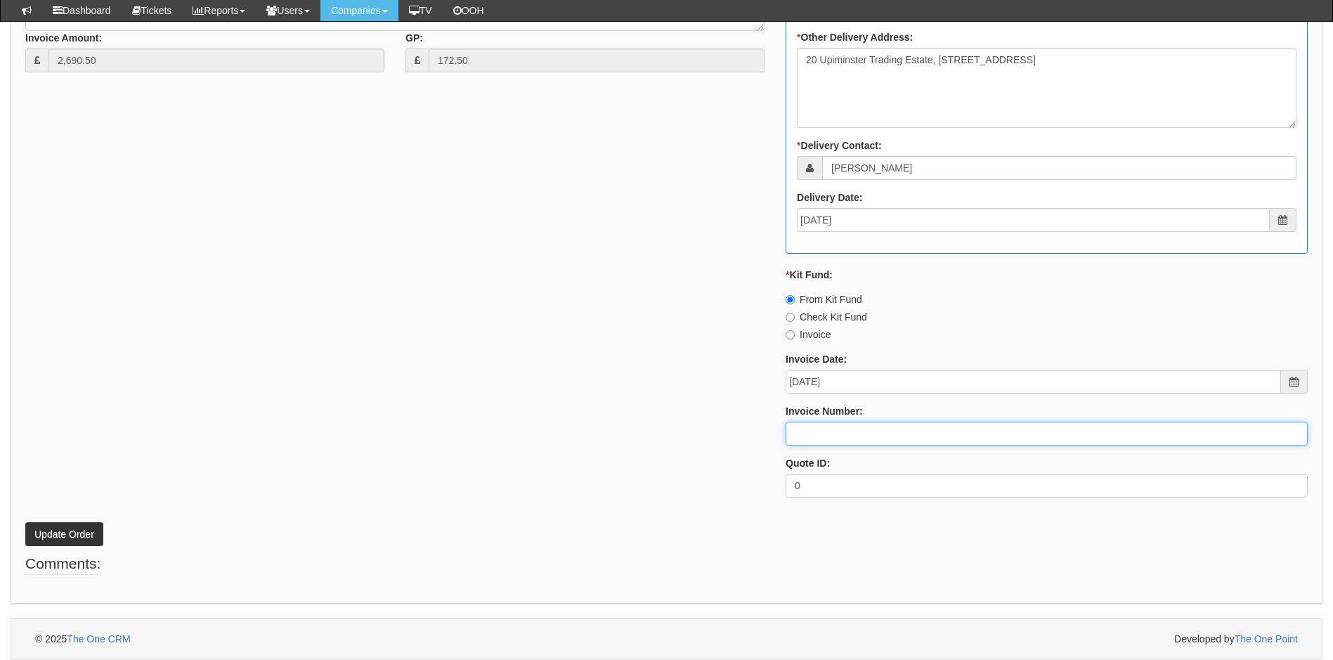
click at [835, 434] on input "Invoice Number:" at bounding box center [1046, 433] width 522 height 24
type input "207583"
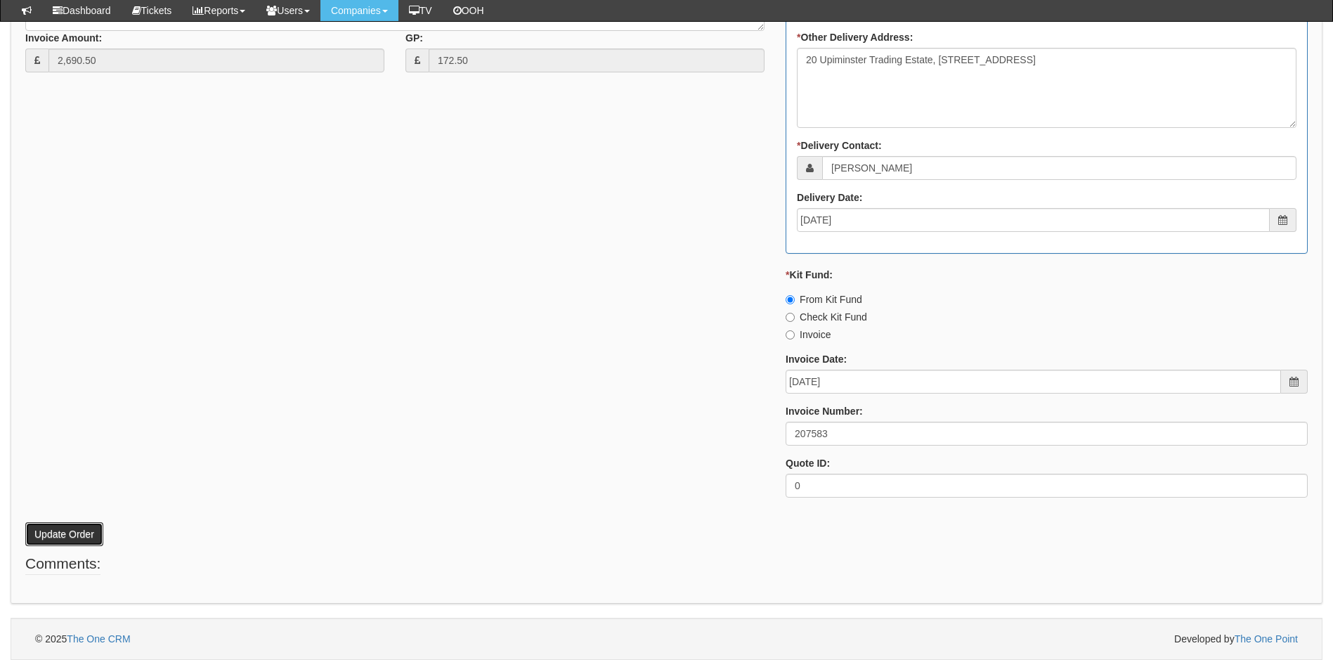
click at [77, 530] on button "Update Order" at bounding box center [64, 534] width 78 height 24
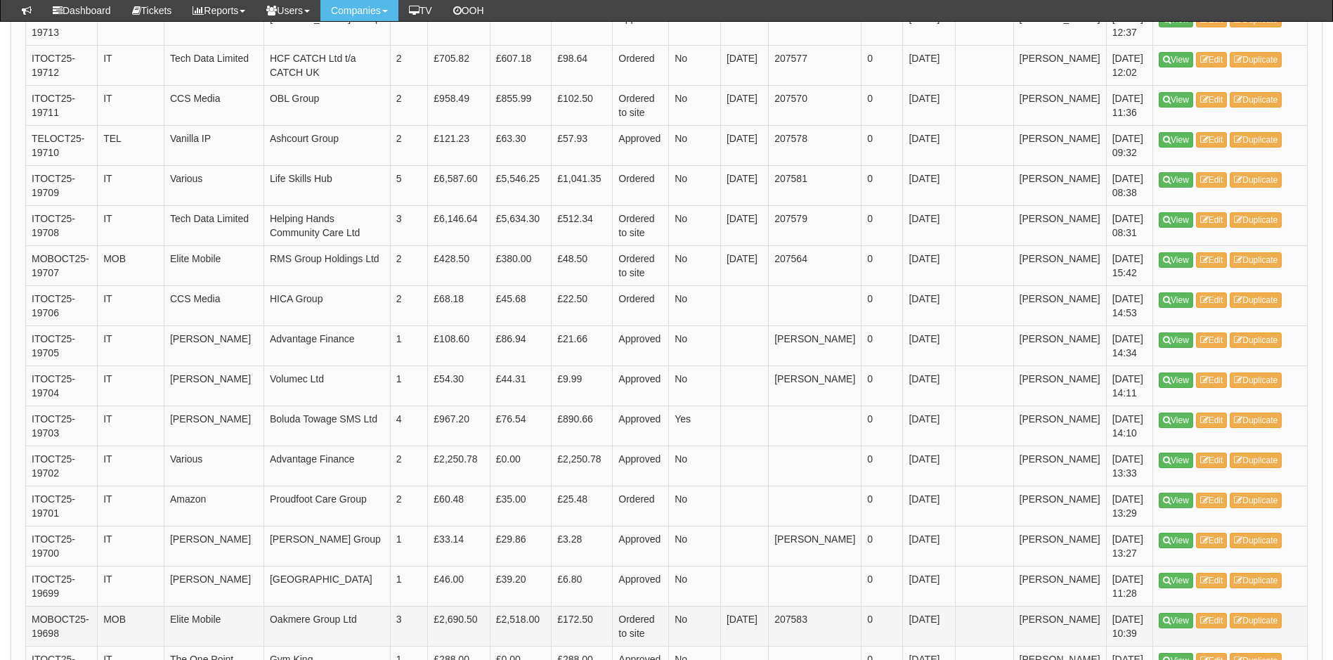
scroll to position [450, 0]
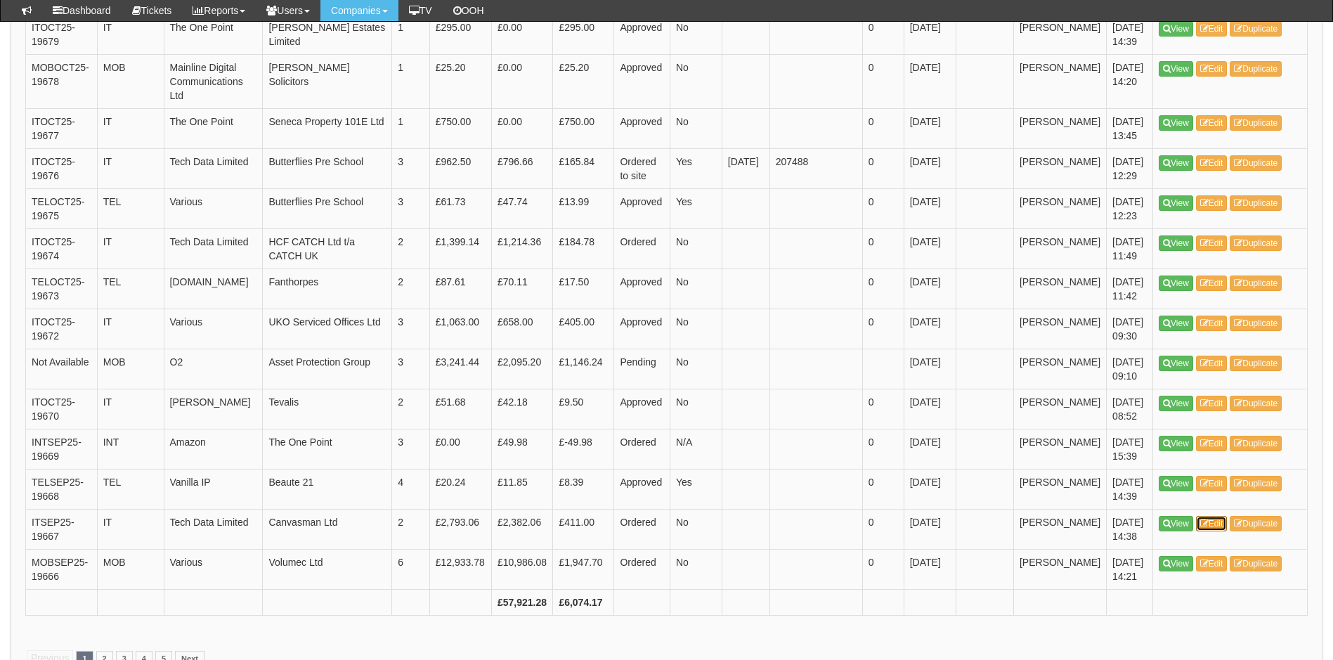
scroll to position [2015, 0]
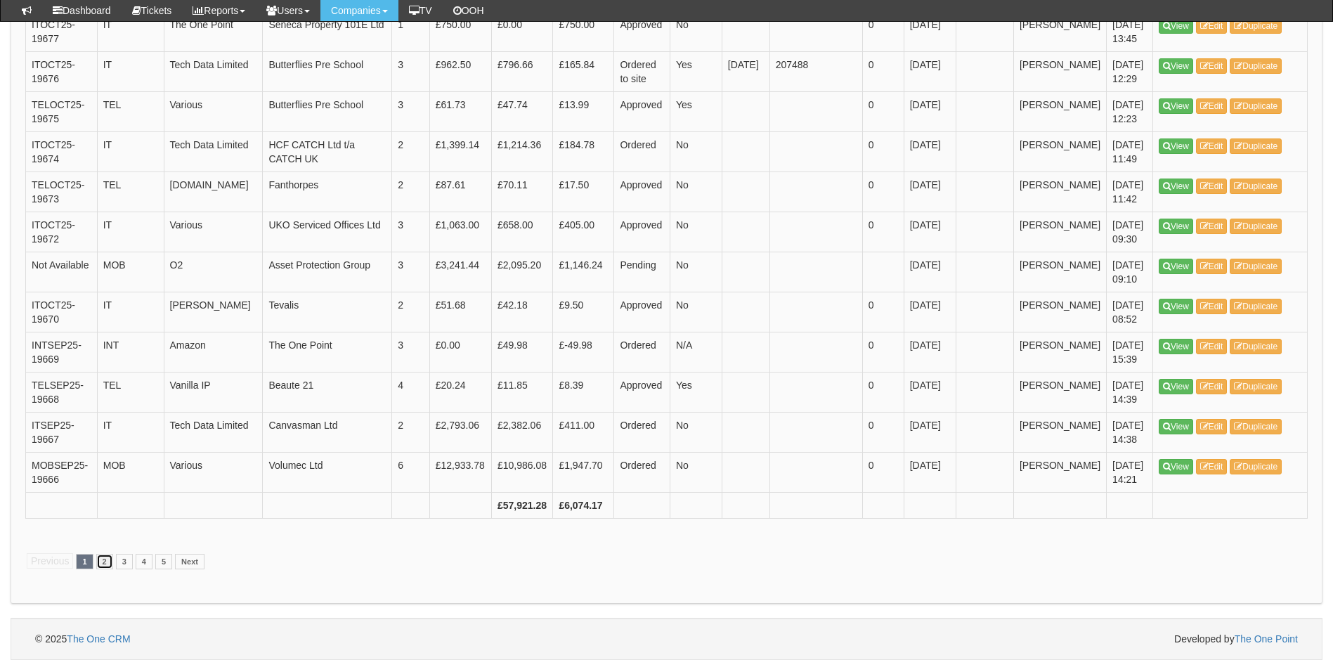
click at [100, 564] on link "2" at bounding box center [104, 561] width 17 height 15
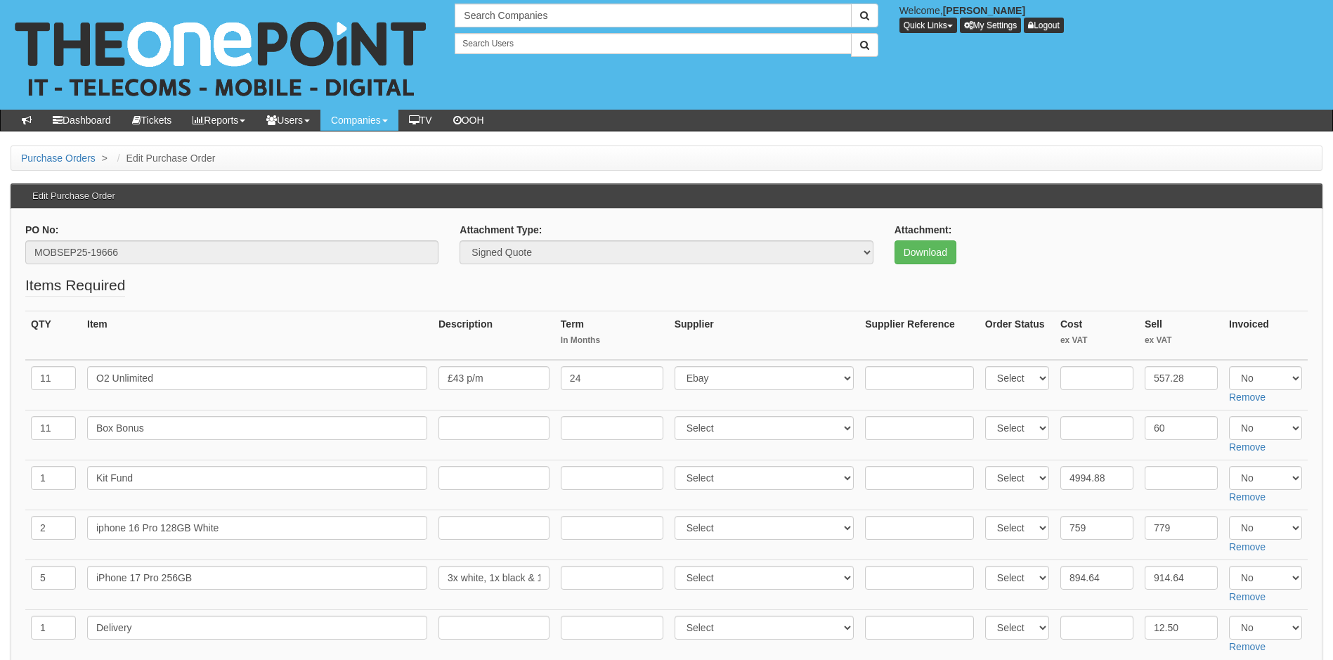
scroll to position [70, 0]
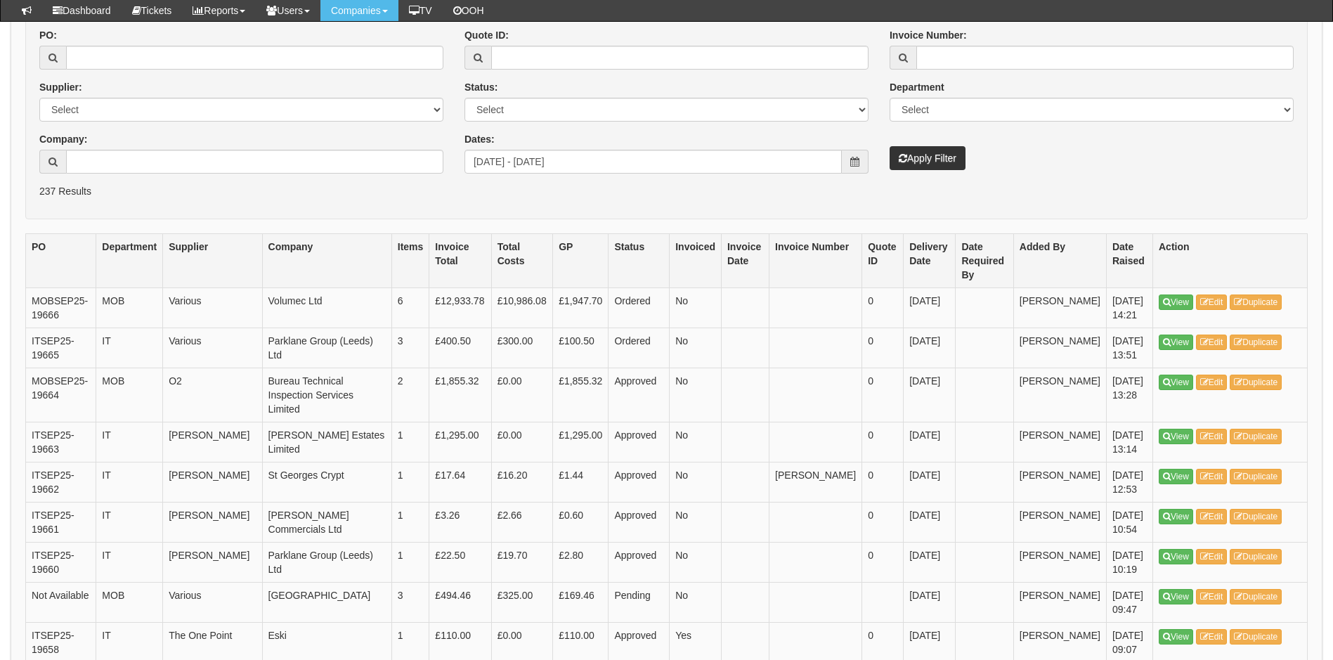
scroll to position [211, 0]
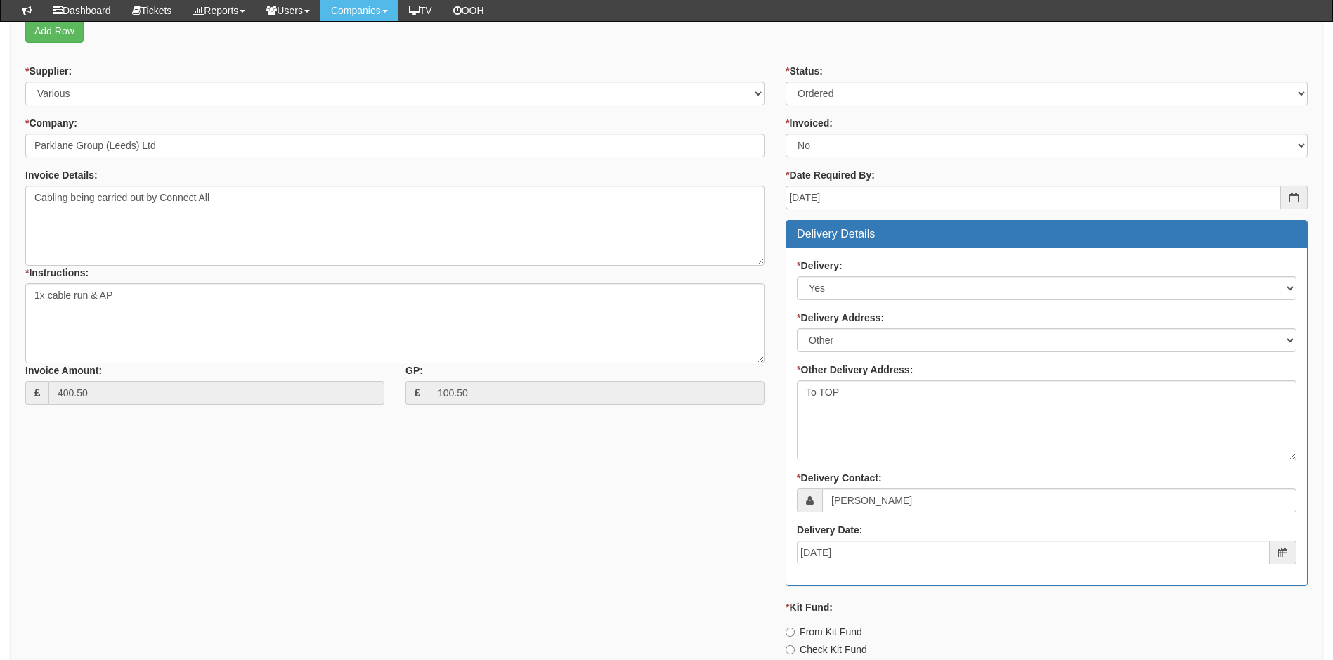
scroll to position [231, 0]
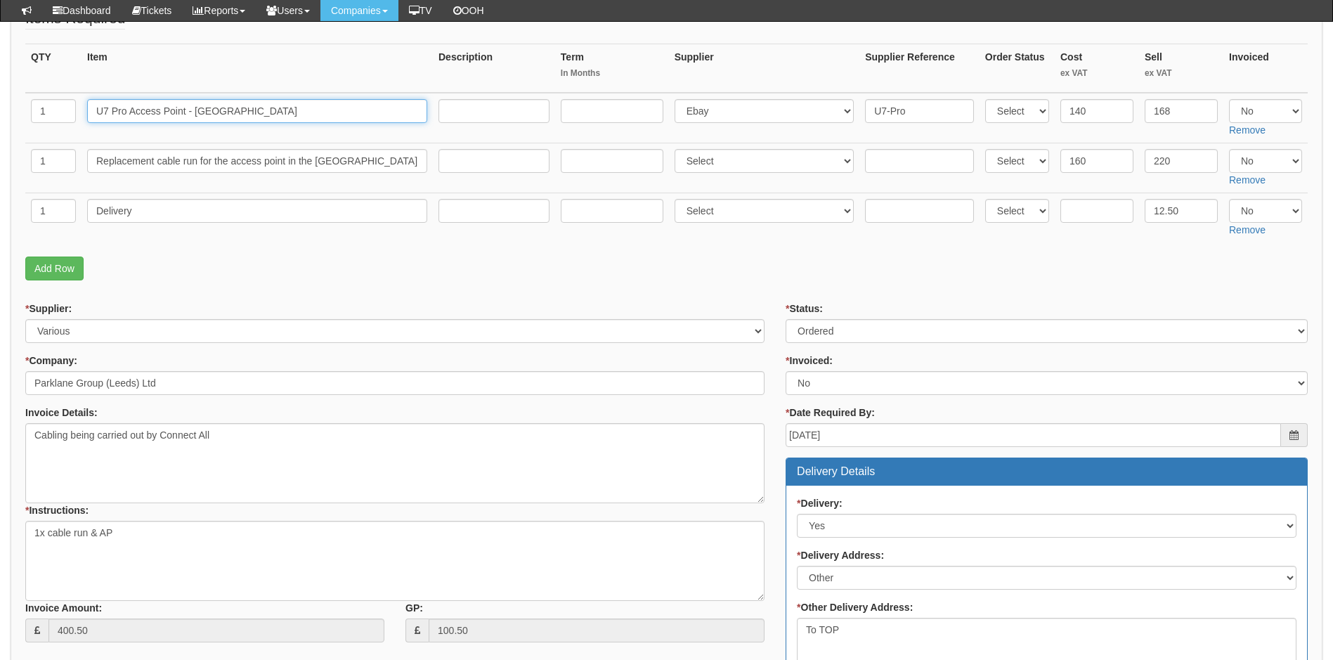
drag, startPoint x: 288, startPoint y: 115, endPoint x: 33, endPoint y: 139, distance: 256.2
click at [33, 139] on tr "1 U7 Pro Access Point - Leeds Golf Centre Select 123 REG.co.uk 1Password 3 4Gon…" at bounding box center [666, 118] width 1282 height 51
drag, startPoint x: 417, startPoint y: 163, endPoint x: 58, endPoint y: 176, distance: 359.9
click at [58, 176] on tr "1 Replacement cable run for the access point in the bar - Leeds Golf Centre Sel…" at bounding box center [666, 168] width 1282 height 50
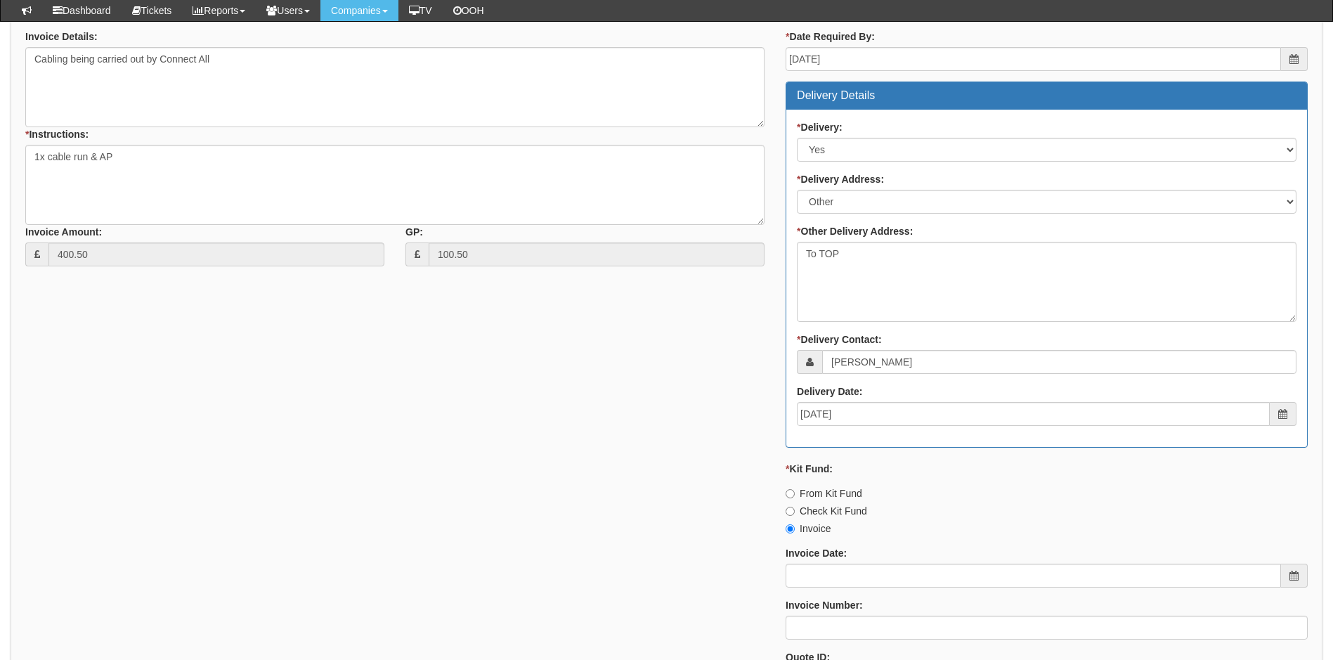
scroll to position [723, 0]
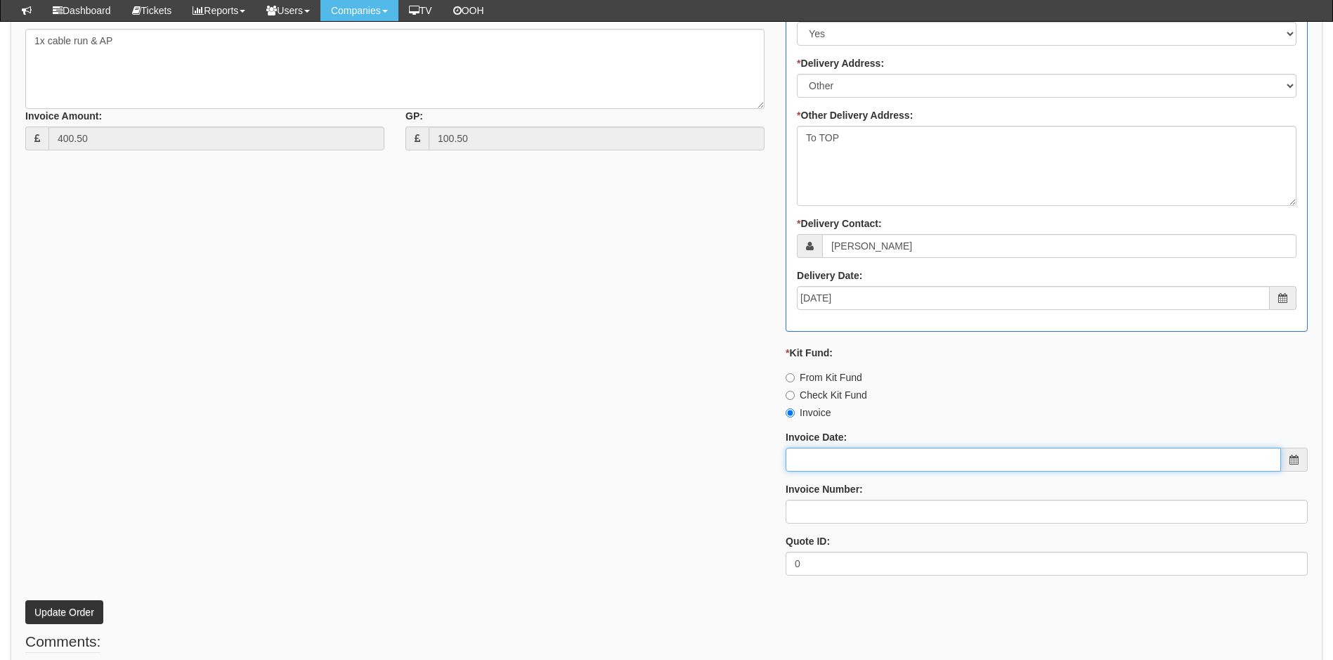
click at [846, 454] on input "Invoice Date:" at bounding box center [1032, 459] width 495 height 24
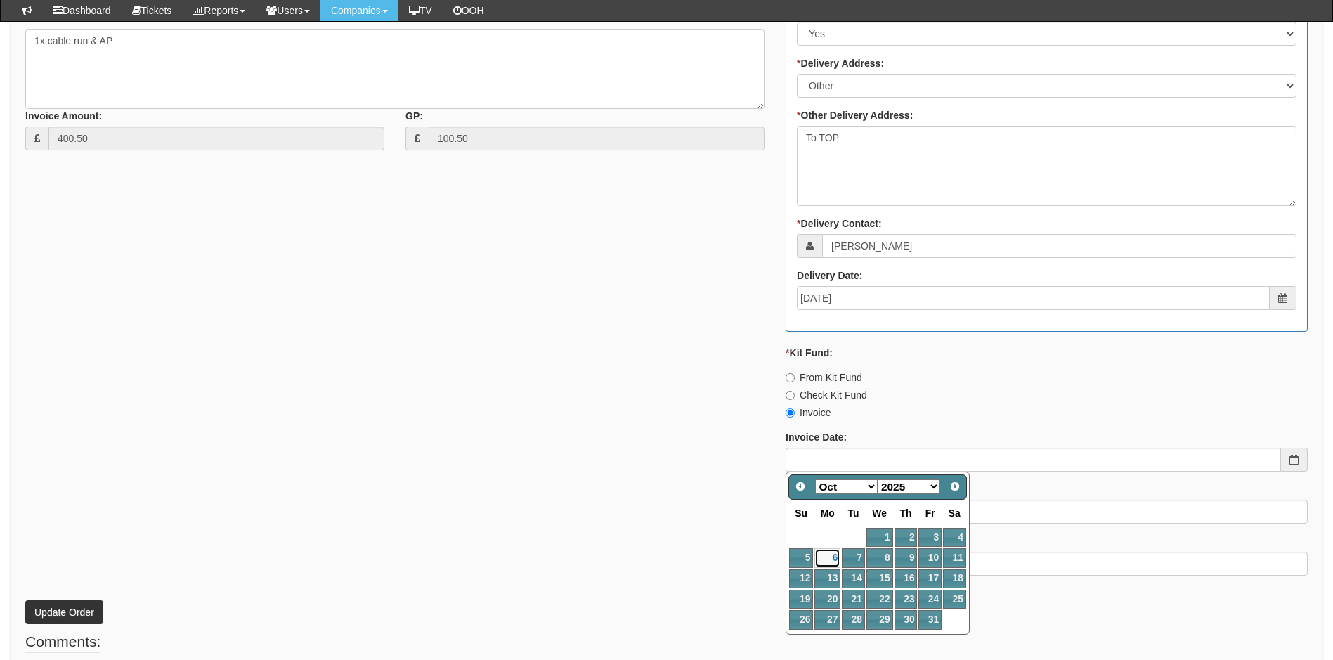
click at [835, 551] on link "6" at bounding box center [827, 557] width 26 height 19
type input "2025-10-06"
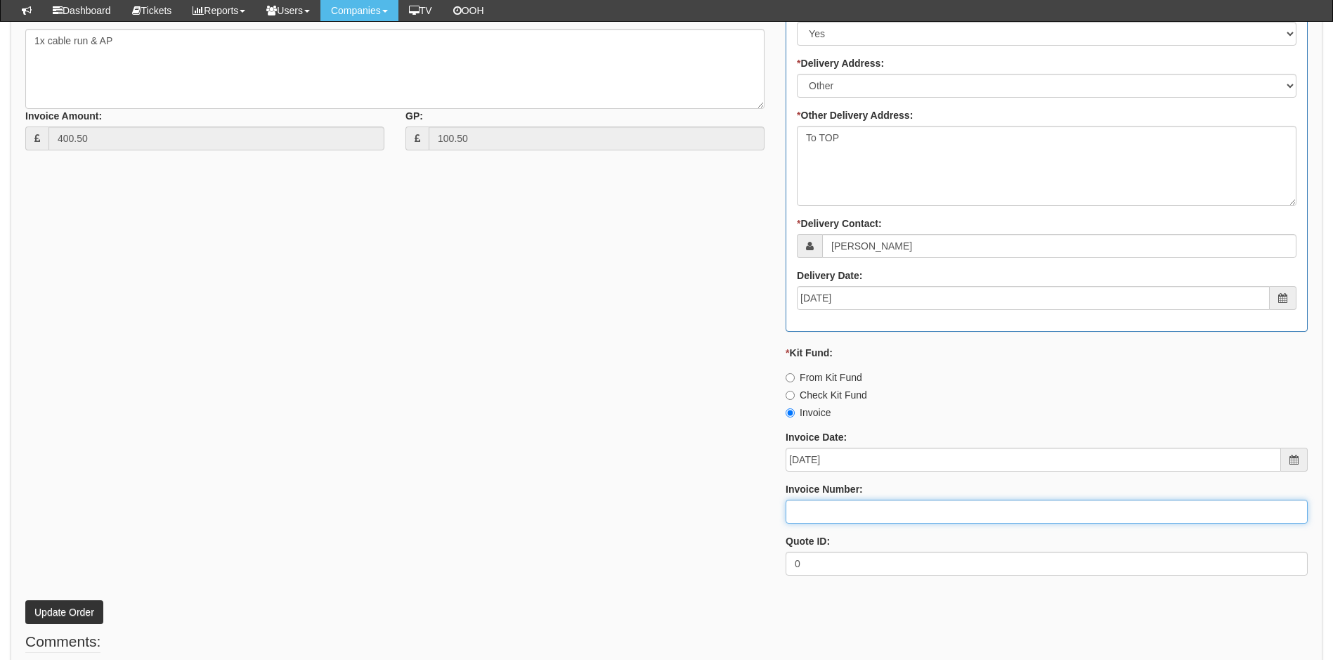
click at [831, 511] on input "Invoice Number:" at bounding box center [1046, 511] width 522 height 24
type input "207583"
click at [56, 606] on button "Update Order" at bounding box center [64, 612] width 78 height 24
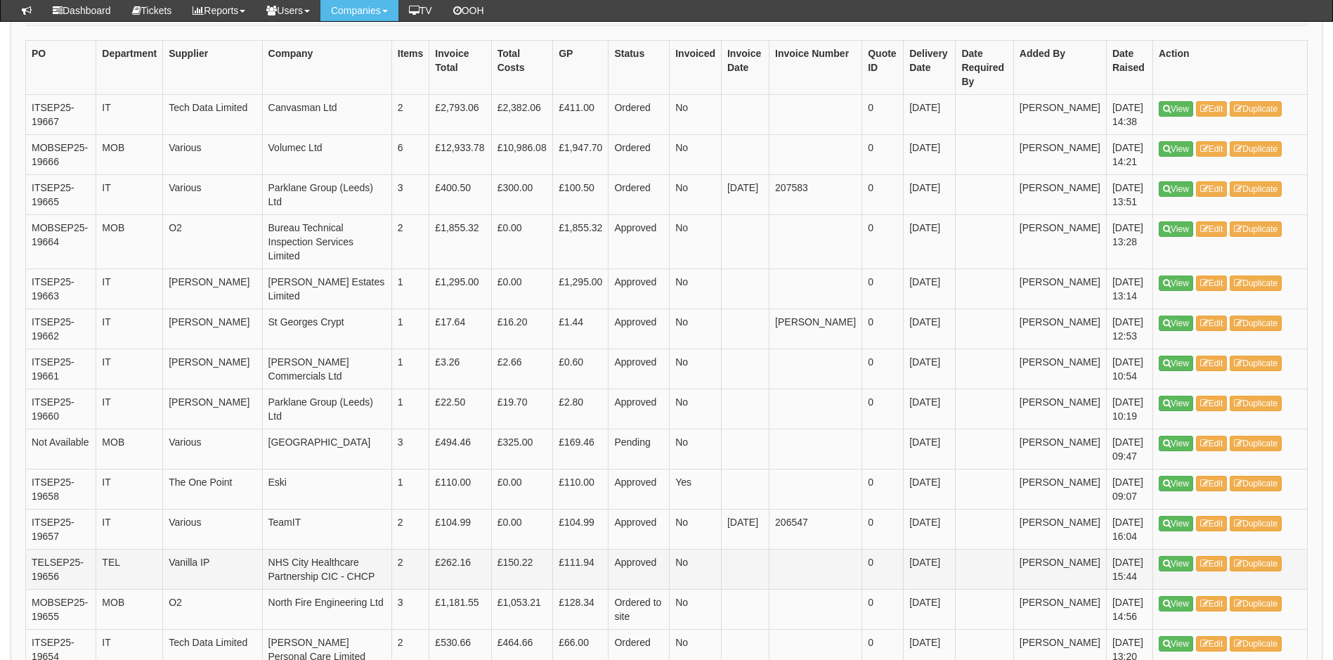
scroll to position [351, 0]
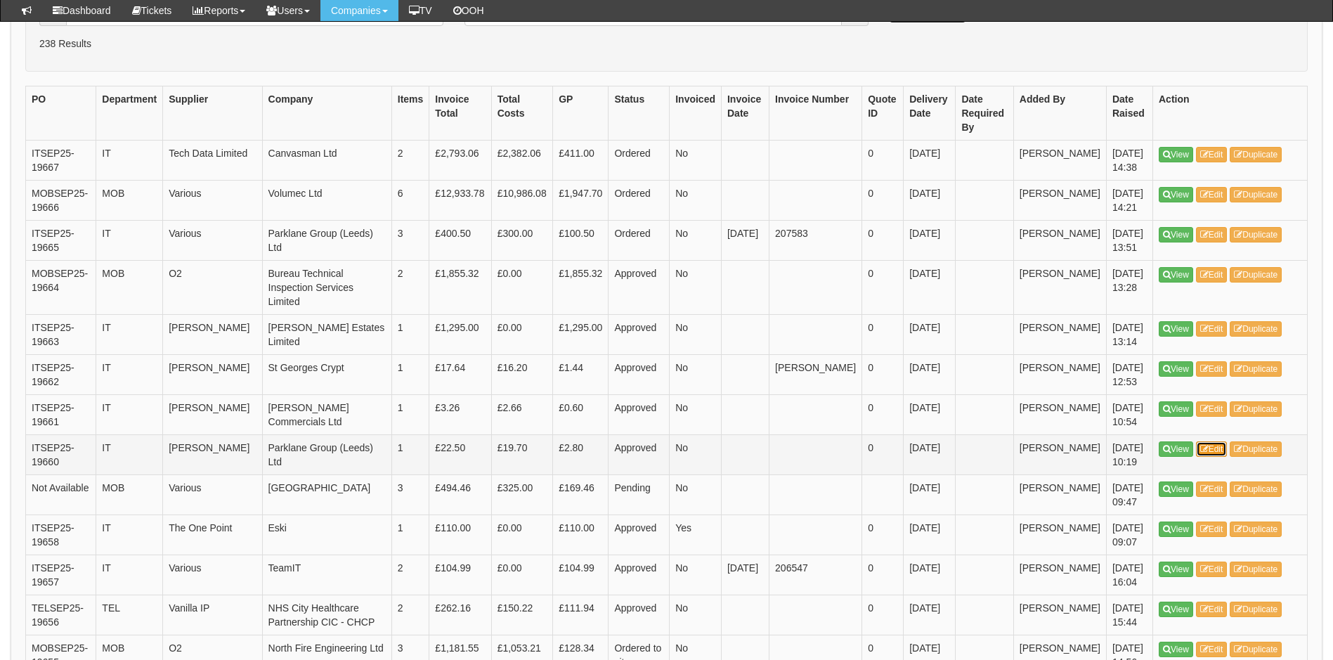
drag, startPoint x: 1208, startPoint y: 450, endPoint x: 1200, endPoint y: 443, distance: 10.5
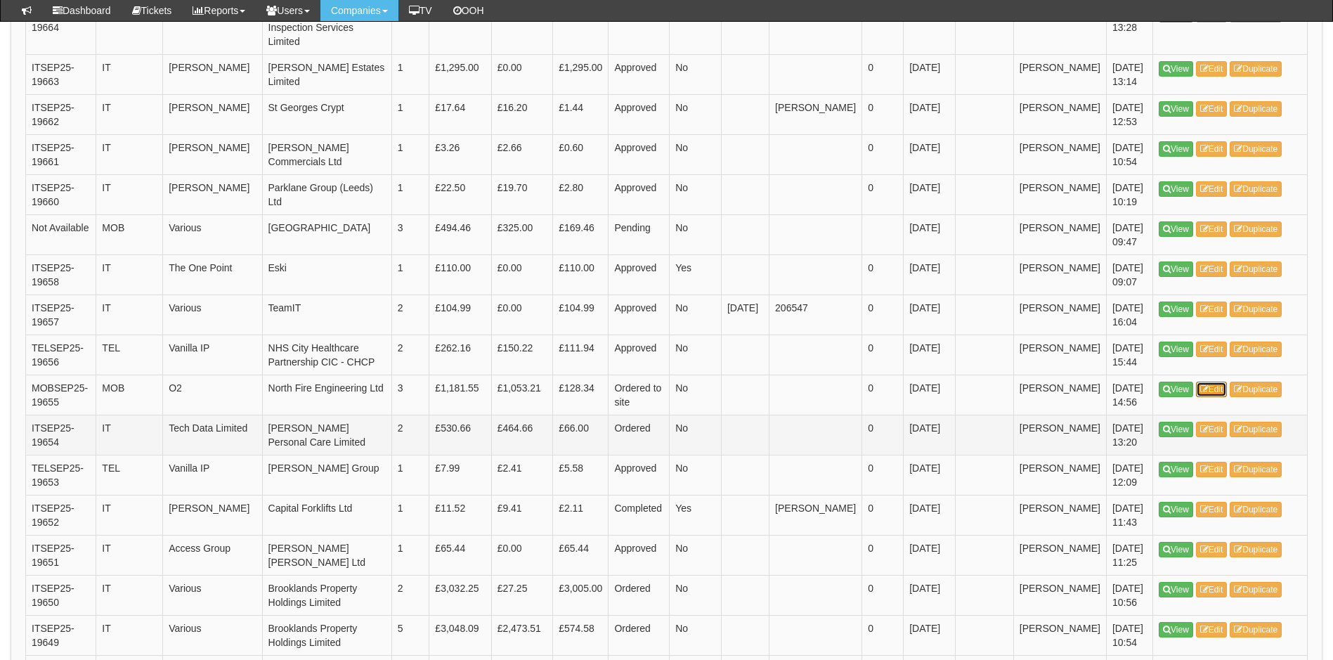
scroll to position [632, 0]
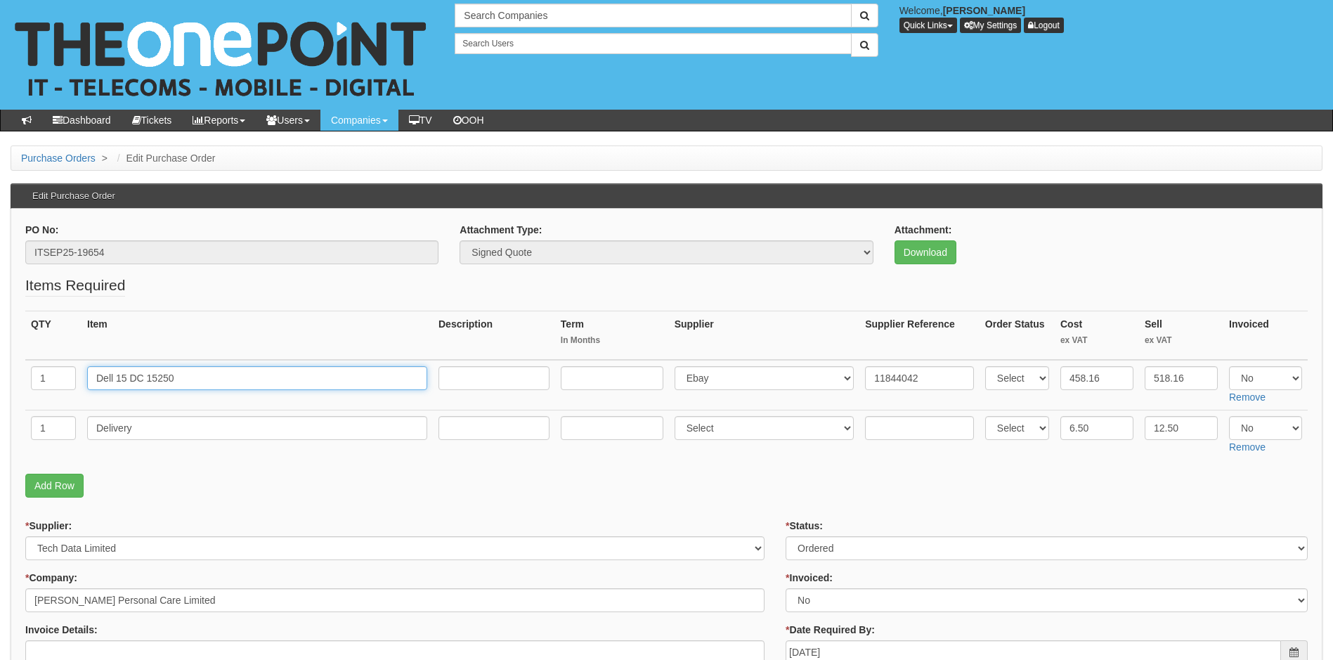
drag, startPoint x: 209, startPoint y: 381, endPoint x: -44, endPoint y: 403, distance: 253.8
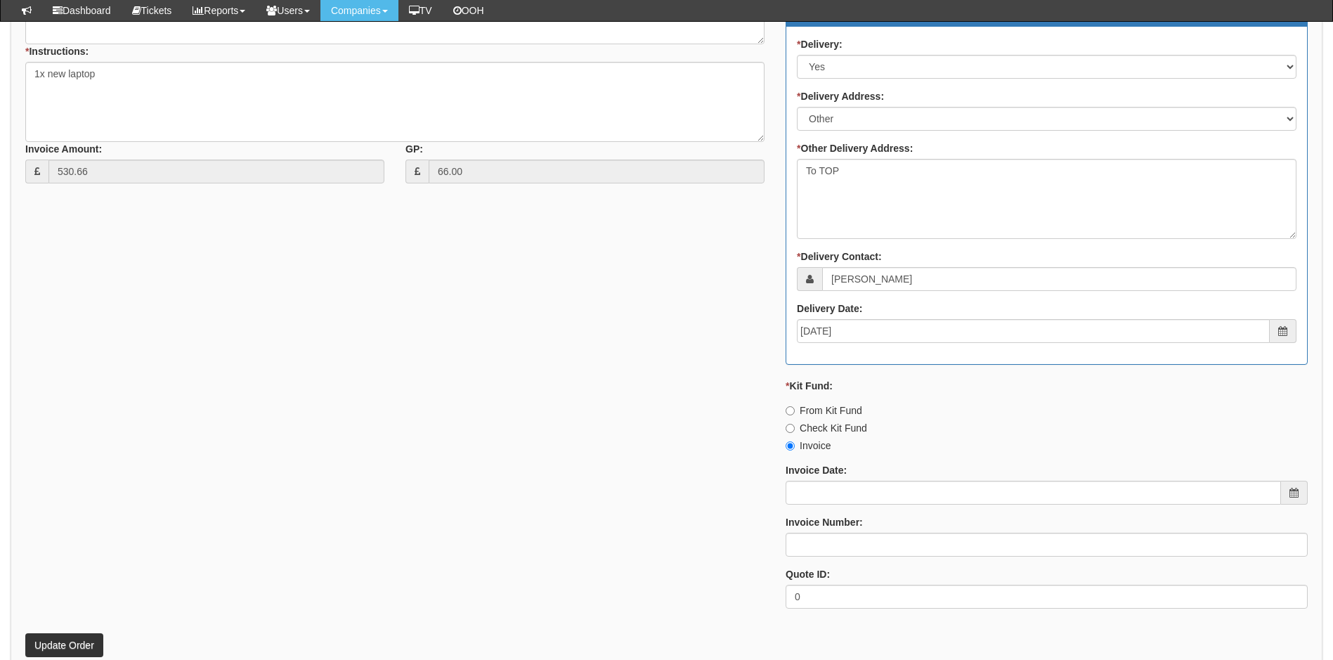
scroll to position [773, 0]
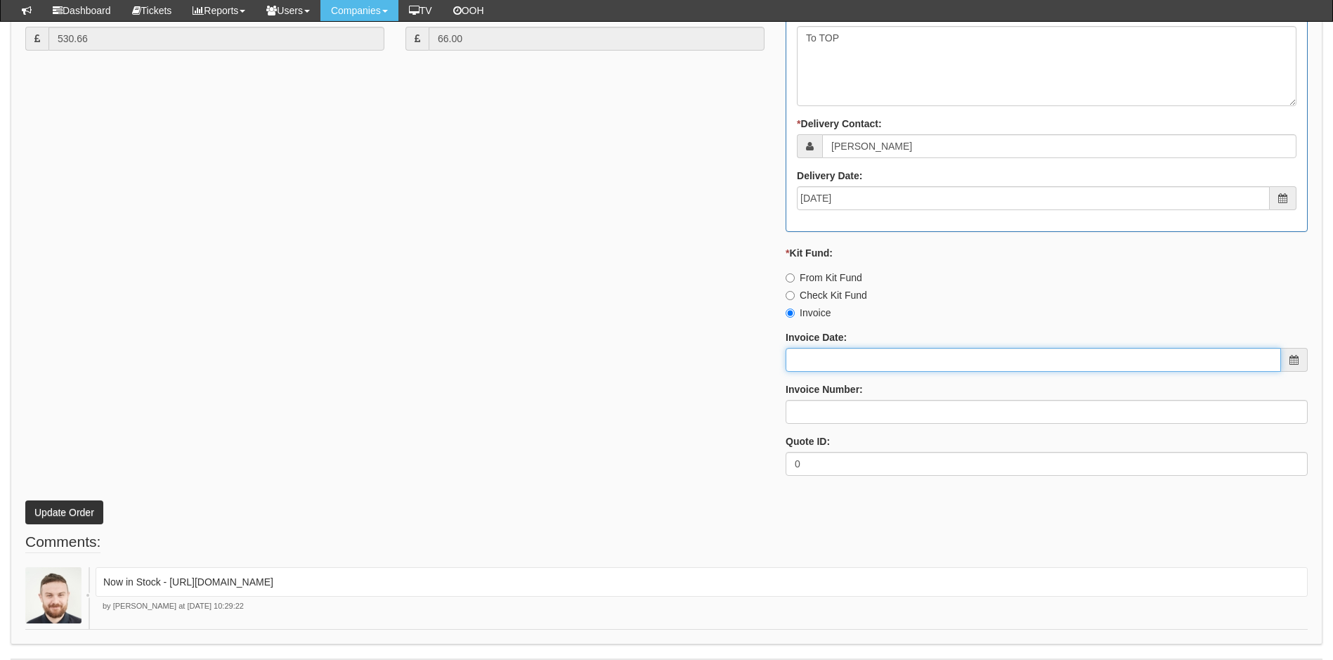
click at [917, 360] on input "Invoice Date:" at bounding box center [1032, 360] width 495 height 24
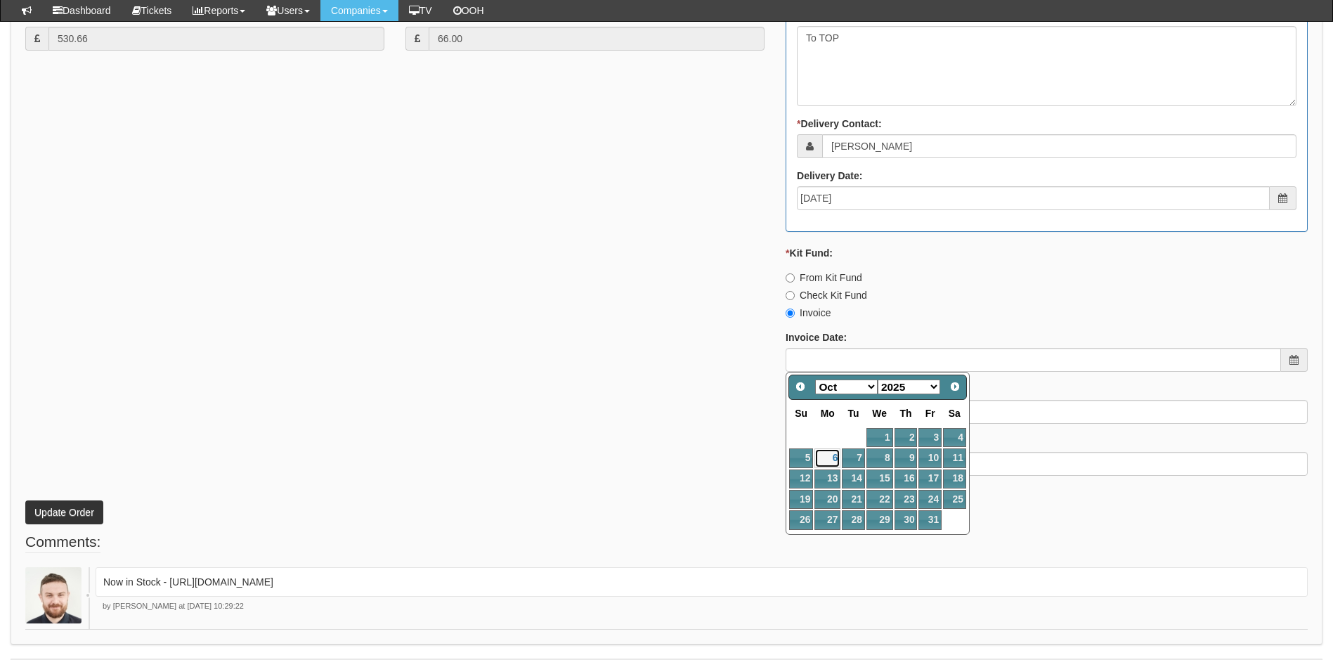
click at [832, 457] on link "6" at bounding box center [827, 457] width 26 height 19
type input "[DATE]"
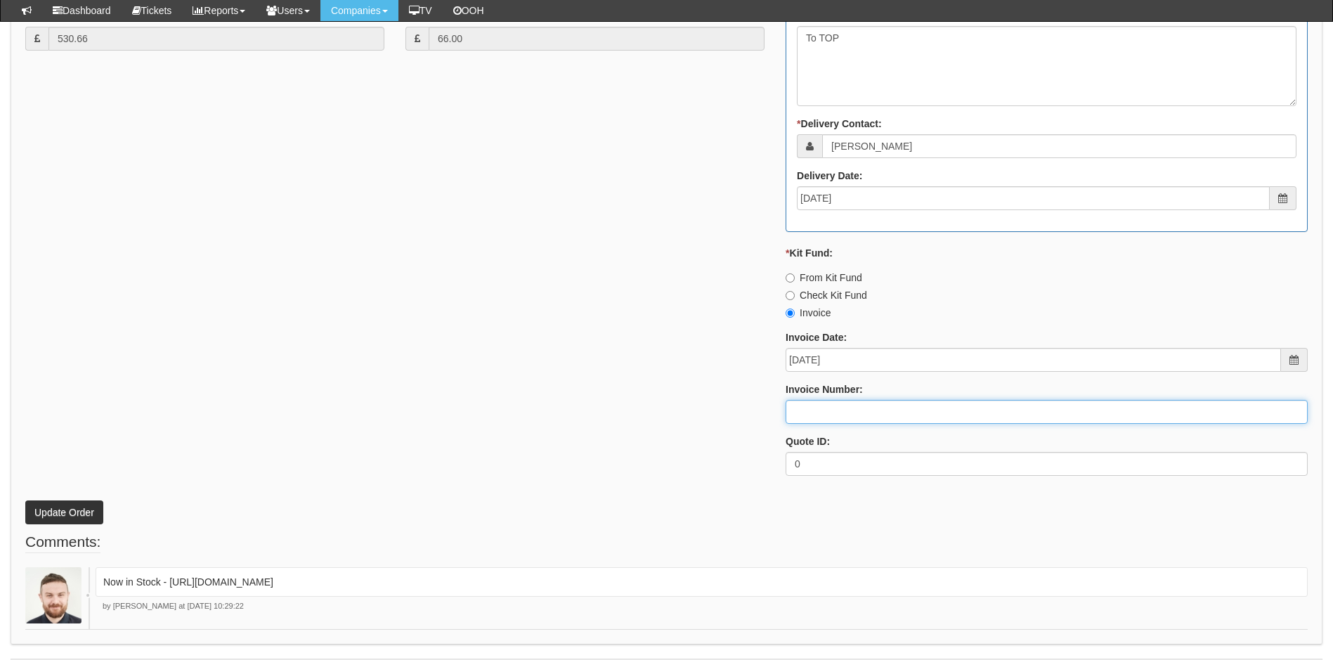
click at [822, 412] on input "Invoice Number:" at bounding box center [1046, 412] width 522 height 24
type input "207585"
click at [50, 505] on button "Update Order" at bounding box center [64, 512] width 78 height 24
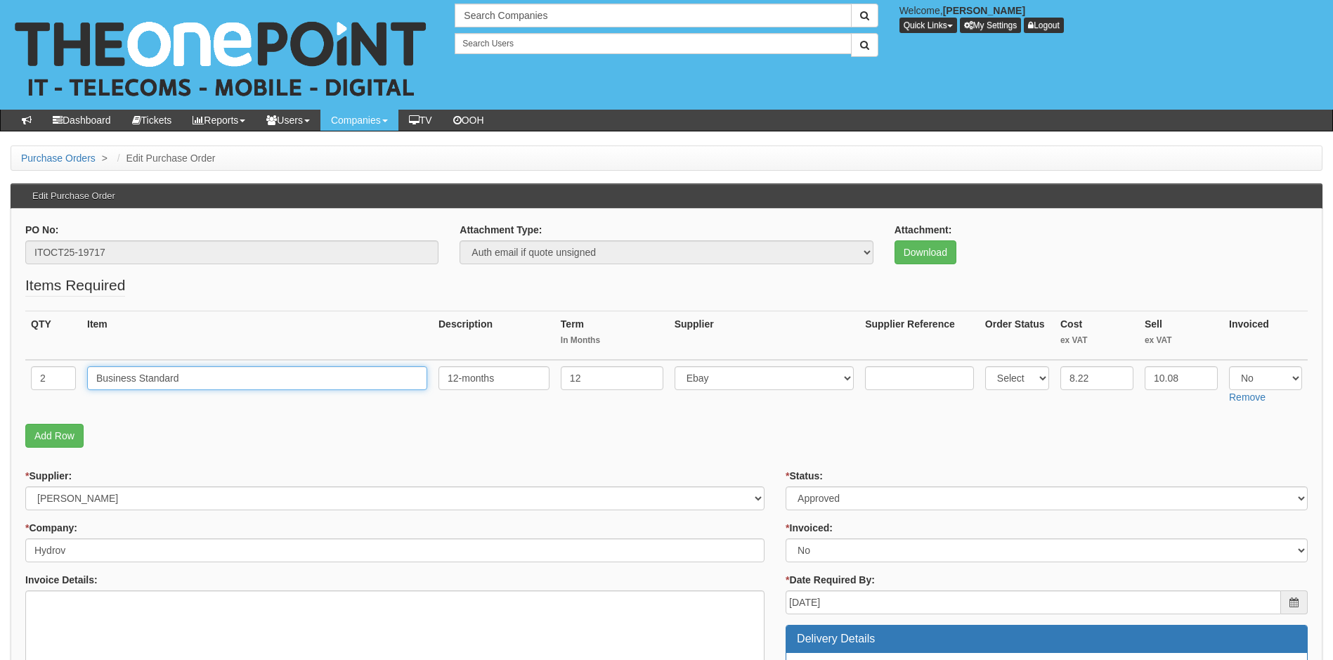
drag, startPoint x: 205, startPoint y: 379, endPoint x: -51, endPoint y: 350, distance: 258.1
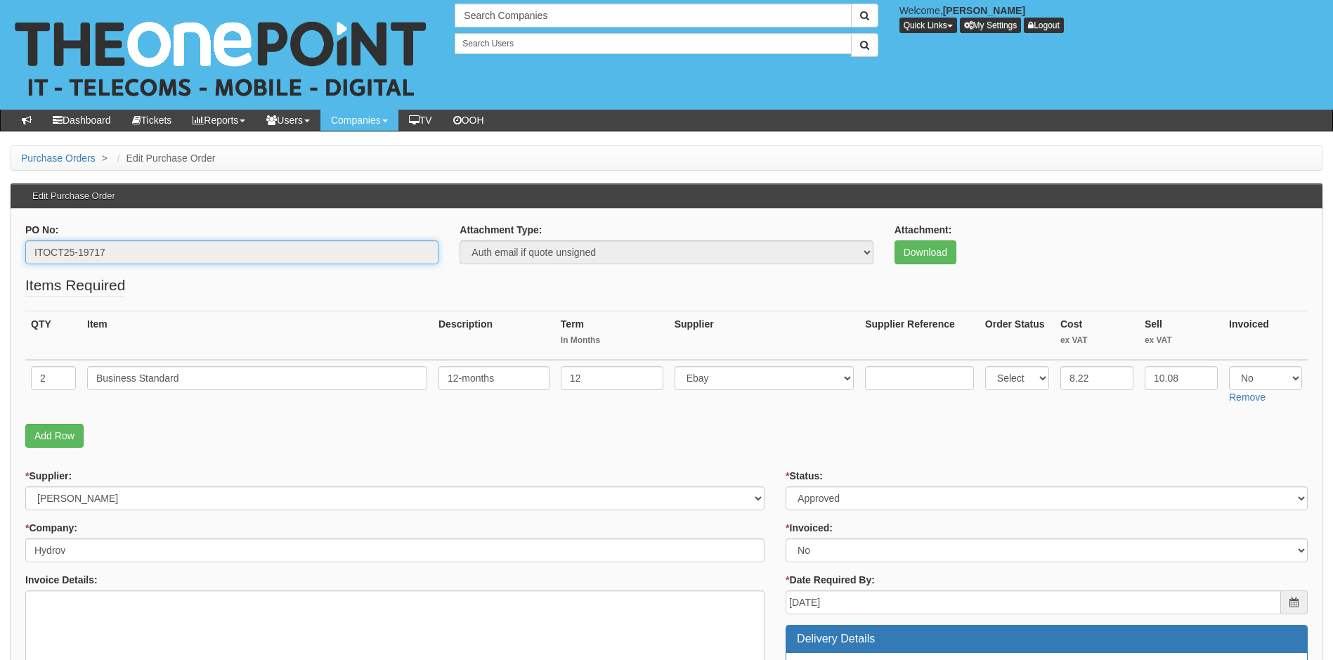
drag, startPoint x: -21, startPoint y: 285, endPoint x: -30, endPoint y: 289, distance: 10.1
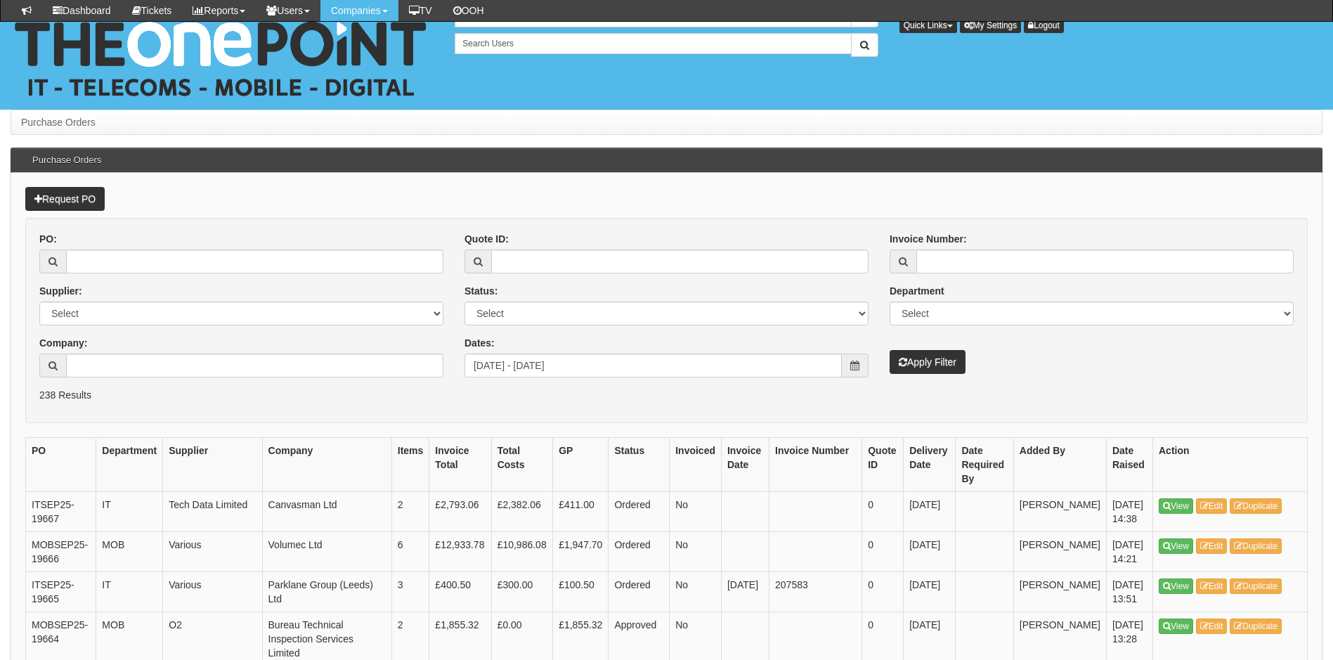
scroll to position [661, 0]
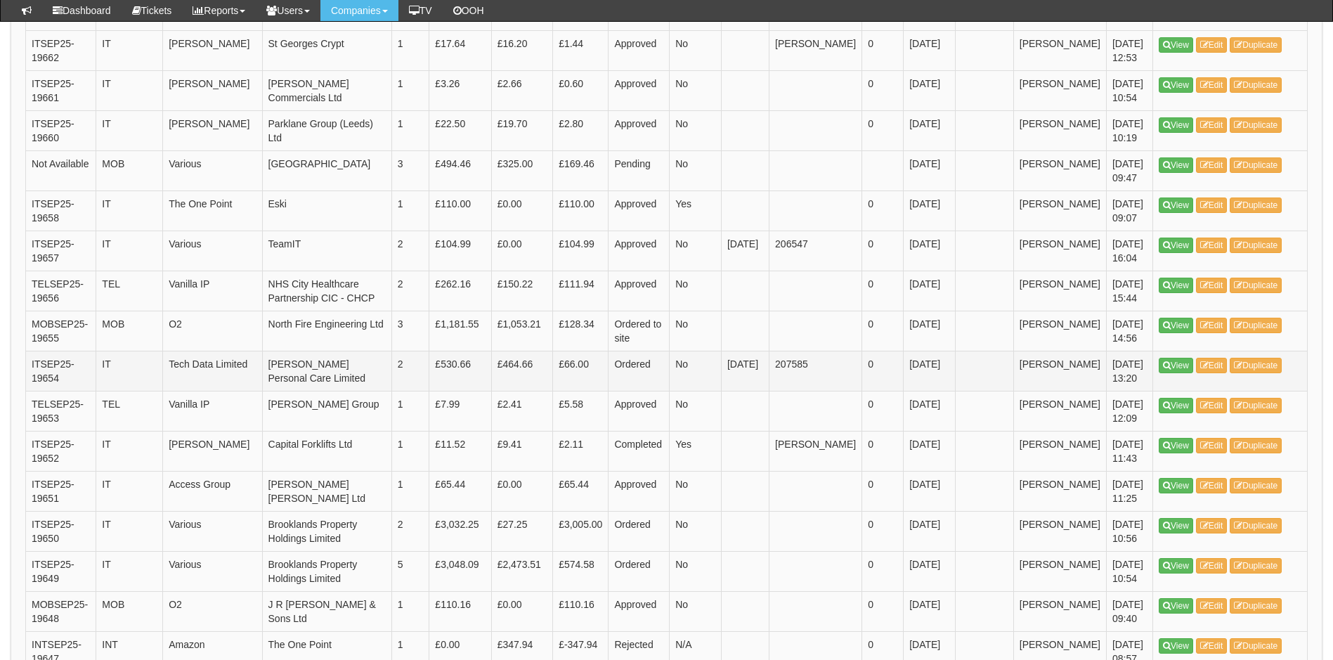
scroll to position [978, 0]
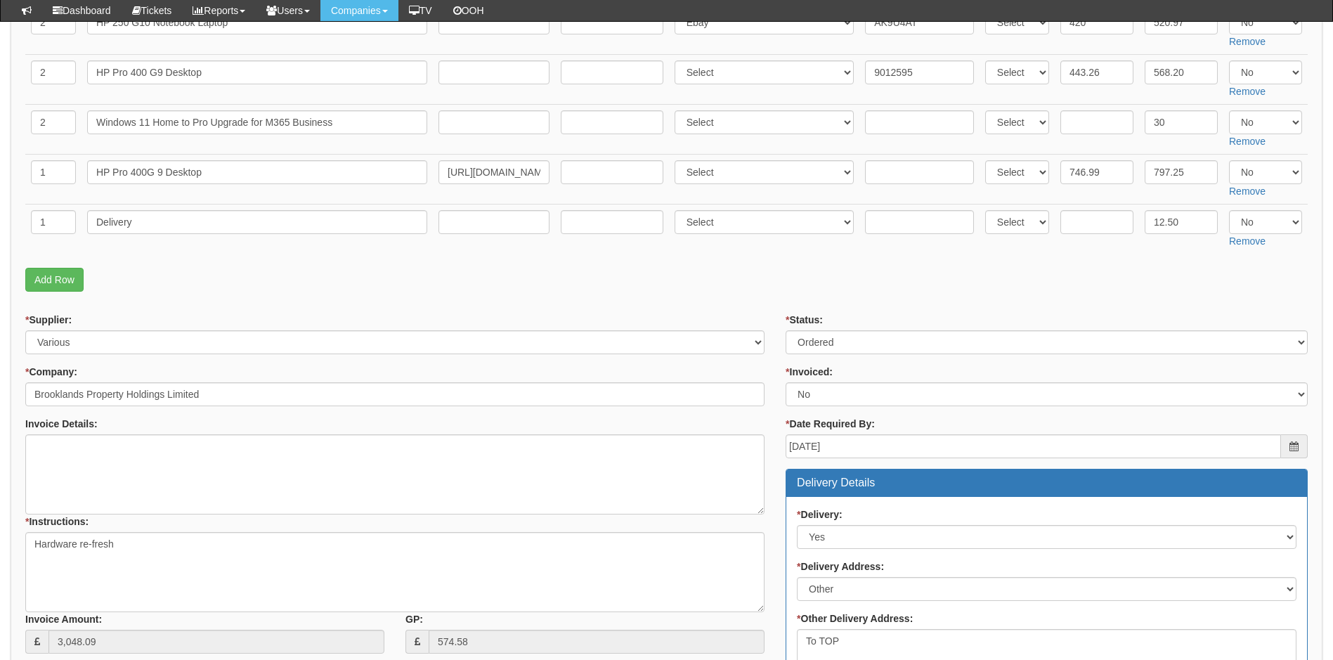
scroll to position [179, 0]
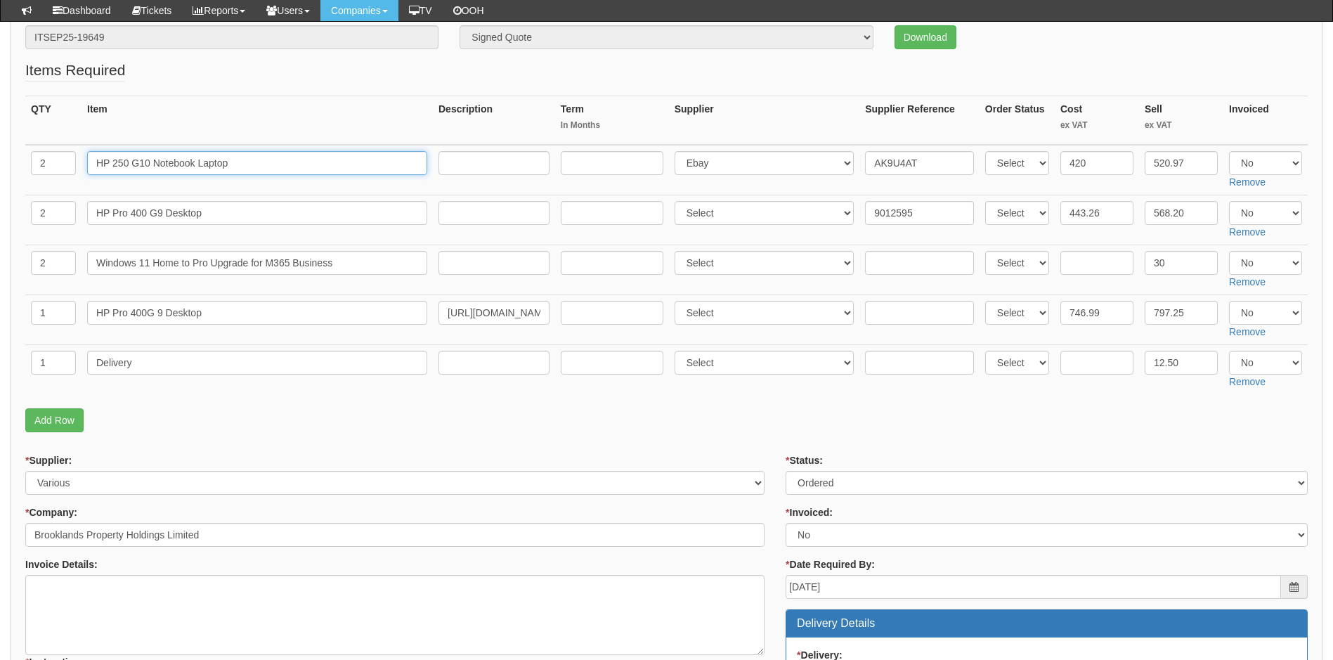
drag, startPoint x: 243, startPoint y: 169, endPoint x: 62, endPoint y: 166, distance: 181.3
click at [62, 166] on tr "2 HP 250 G10 Notebook Laptop Select 123 REG.co.uk 1Password 3 4Gon AA Jones Ele…" at bounding box center [666, 170] width 1282 height 51
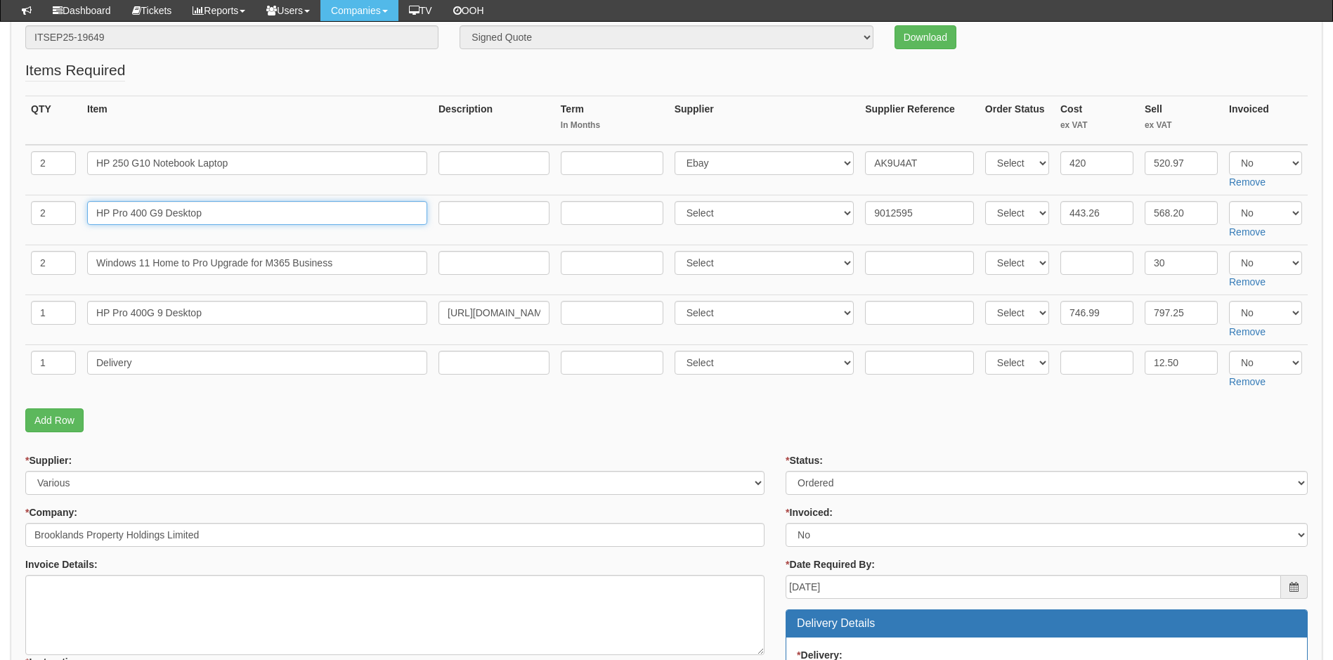
drag, startPoint x: 215, startPoint y: 212, endPoint x: -46, endPoint y: 252, distance: 263.7
click at [0, 252] on html "× Send Email × Add Appointment × Create Ticket × Create Proactive Activity × Ad…" at bounding box center [666, 662] width 1333 height 1682
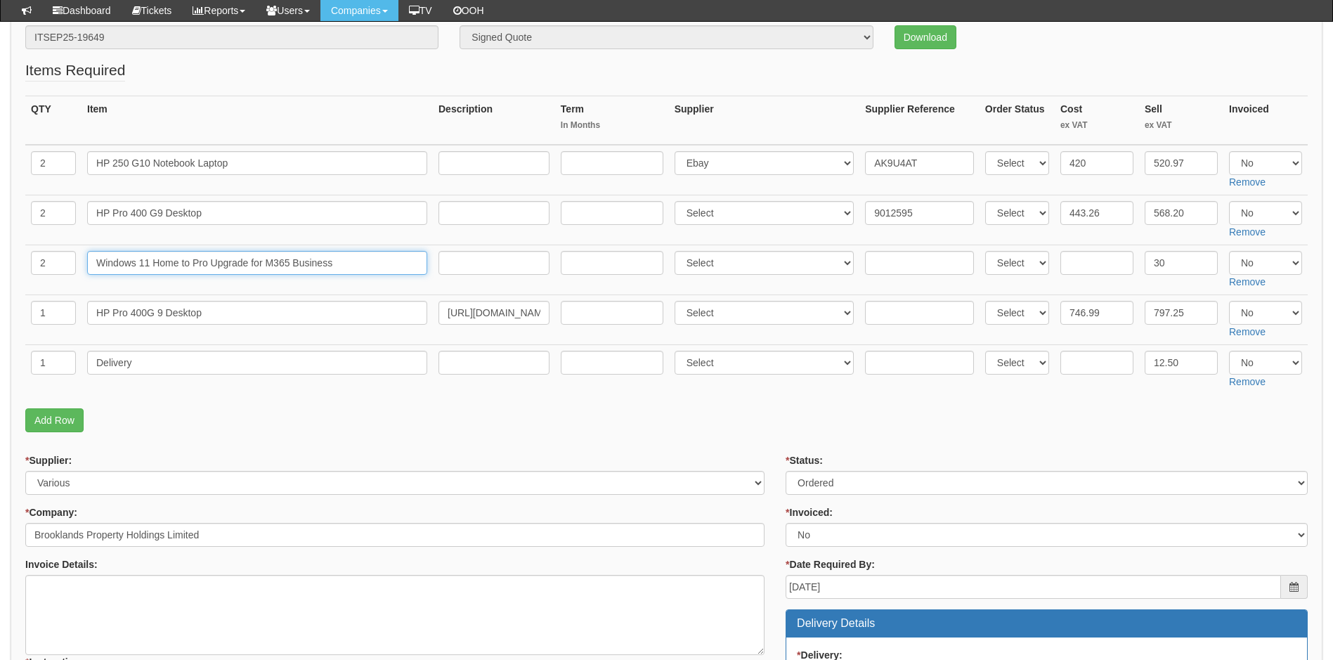
drag, startPoint x: 346, startPoint y: 261, endPoint x: 70, endPoint y: 261, distance: 276.8
click at [70, 261] on tr "2 Windows 11 Home to Pro Upgrade for M365 Business Select 123 REG.co.uk 1Passwo…" at bounding box center [666, 270] width 1282 height 50
drag, startPoint x: 213, startPoint y: 315, endPoint x: 1, endPoint y: 325, distance: 211.6
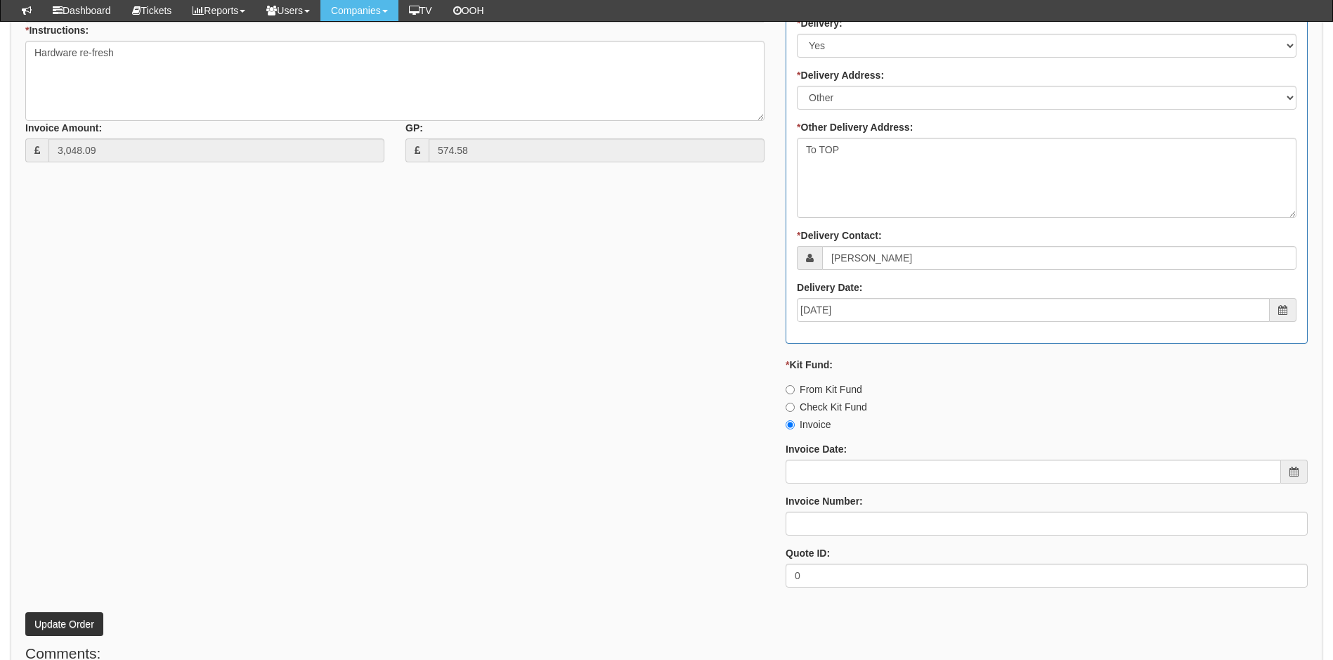
scroll to position [811, 0]
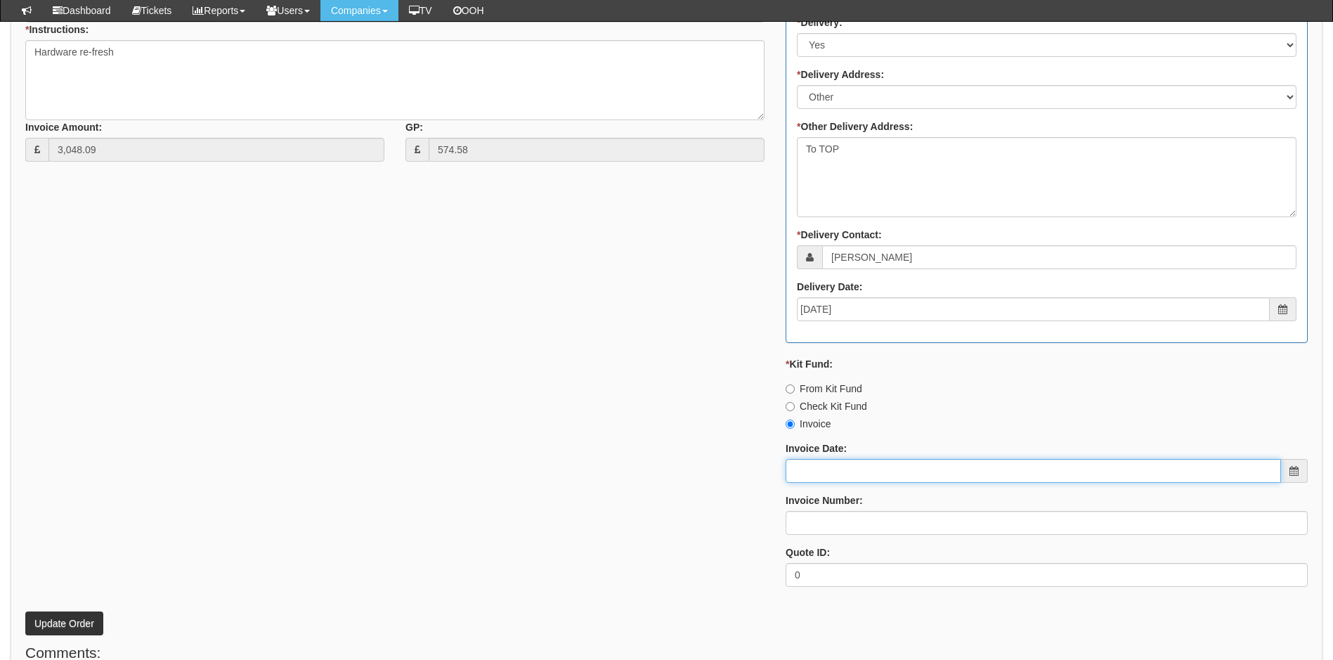
click at [917, 470] on input "Invoice Date:" at bounding box center [1032, 471] width 495 height 24
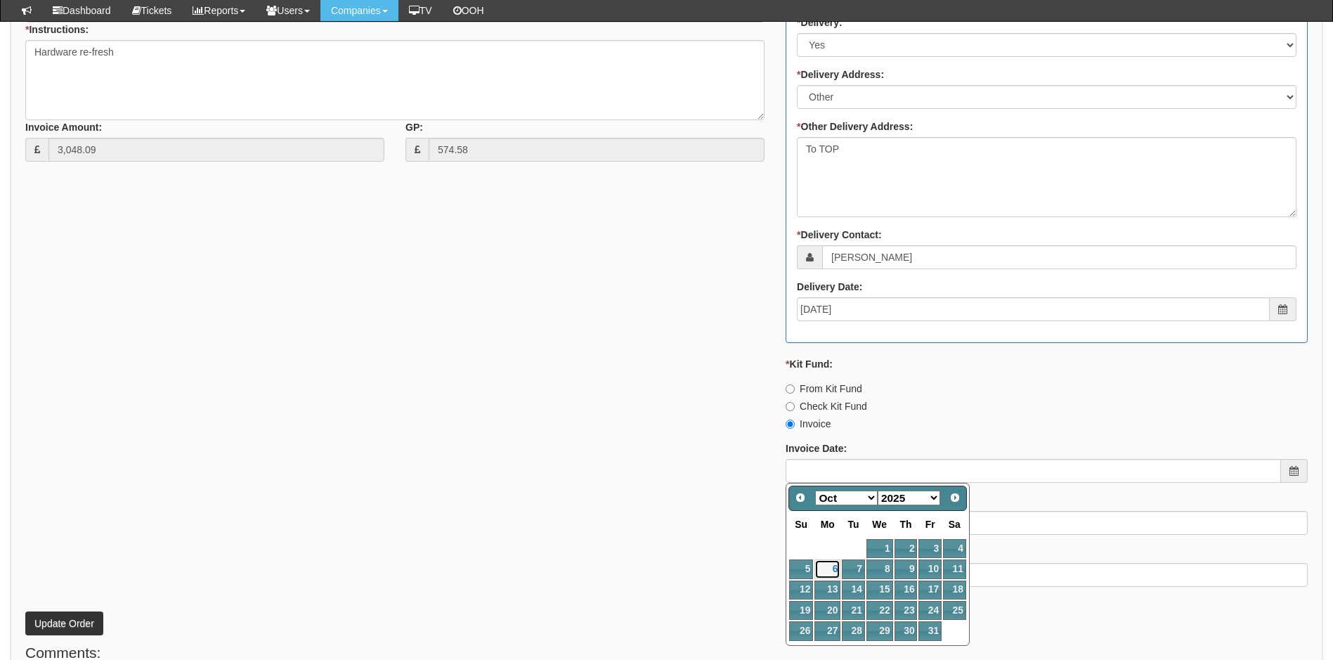
click at [827, 568] on link "6" at bounding box center [827, 568] width 26 height 19
type input "[DATE]"
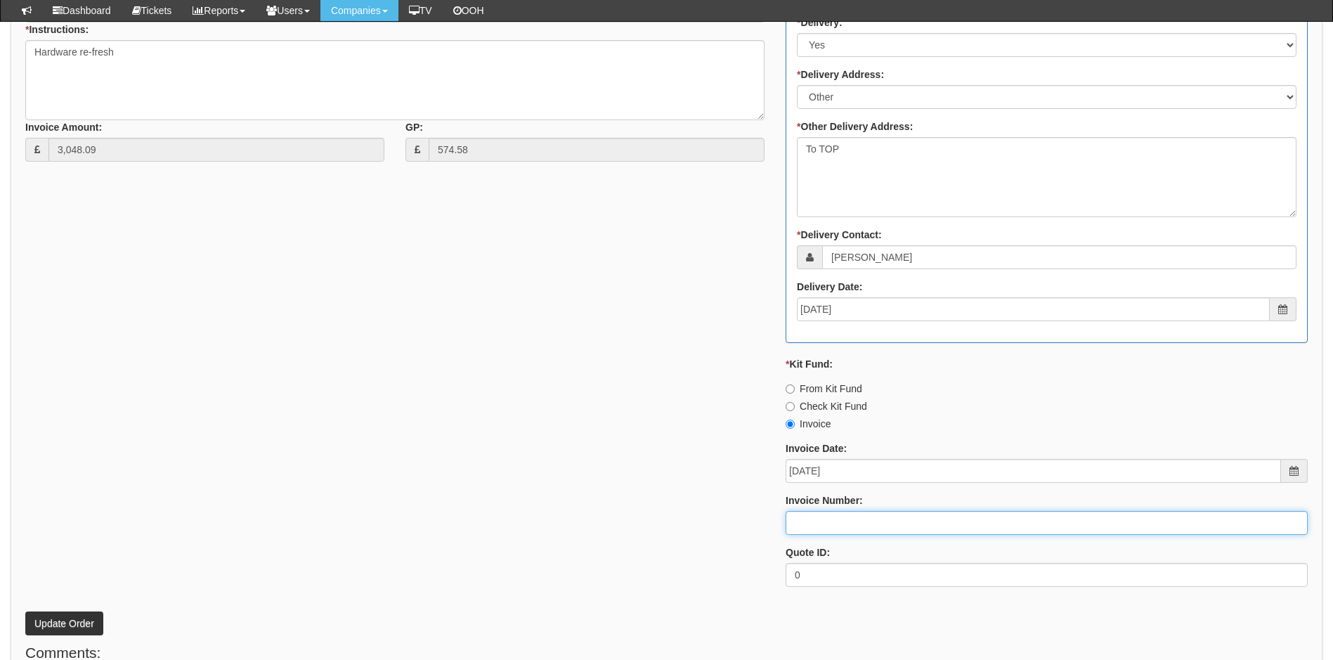
click at [822, 524] on input "Invoice Number:" at bounding box center [1046, 523] width 522 height 24
type input "207586"
click at [53, 627] on button "Update Order" at bounding box center [64, 623] width 78 height 24
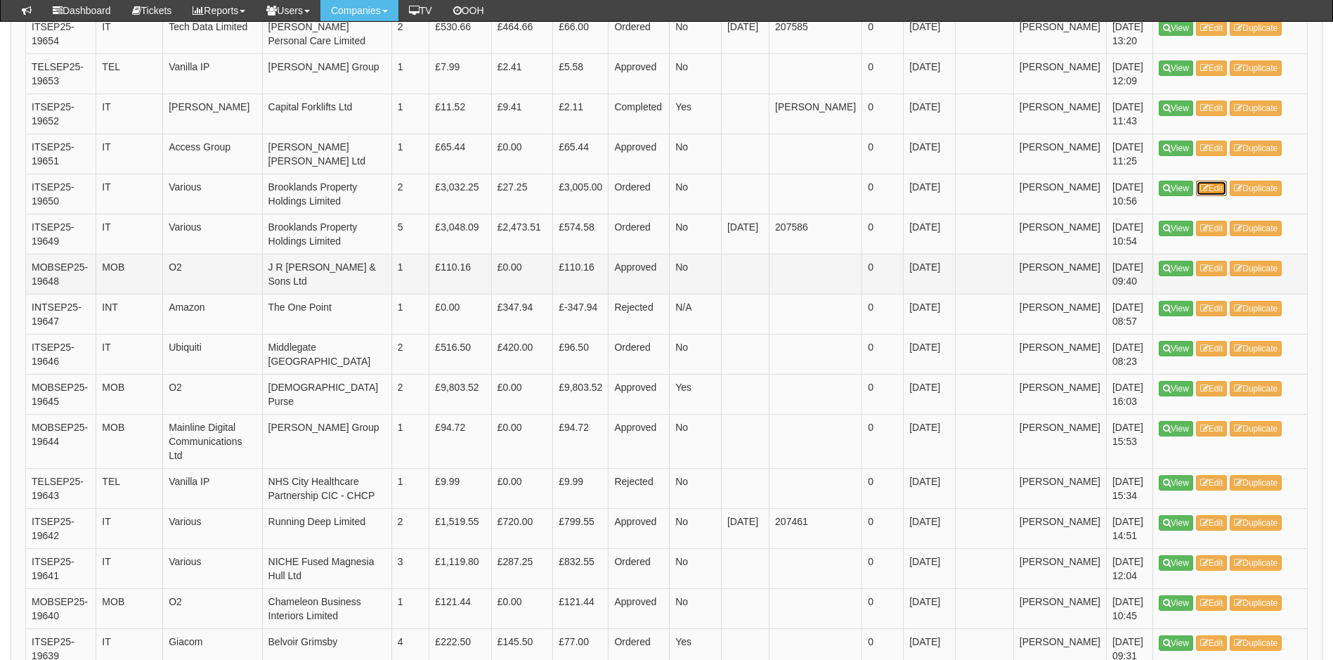
scroll to position [1077, 0]
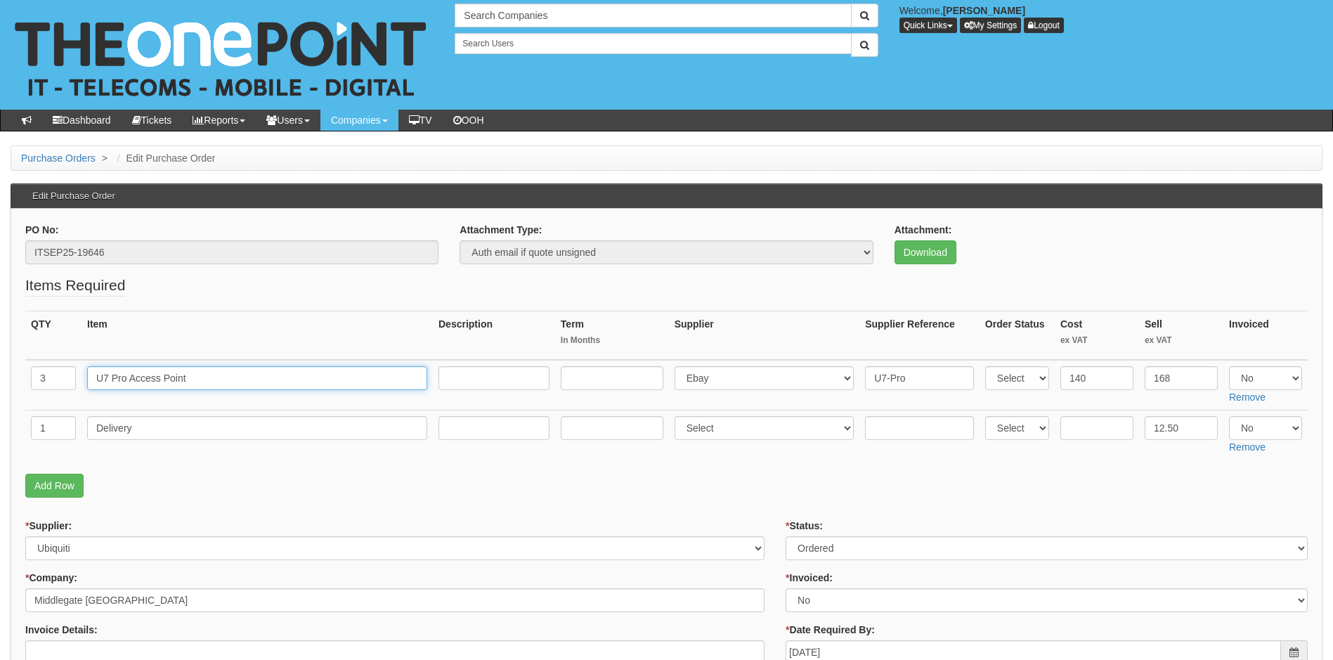
drag, startPoint x: 205, startPoint y: 382, endPoint x: 86, endPoint y: 393, distance: 120.0
click at [86, 393] on td "U7 Pro Access Point" at bounding box center [256, 385] width 351 height 51
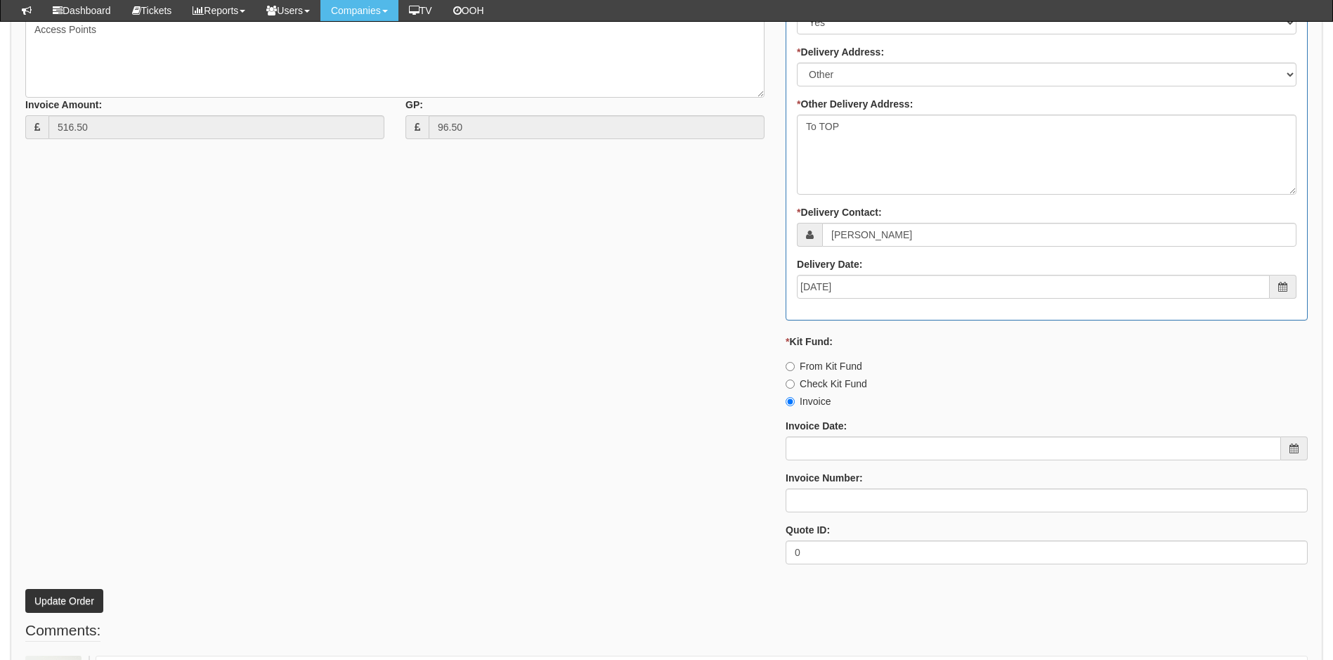
scroll to position [813, 0]
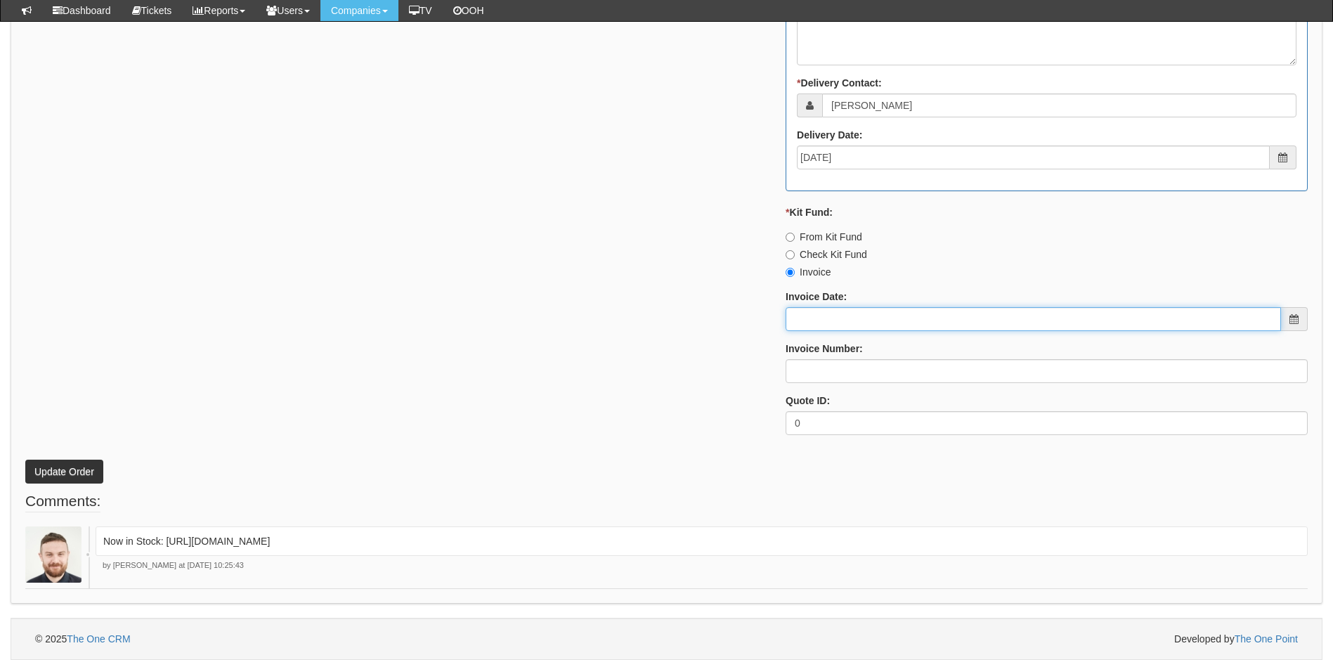
click at [830, 322] on input "Invoice Date:" at bounding box center [1032, 319] width 495 height 24
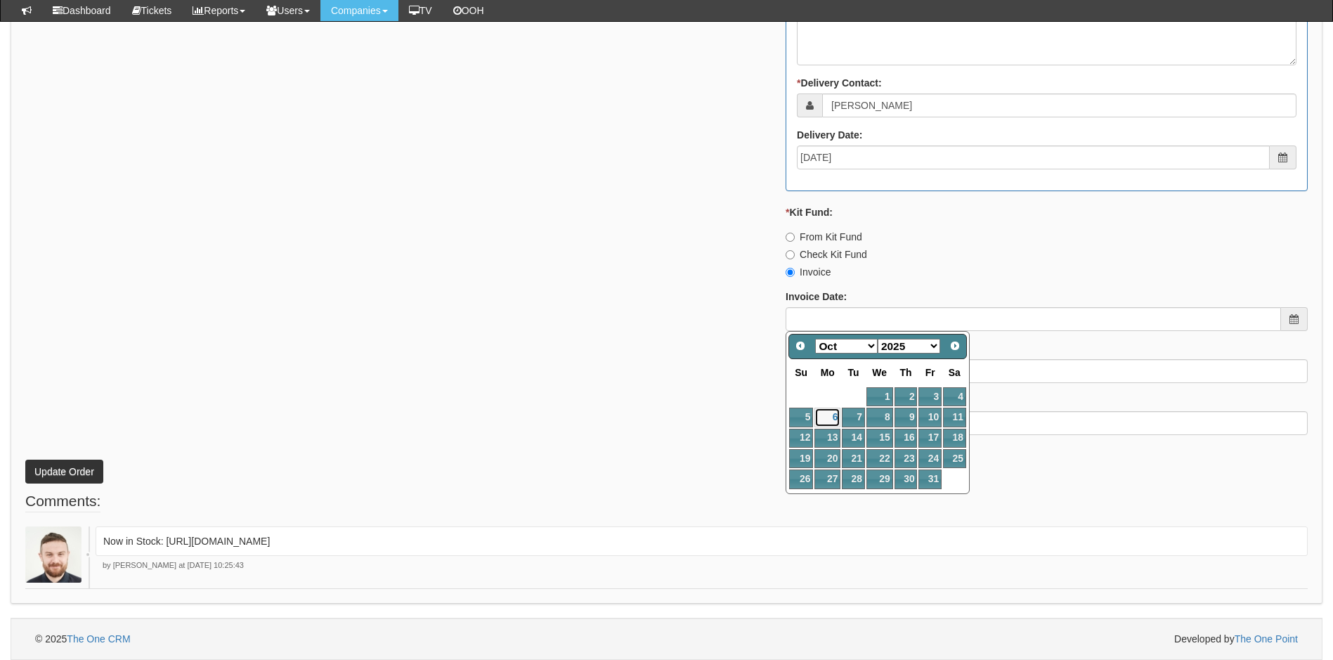
click at [829, 415] on link "6" at bounding box center [827, 416] width 26 height 19
type input "[DATE]"
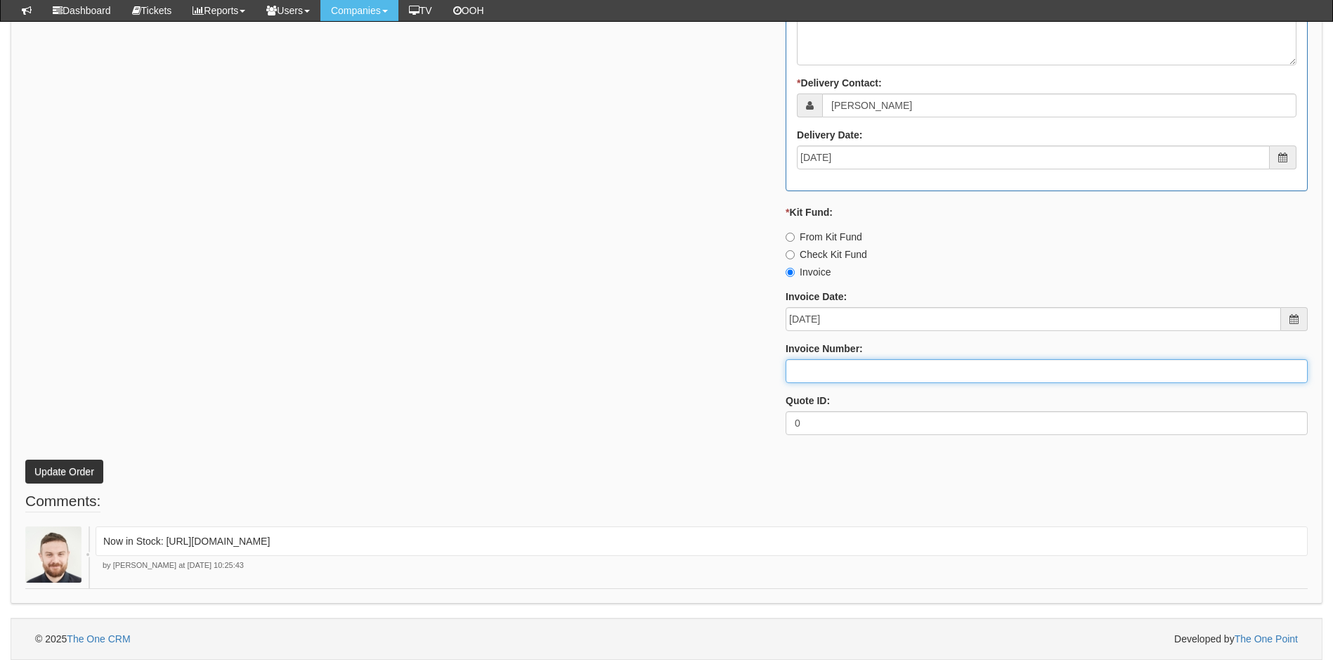
click at [834, 373] on input "Invoice Number:" at bounding box center [1046, 371] width 522 height 24
type input "207587"
click at [54, 469] on button "Update Order" at bounding box center [64, 471] width 78 height 24
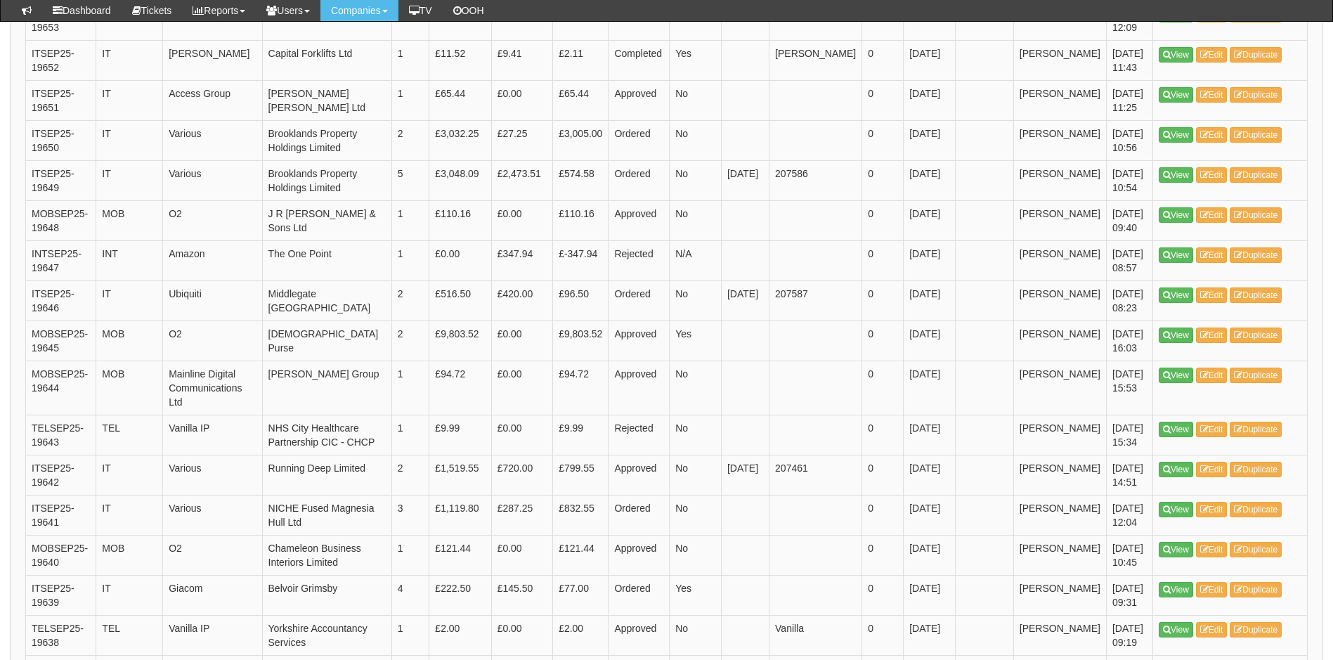
scroll to position [1077, 0]
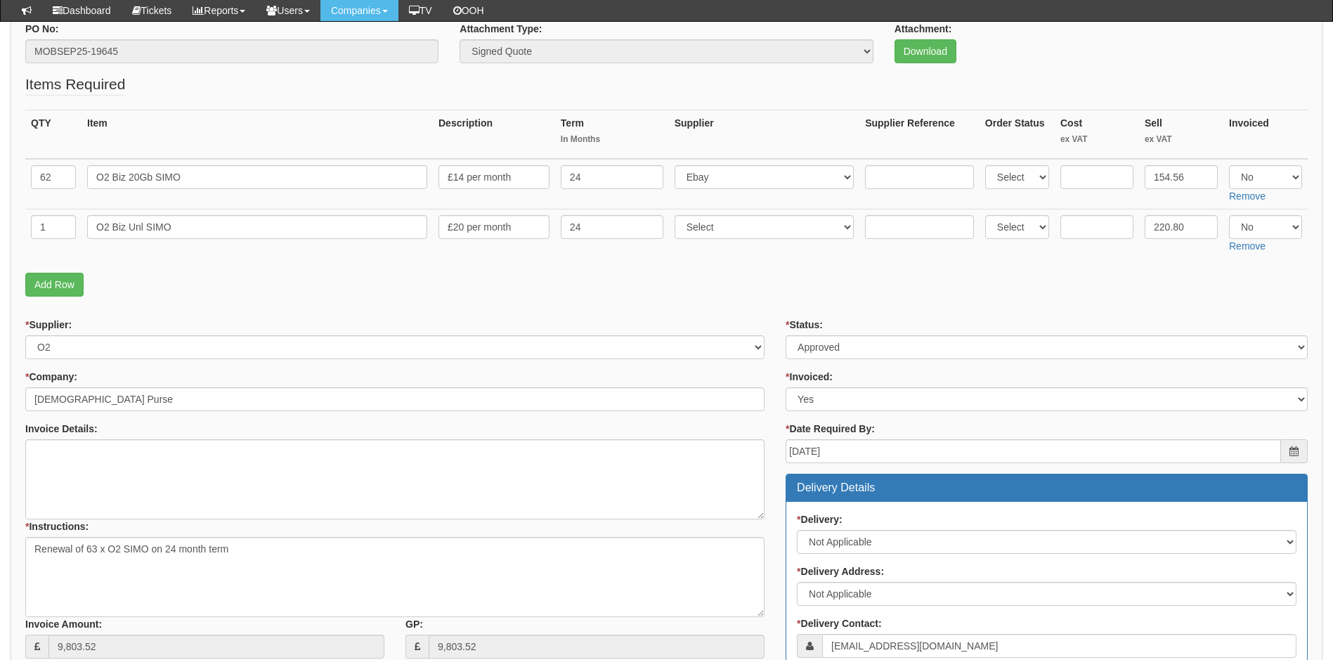
scroll to position [140, 0]
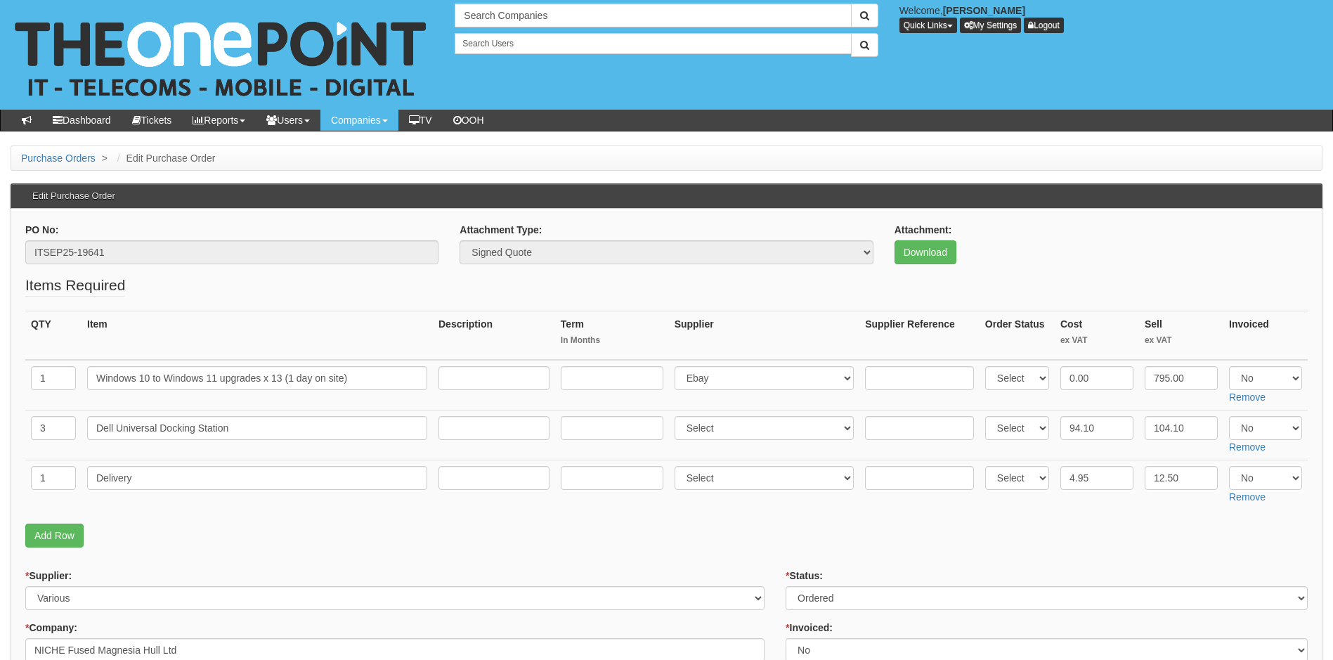
click at [478, 532] on p "Add Row" at bounding box center [666, 535] width 1282 height 24
